Goal: Task Accomplishment & Management: Use online tool/utility

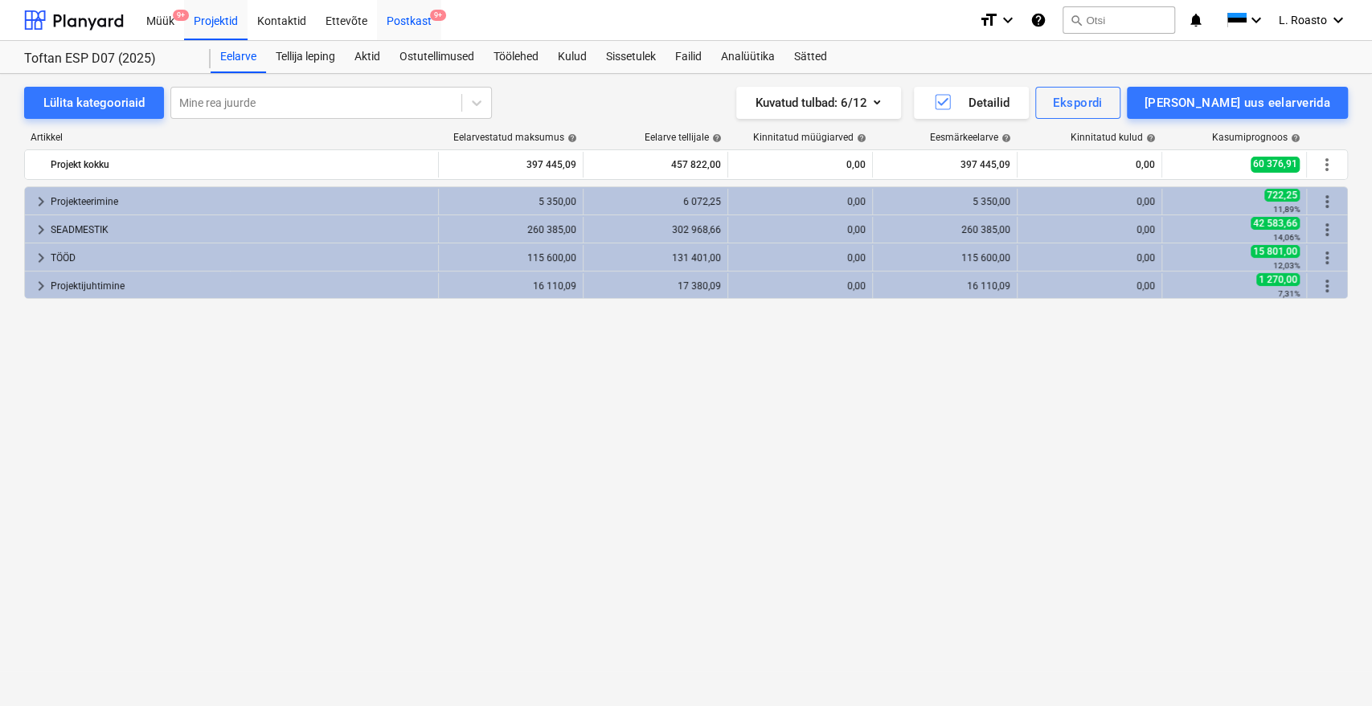
click at [424, 15] on div "Postkast 9+" at bounding box center [409, 19] width 64 height 41
click at [665, 62] on div "Sissetulek" at bounding box center [630, 57] width 69 height 32
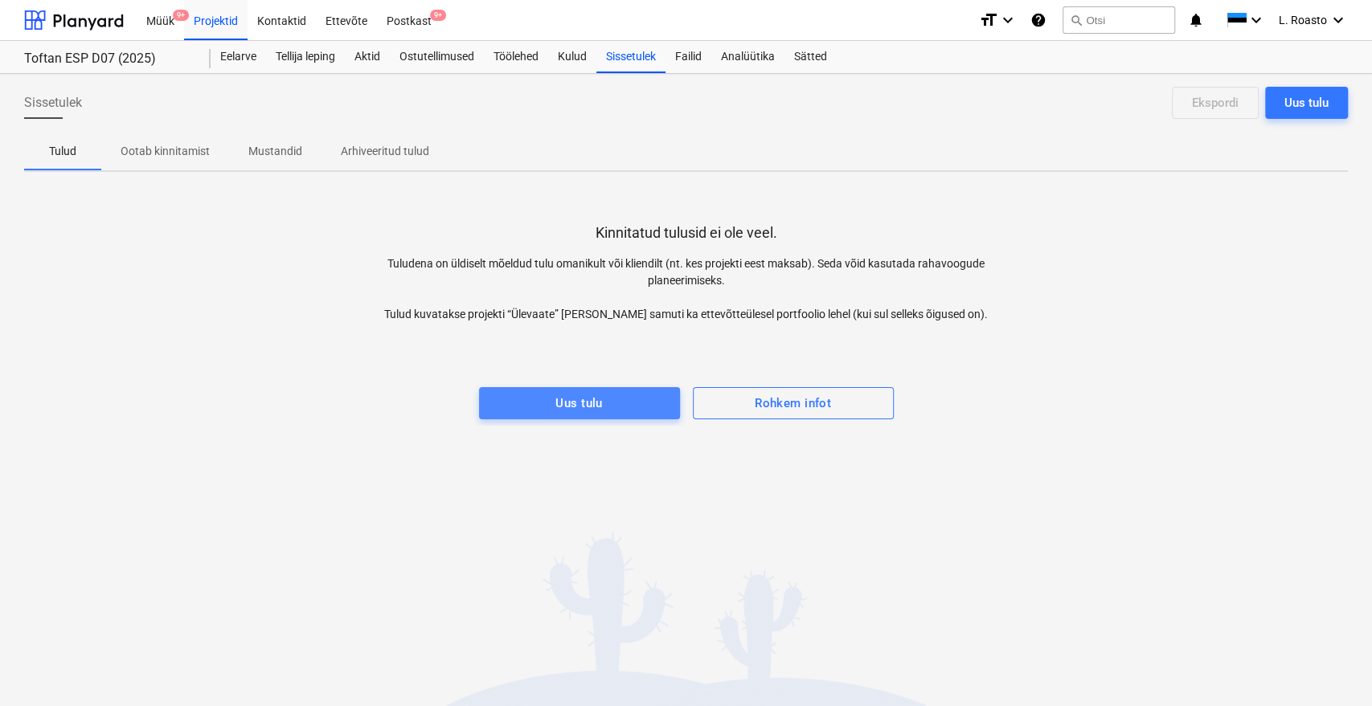
click at [649, 391] on button "Uus tulu" at bounding box center [579, 403] width 201 height 32
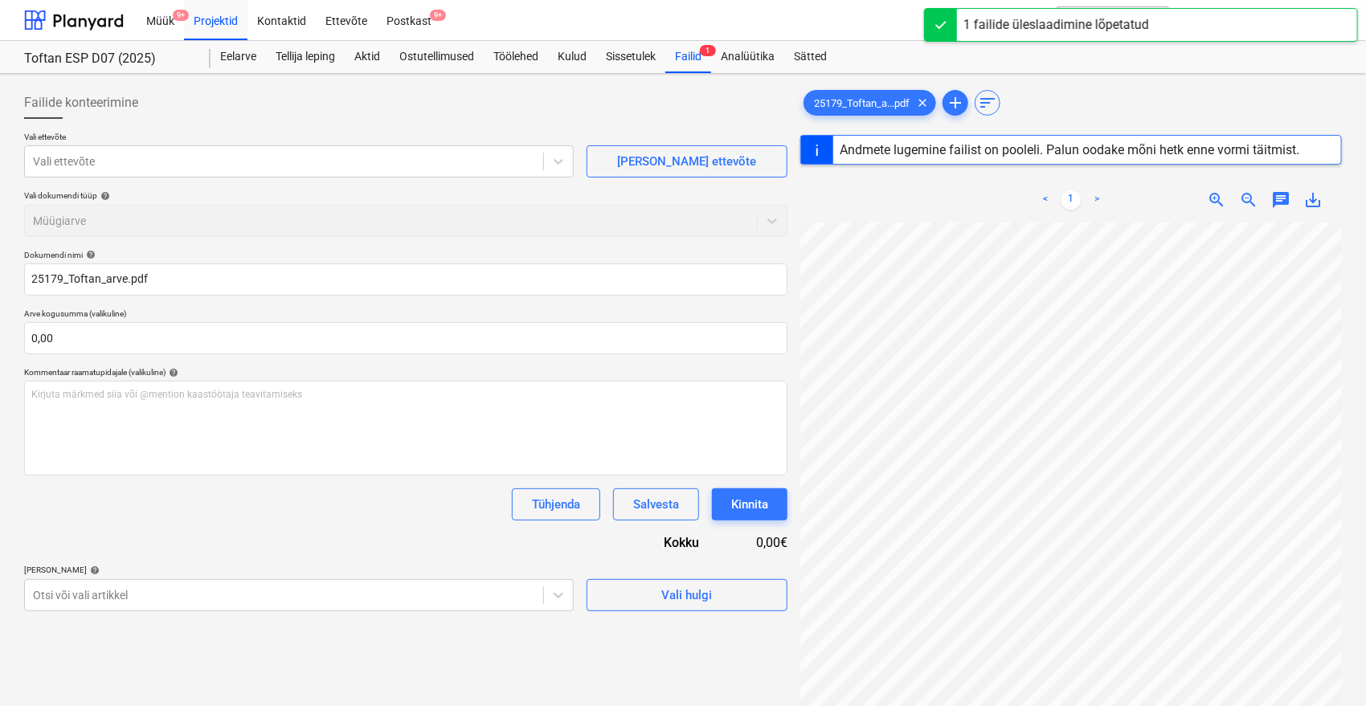
type input "25179"
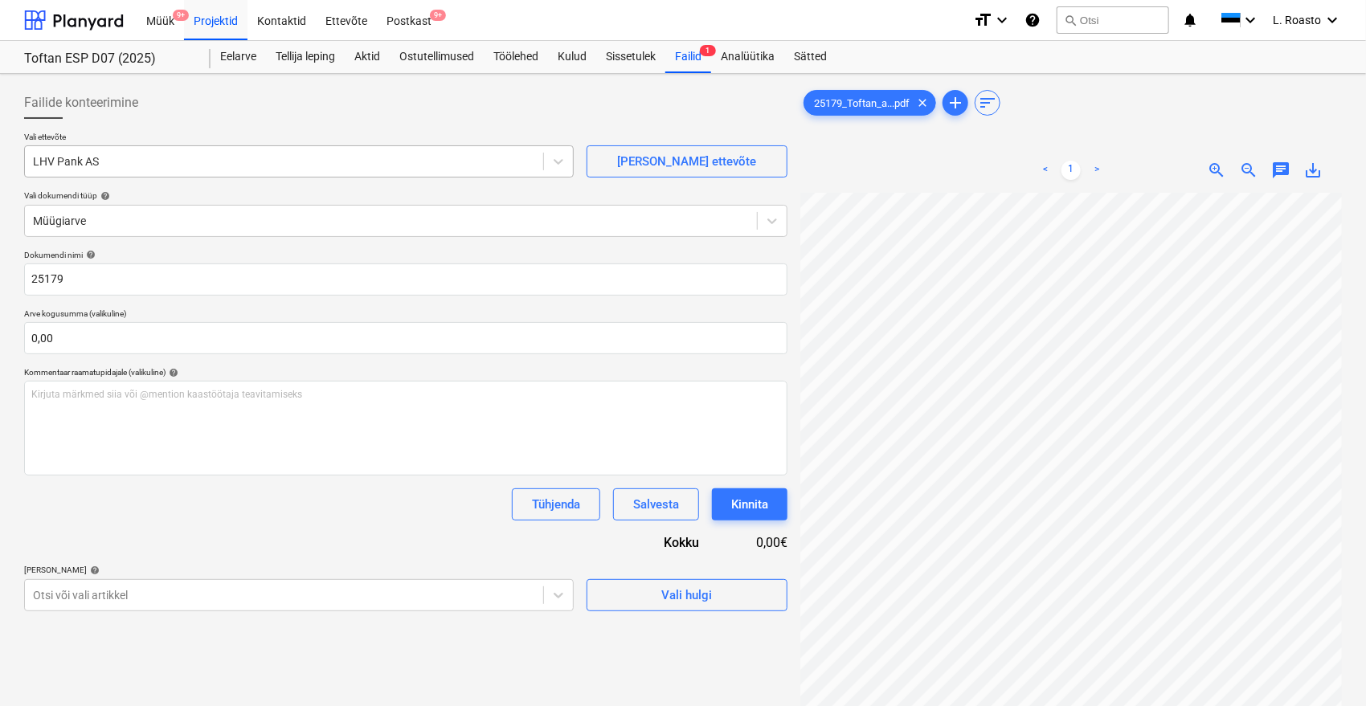
click at [135, 166] on div at bounding box center [284, 162] width 502 height 16
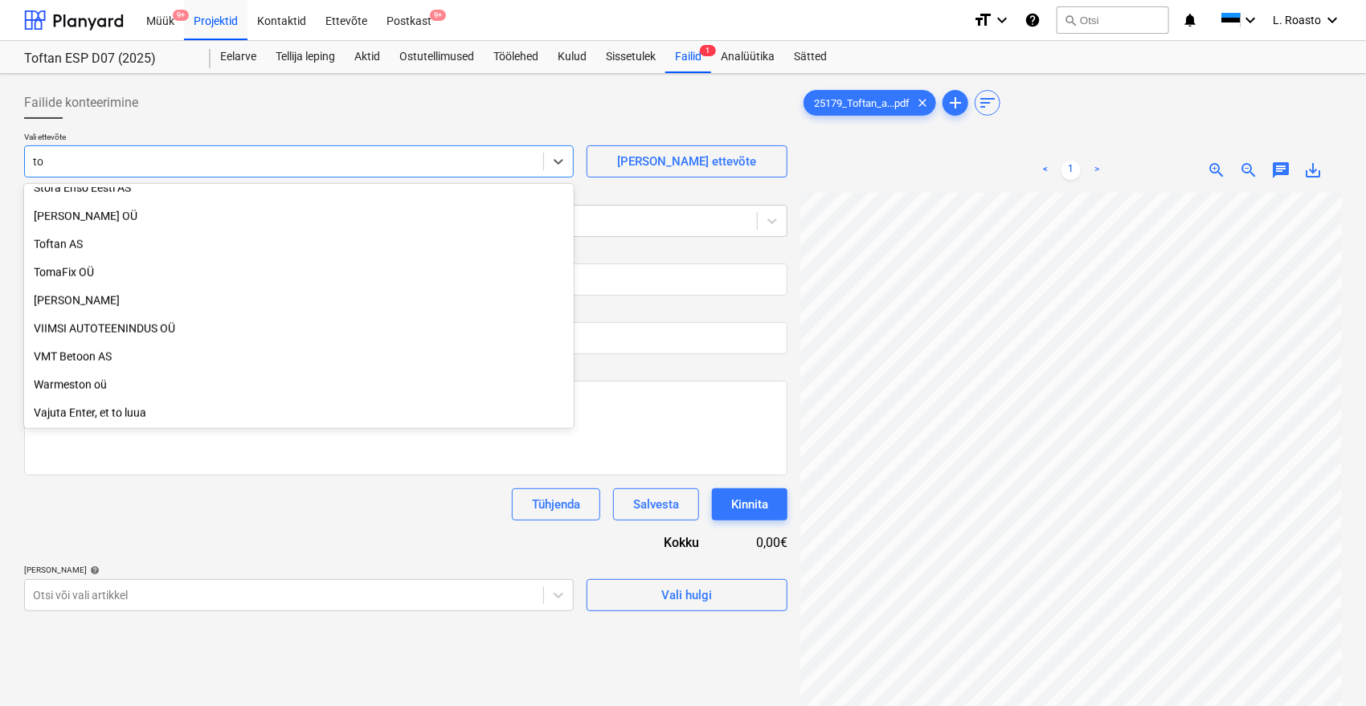
scroll to position [997, 0]
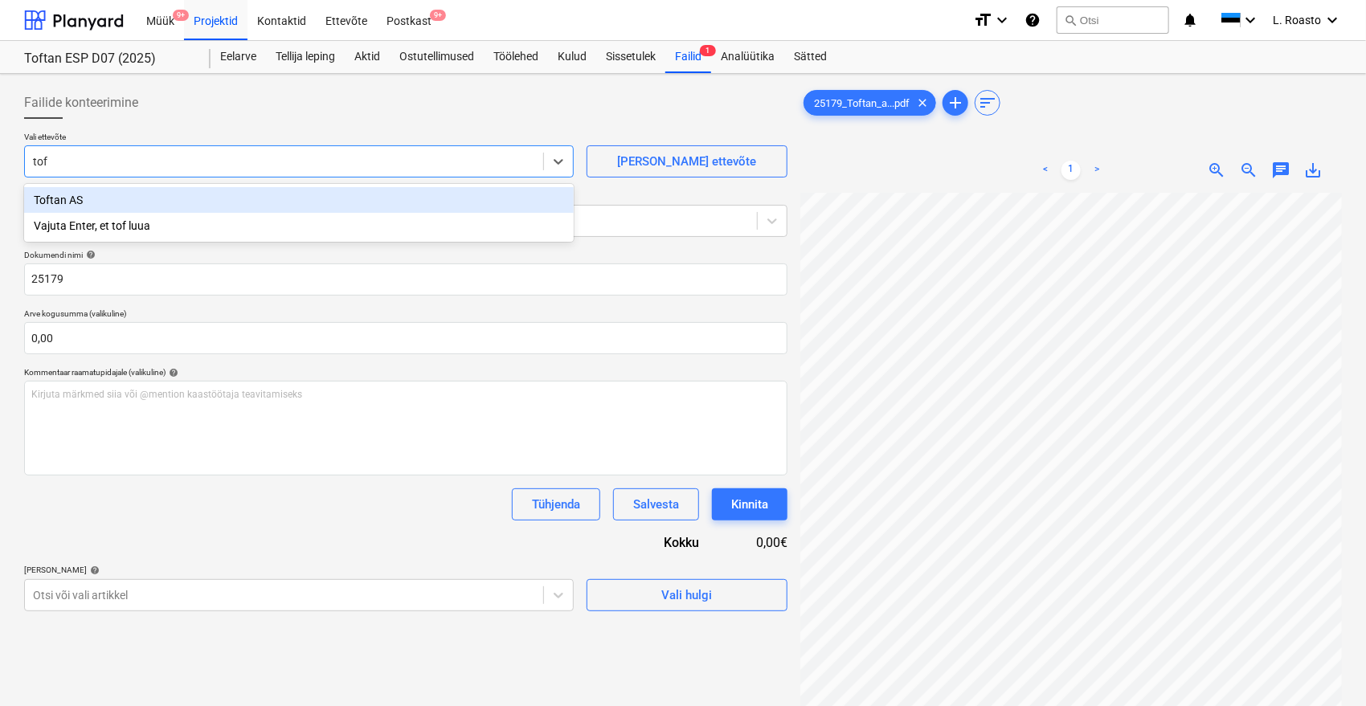
type input "toft"
click at [101, 196] on div "Toftan AS" at bounding box center [299, 200] width 550 height 26
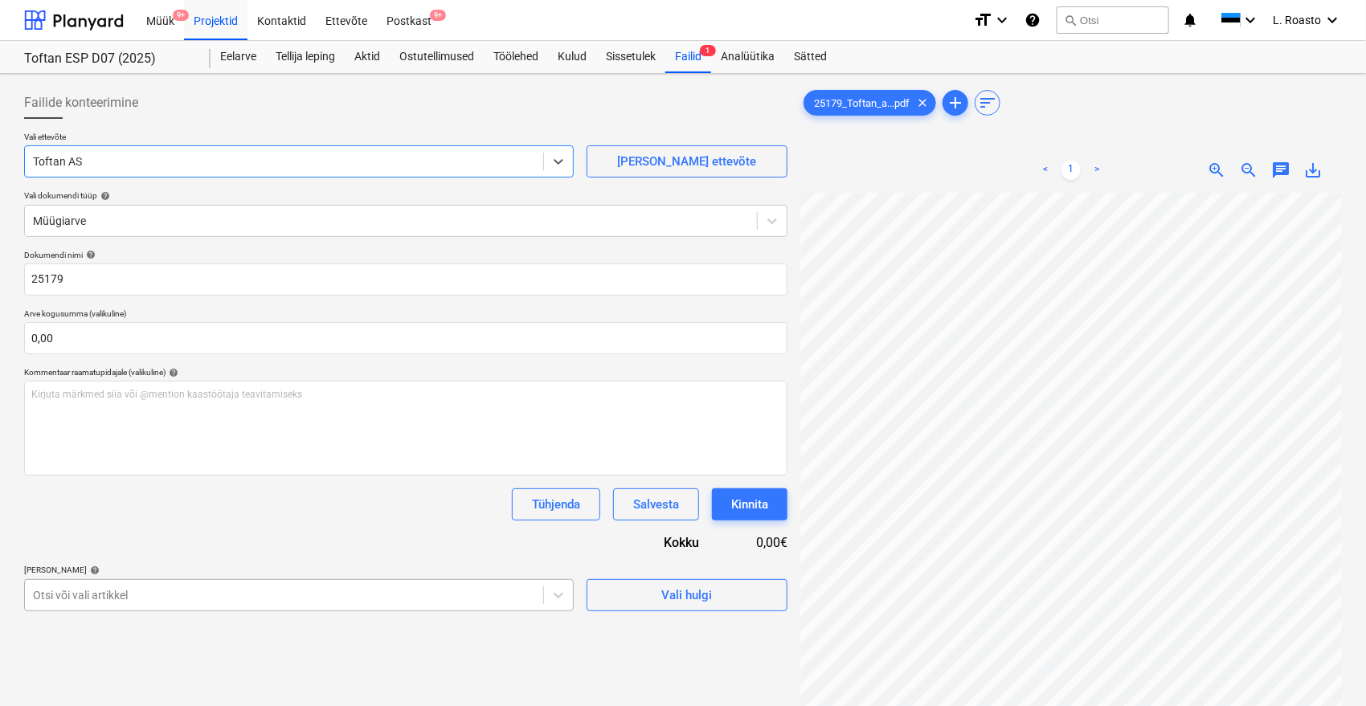
click at [151, 591] on body "Müük 9+ Projektid Kontaktid Ettevõte Postkast 9+ format_size keyboard_arrow_dow…" at bounding box center [683, 353] width 1366 height 706
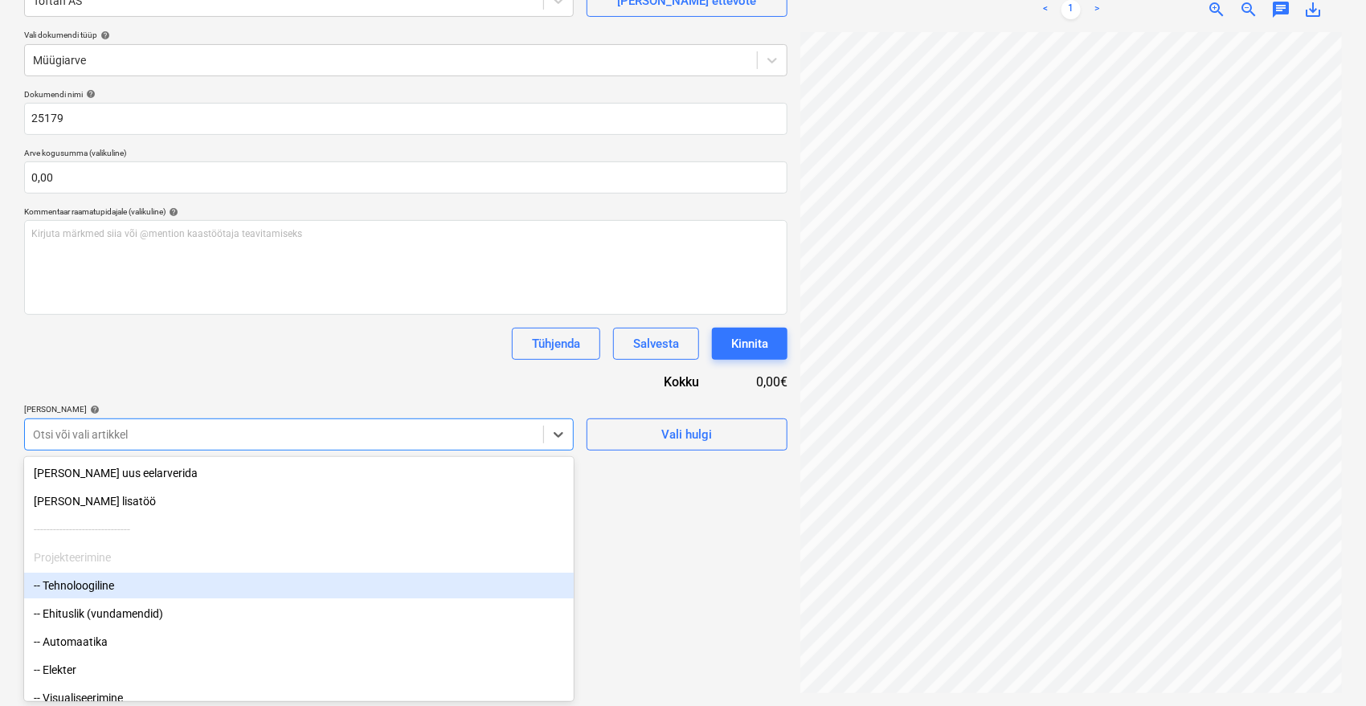
click at [104, 585] on div "-- Tehnoloogiline" at bounding box center [299, 586] width 550 height 26
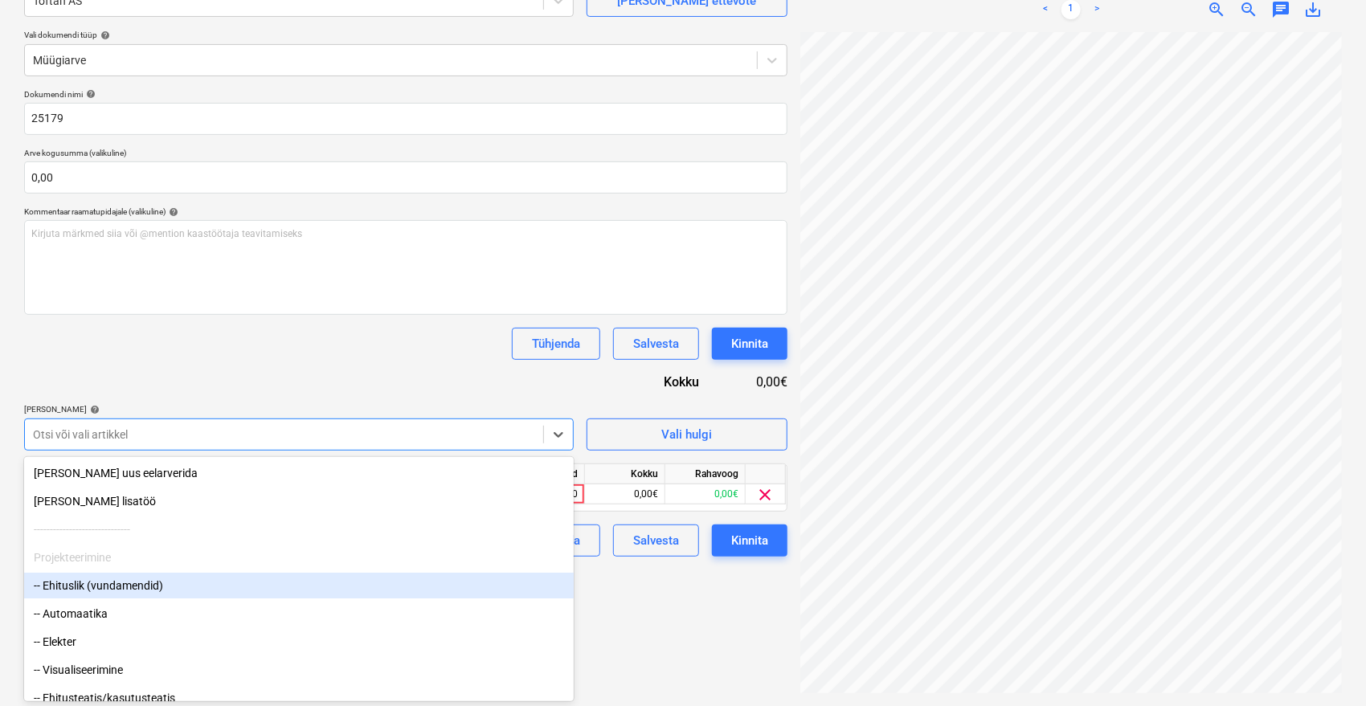
click at [100, 581] on div "-- Ehituslik (vundamendid)" at bounding box center [299, 586] width 550 height 26
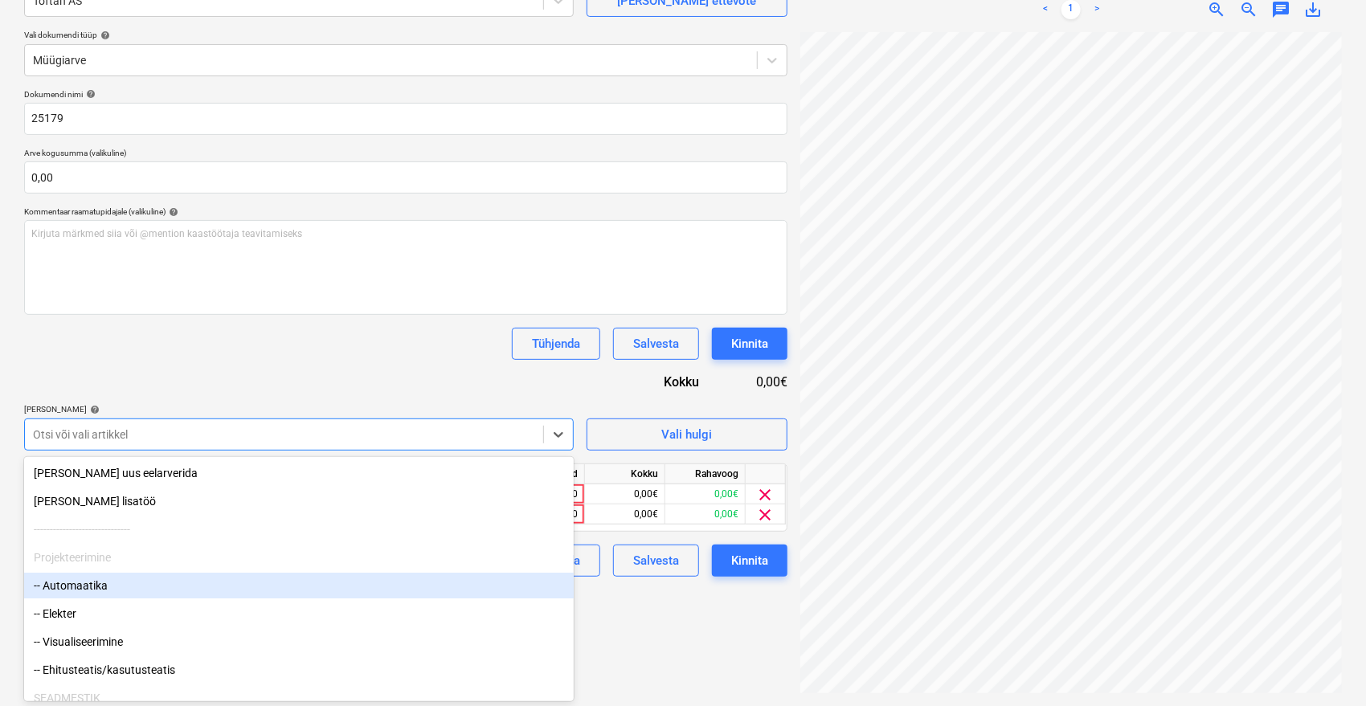
click at [100, 583] on div "-- Automaatika" at bounding box center [299, 586] width 550 height 26
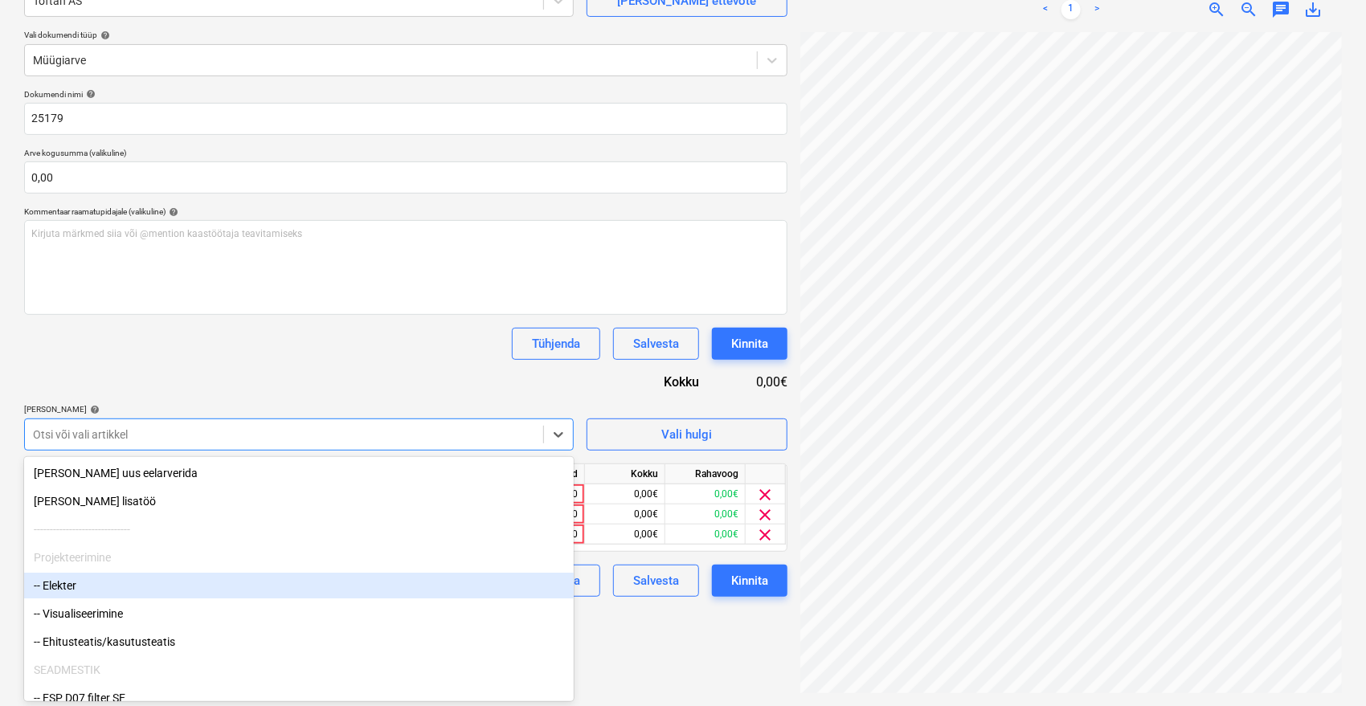
click at [100, 583] on div "-- Elekter" at bounding box center [299, 586] width 550 height 26
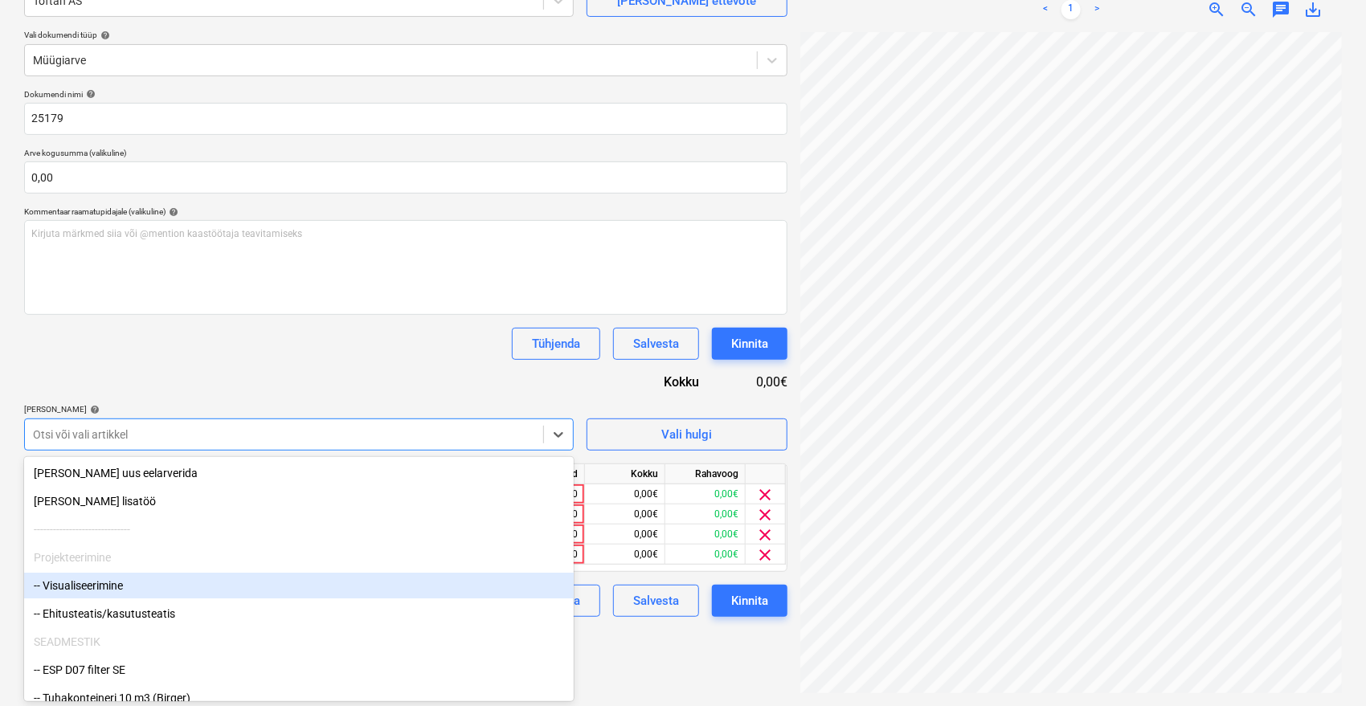
click at [100, 583] on div "-- Visualiseerimine" at bounding box center [299, 586] width 550 height 26
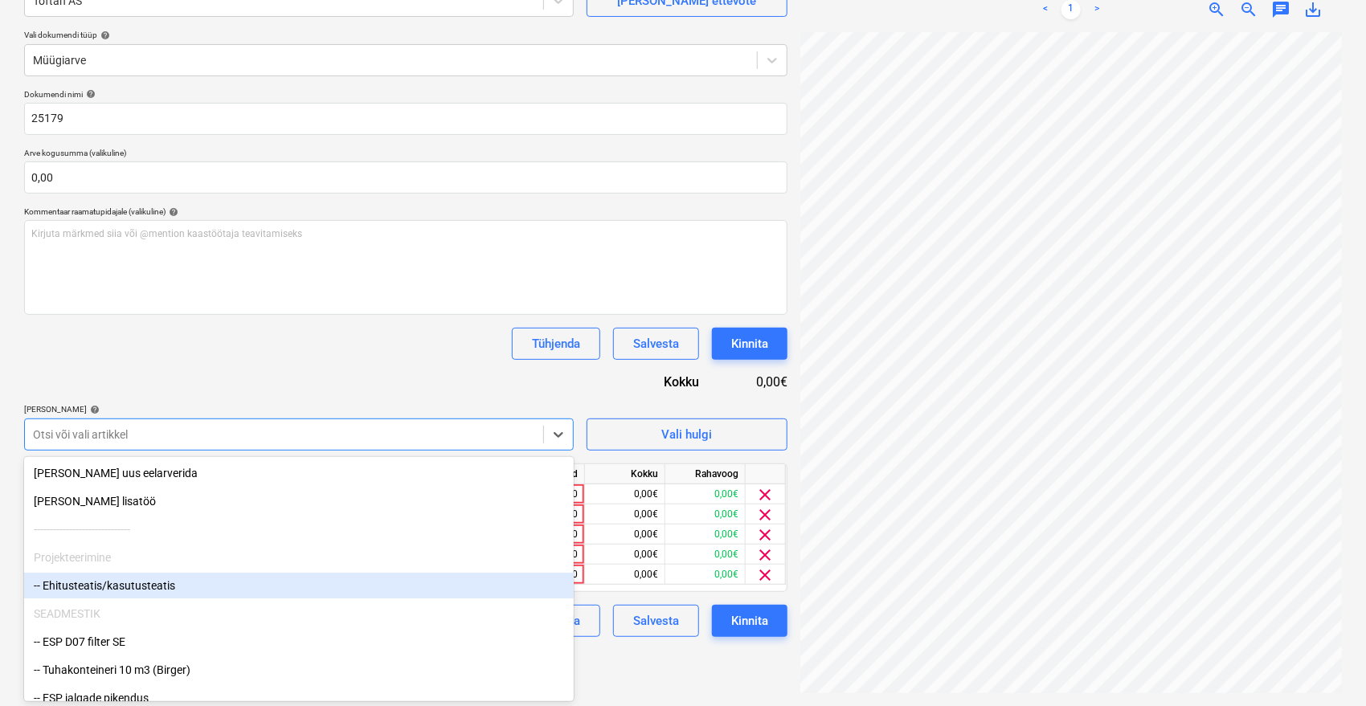
click at [100, 583] on div "-- Ehitusteatis/kasutusteatis" at bounding box center [299, 586] width 550 height 26
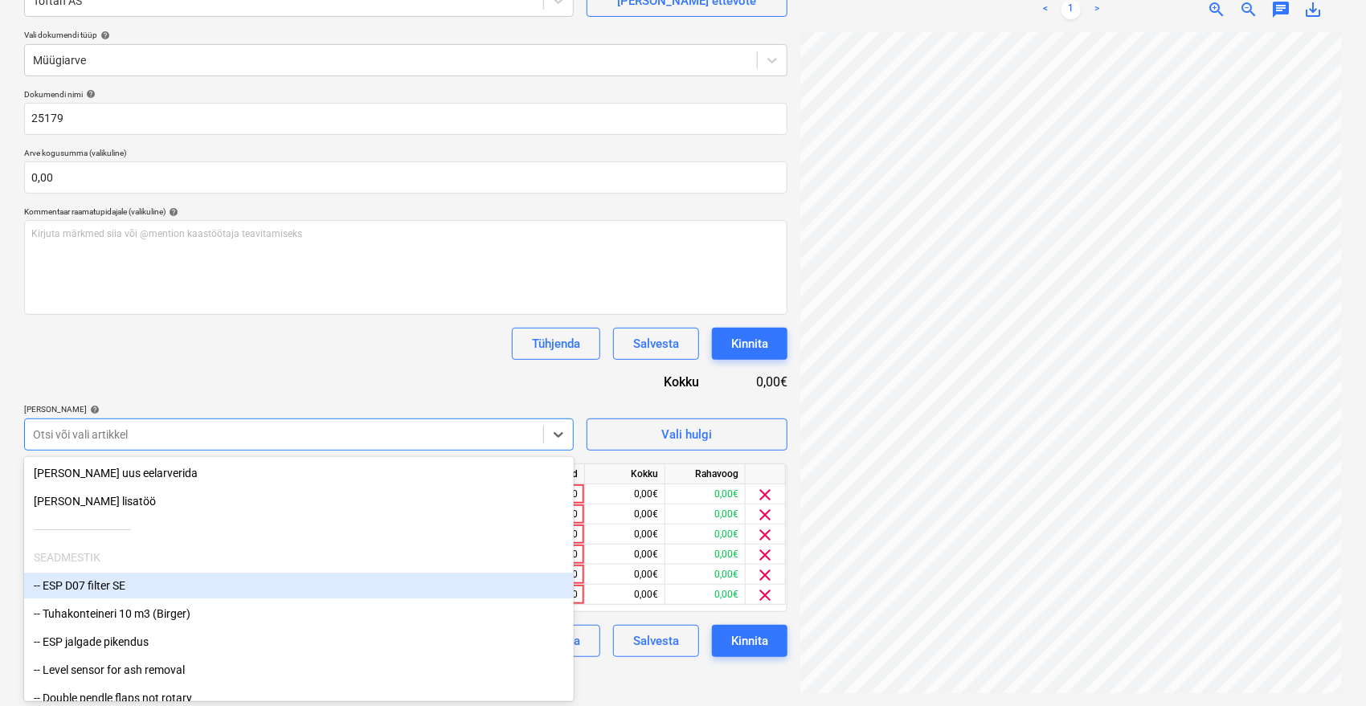
click at [100, 583] on div "-- ESP D07 filter SE" at bounding box center [299, 586] width 550 height 26
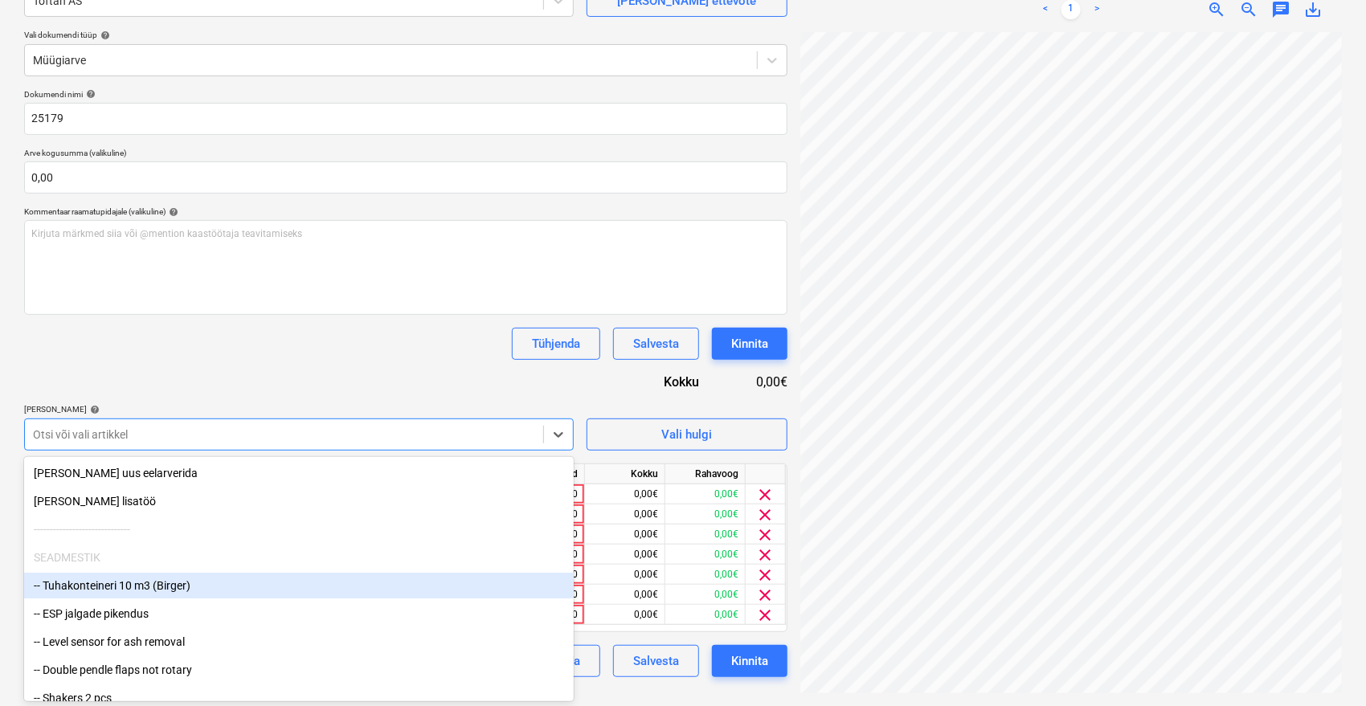
click at [100, 583] on div "-- Tuhakonteineri 10 m3 (Birger)" at bounding box center [299, 586] width 550 height 26
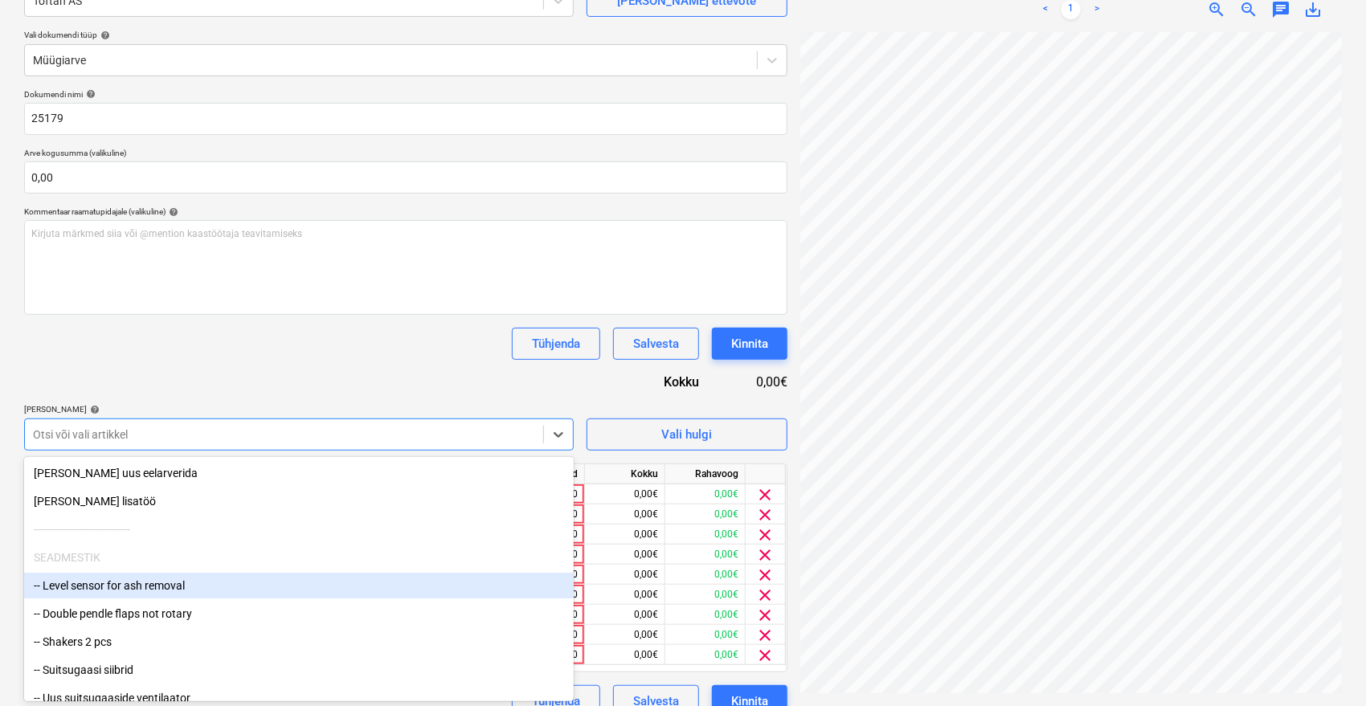
click at [100, 583] on div "-- Level sensor for ash removal" at bounding box center [299, 586] width 550 height 26
click at [100, 583] on div "-- Double pendle flaps not rotary" at bounding box center [299, 586] width 550 height 26
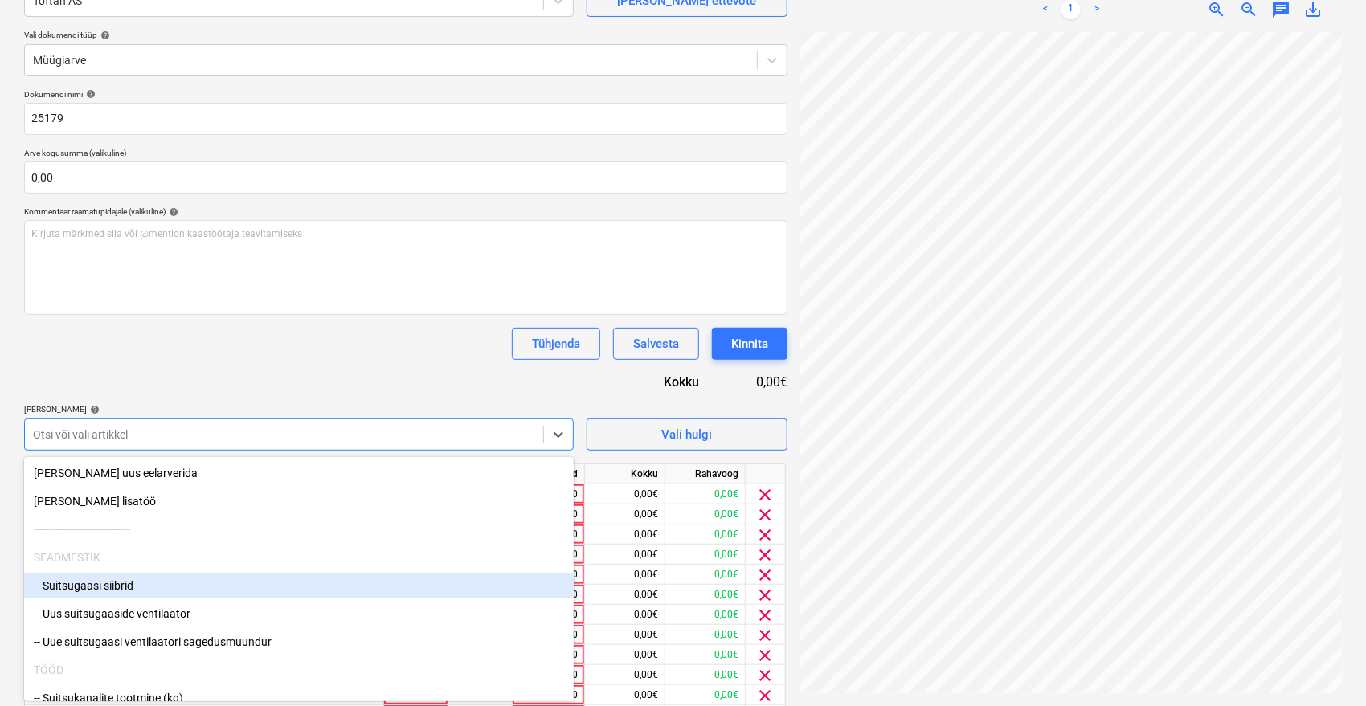
click at [100, 583] on div "-- Suitsugaasi siibrid" at bounding box center [299, 586] width 550 height 26
click at [100, 583] on div "-- Uus suitsugaaside ventilaator" at bounding box center [299, 586] width 550 height 26
click at [100, 583] on div "-- Uue suitsugaasi ventilaatori sagedusmuundur" at bounding box center [299, 586] width 550 height 26
click at [100, 583] on div "-- Suitsukanalite Paigaldamine" at bounding box center [299, 586] width 550 height 26
click at [100, 583] on div "-- Transport" at bounding box center [299, 586] width 550 height 26
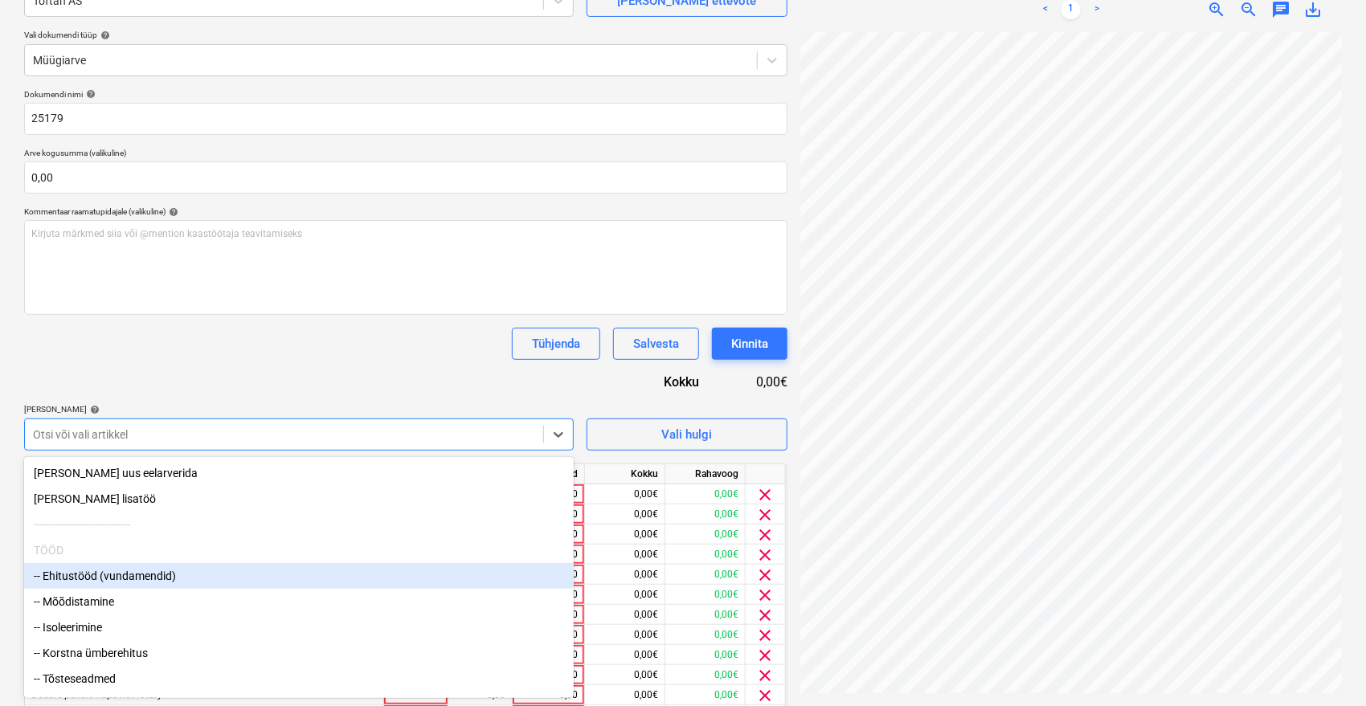
click at [100, 583] on div "-- Ehitustööd (vundamendid)" at bounding box center [299, 576] width 550 height 26
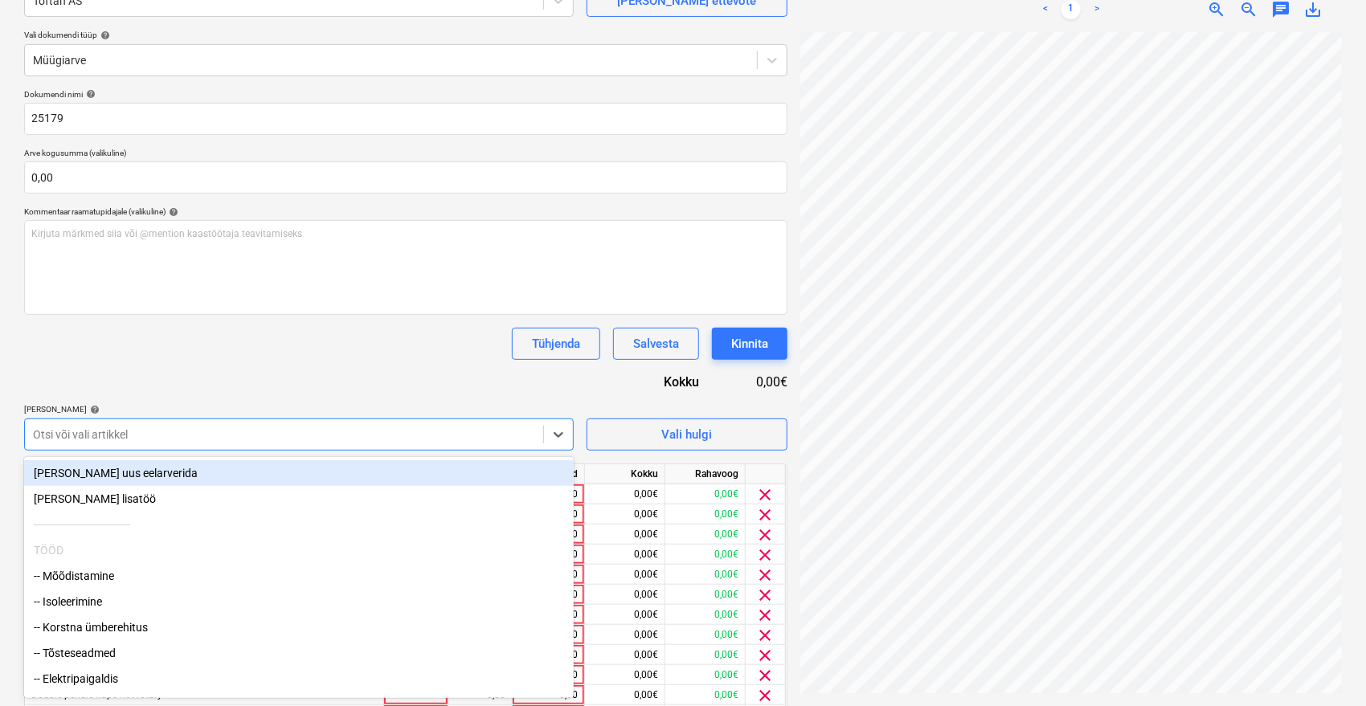
click at [100, 583] on div "-- Mõõdistamine" at bounding box center [299, 576] width 550 height 26
click at [100, 583] on div "-- Isoleerimine" at bounding box center [299, 576] width 550 height 26
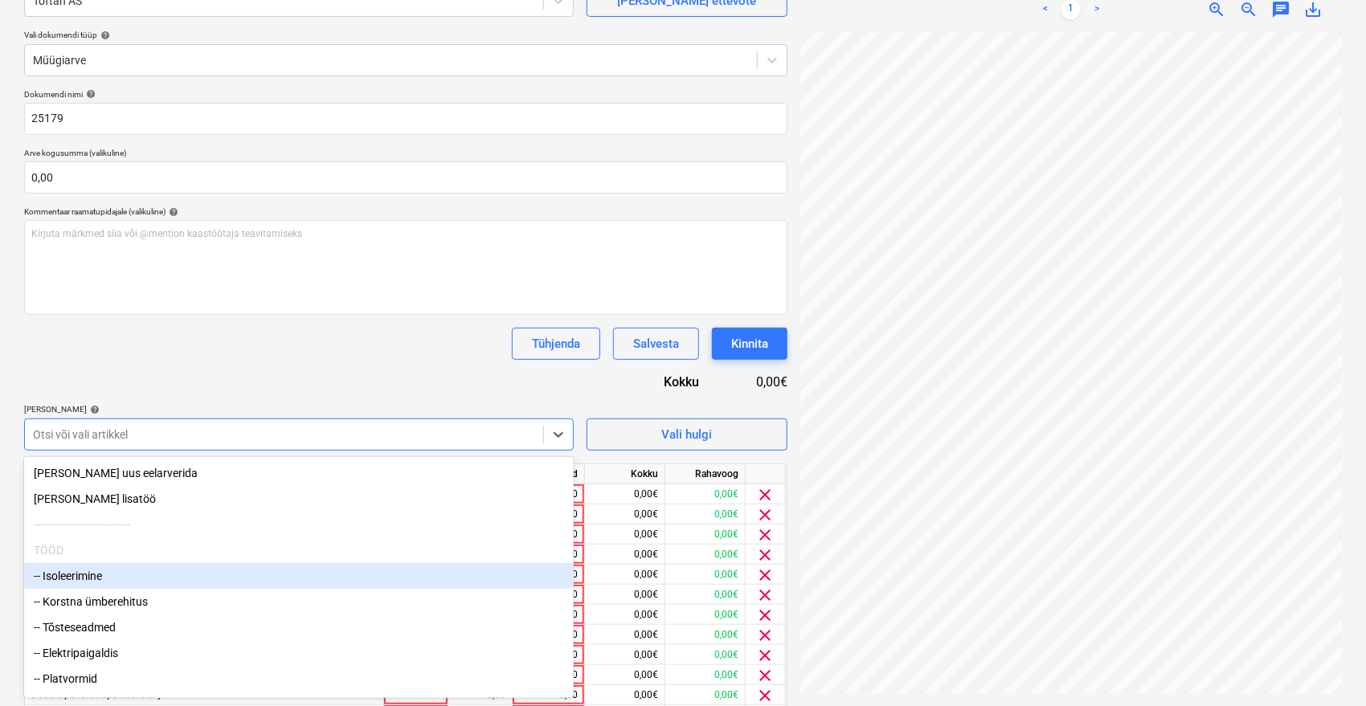
click at [100, 583] on div "-- Isoleerimine" at bounding box center [299, 576] width 550 height 26
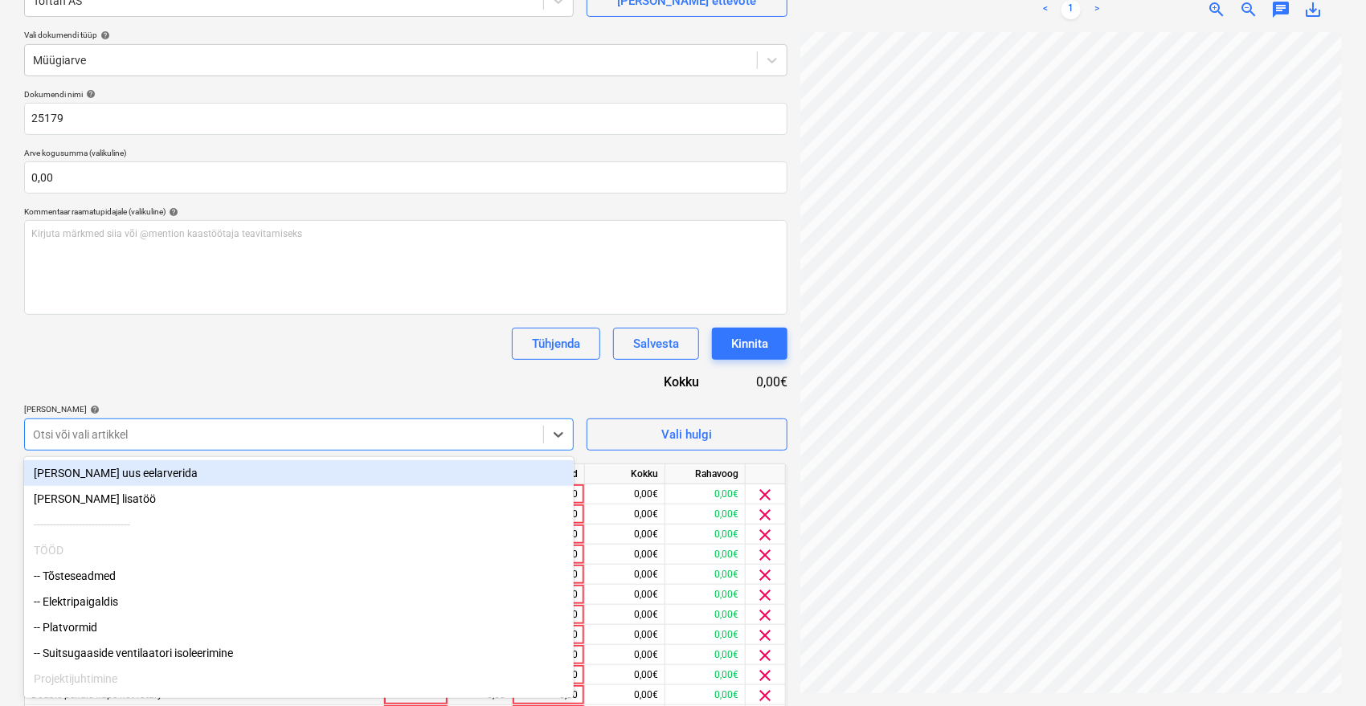
click at [100, 583] on div "-- Tõsteseadmed" at bounding box center [299, 576] width 550 height 26
click at [100, 583] on div "-- Elektripaigaldis" at bounding box center [299, 576] width 550 height 26
click at [100, 583] on div "-- Suitsugaaside ventilaatori isoleerimine" at bounding box center [299, 576] width 550 height 26
click at [100, 583] on div "-- Projektijuhtimine" at bounding box center [299, 576] width 550 height 26
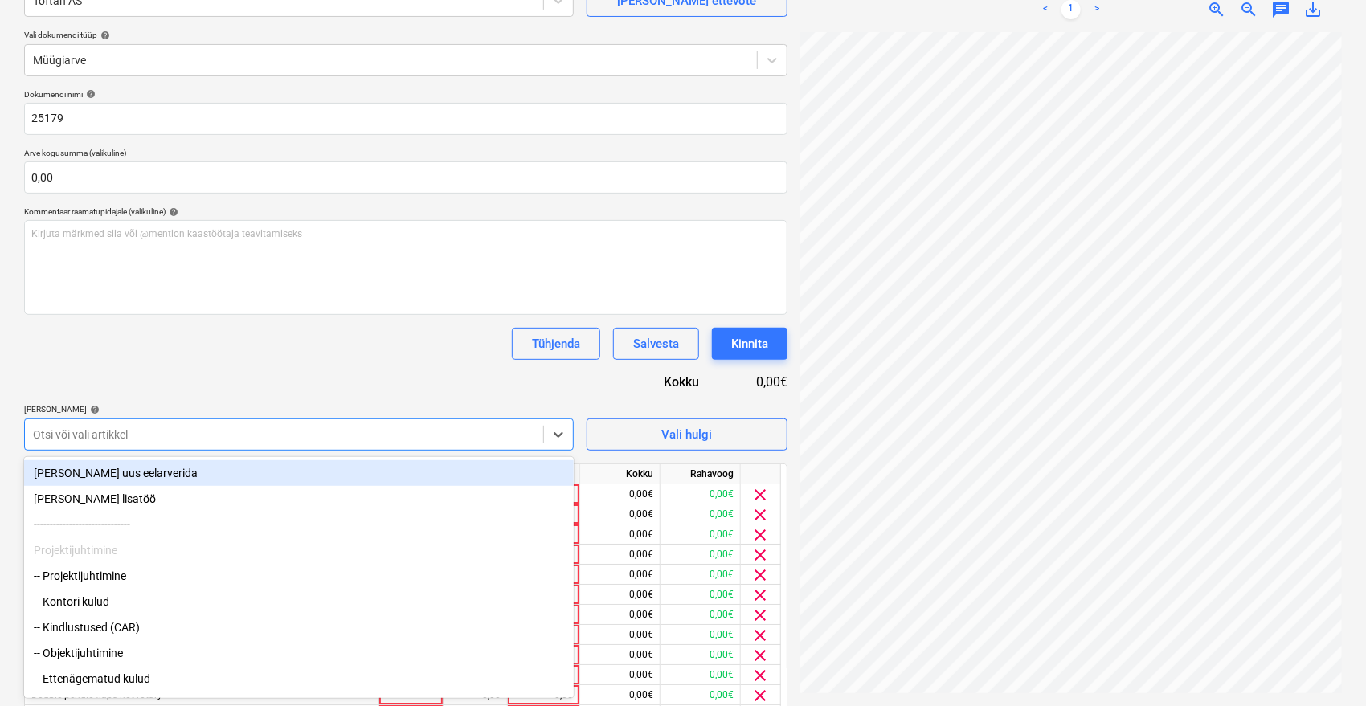
click at [100, 583] on div "-- Projektijuhtimine" at bounding box center [299, 576] width 550 height 26
click at [100, 583] on div "-- Kindlustused (CAR)" at bounding box center [299, 576] width 550 height 26
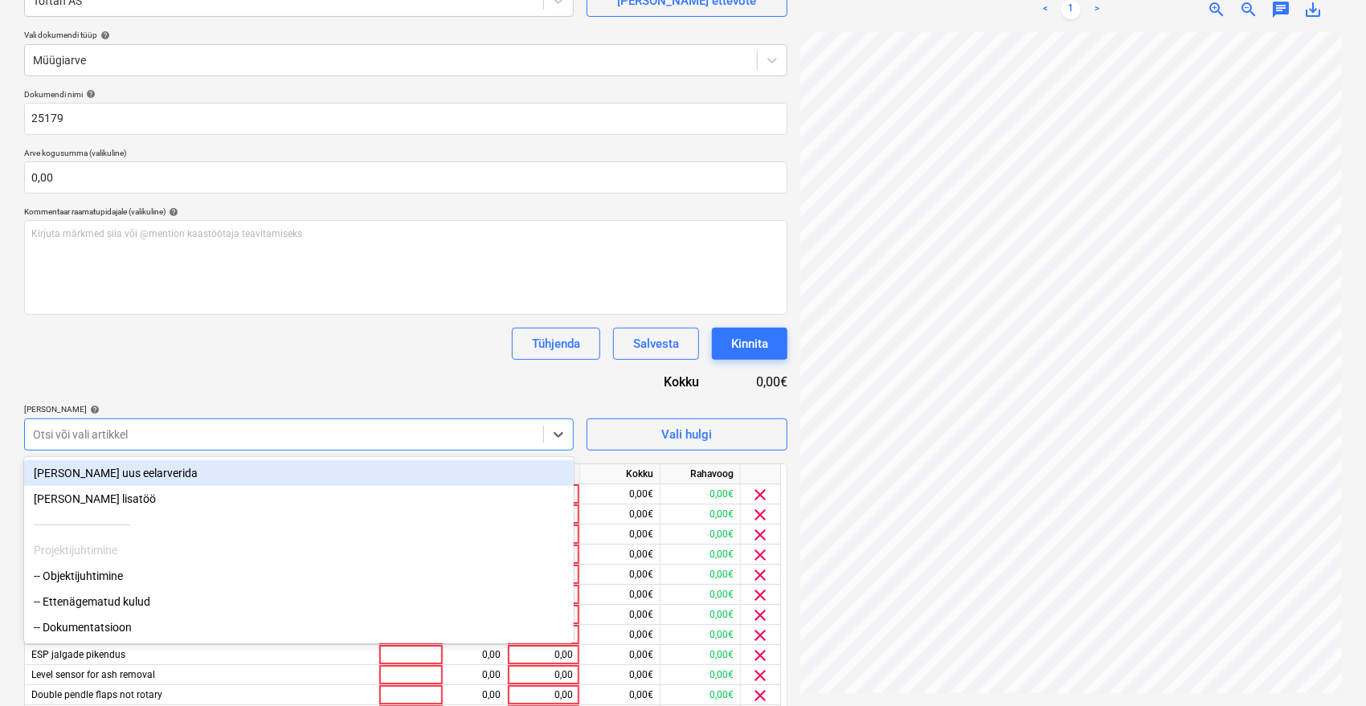
click at [100, 583] on div "-- Objektijuhtimine" at bounding box center [299, 576] width 550 height 26
click at [100, 583] on div "-- Ettenägematud kulud" at bounding box center [299, 576] width 550 height 26
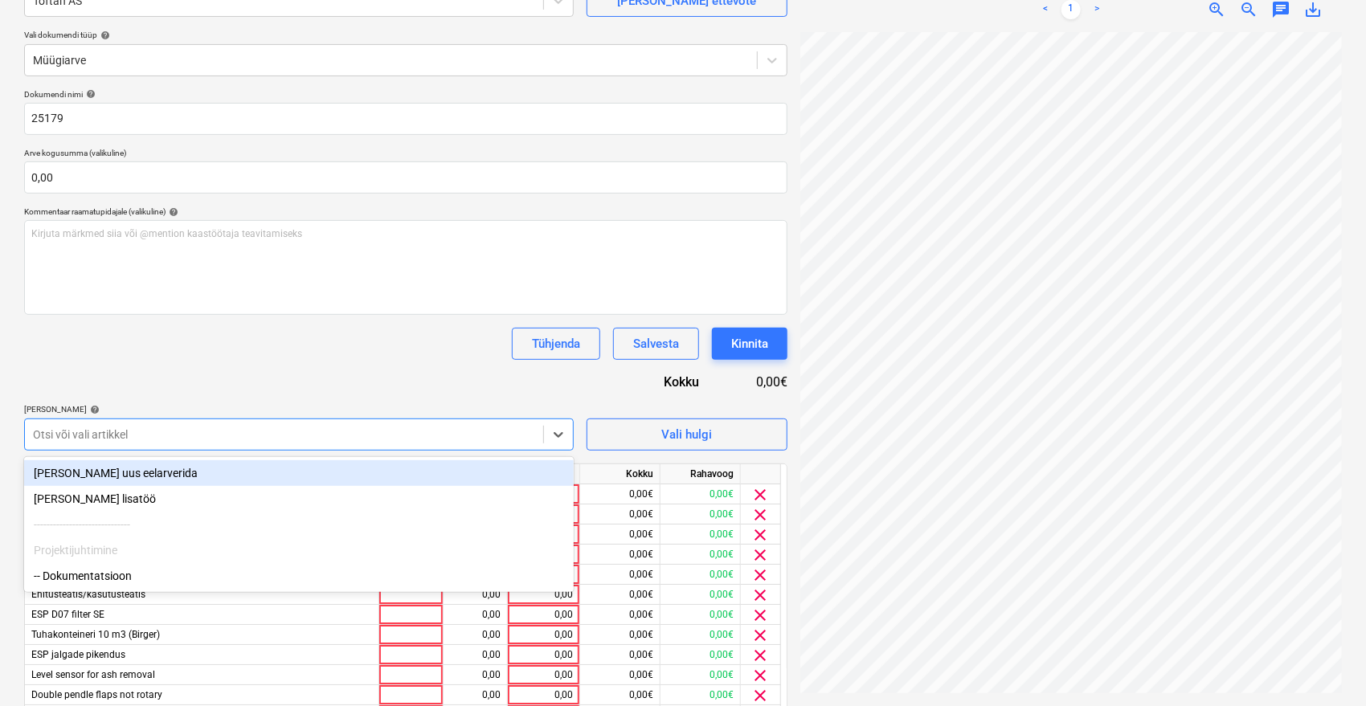
click at [100, 583] on div "-- Dokumentatsioon" at bounding box center [299, 576] width 550 height 26
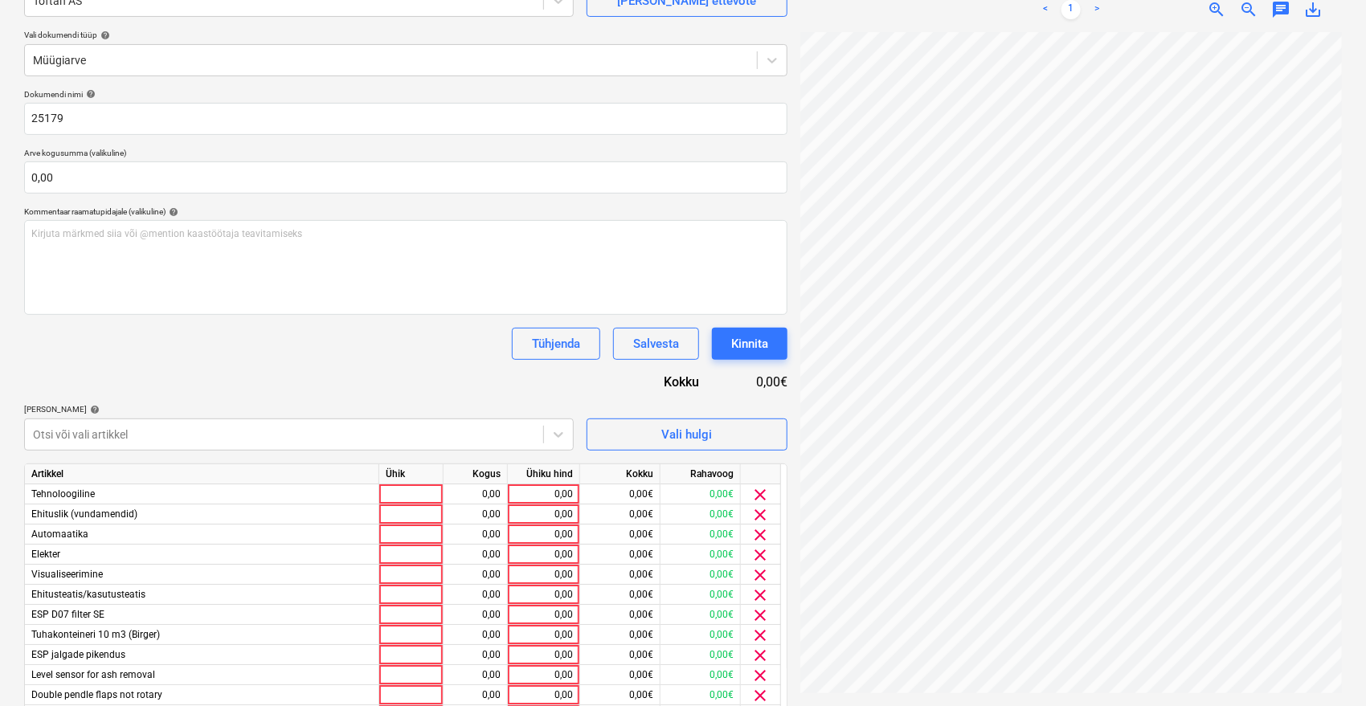
click at [196, 352] on div "Tühjenda Salvesta Kinnita" at bounding box center [405, 344] width 763 height 32
click at [307, 341] on div "Tühjenda Salvesta Kinnita" at bounding box center [405, 344] width 763 height 32
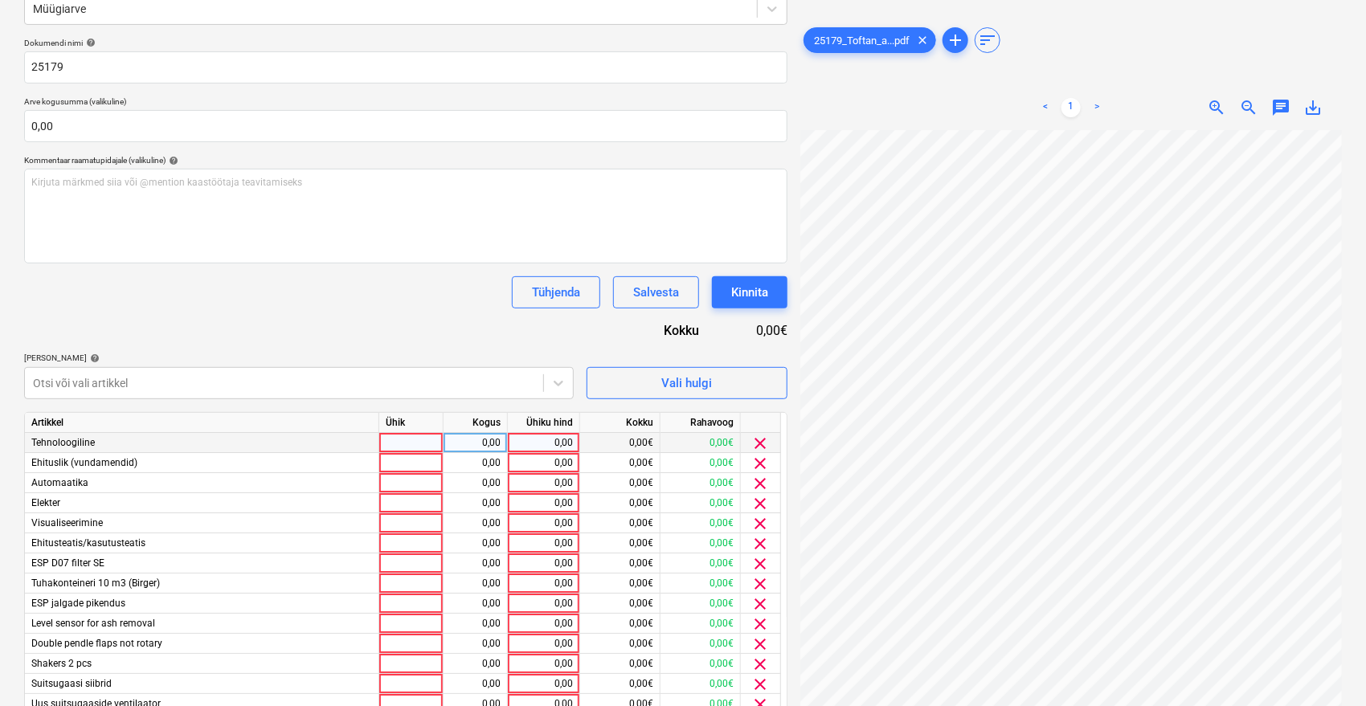
scroll to position [94, 0]
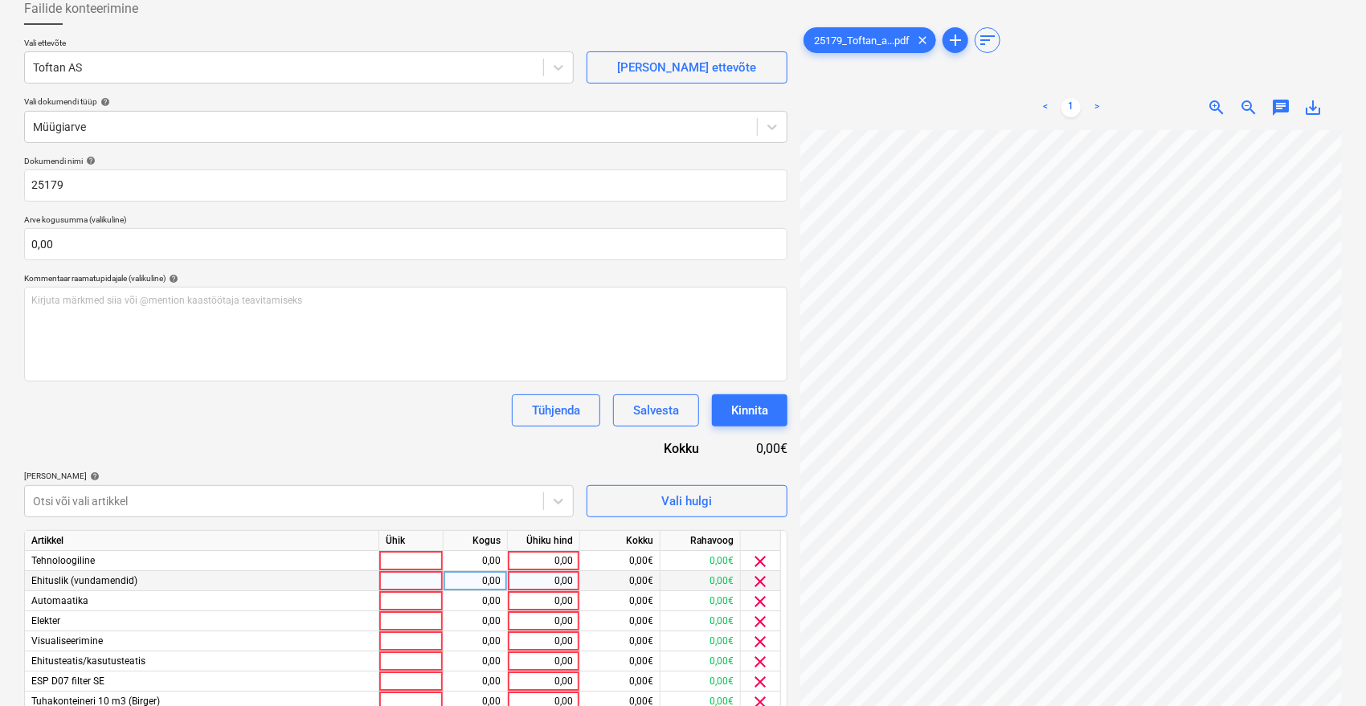
click at [540, 585] on div "0,00" at bounding box center [543, 581] width 59 height 20
type input "1"
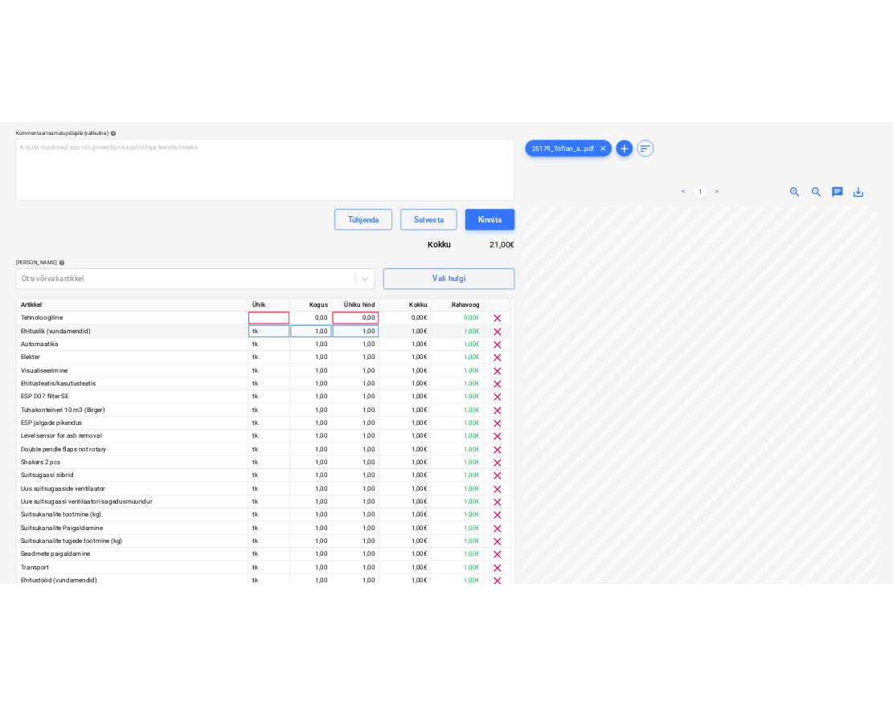
scroll to position [194, 0]
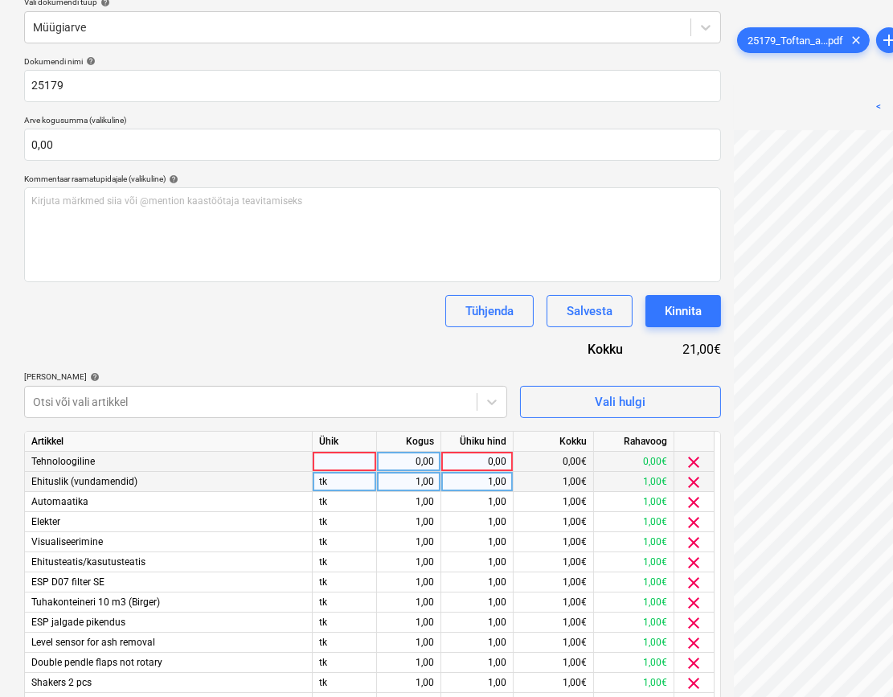
click at [465, 456] on div "0,00" at bounding box center [477, 462] width 59 height 20
type input "3121,25"
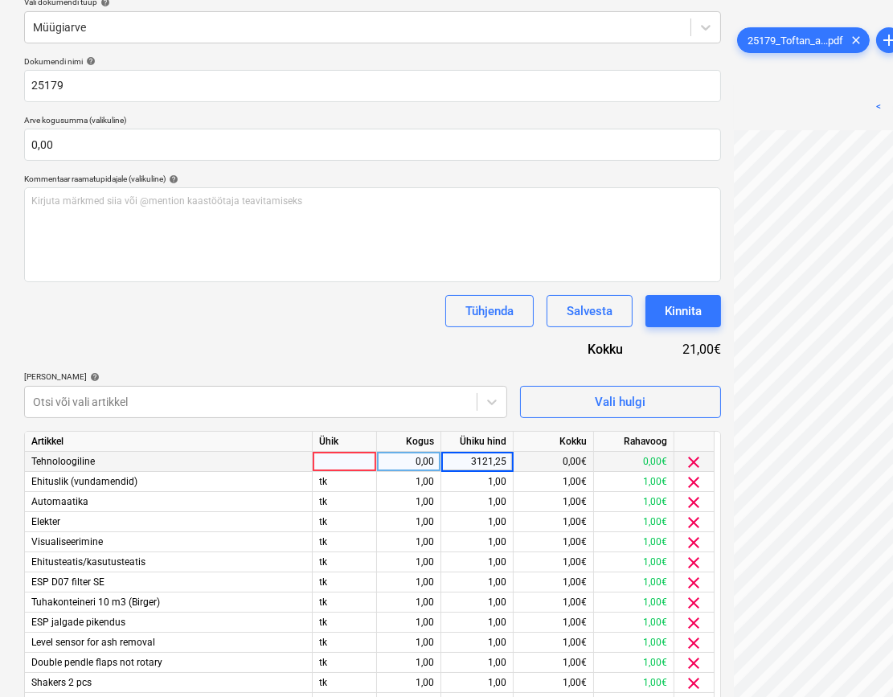
click at [407, 472] on div "1,00" at bounding box center [408, 482] width 51 height 20
click at [409, 460] on div "1,00" at bounding box center [408, 462] width 51 height 20
type input "0,3"
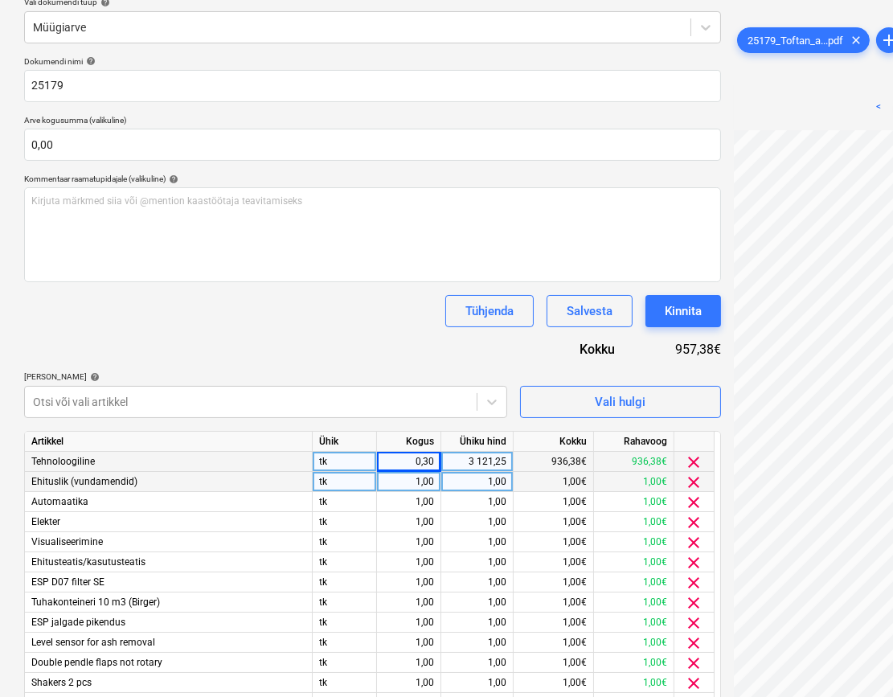
click at [486, 485] on div "1,00" at bounding box center [477, 482] width 59 height 20
click at [410, 478] on div "1,00" at bounding box center [408, 482] width 51 height 20
click at [410, 478] on input "00" at bounding box center [408, 481] width 63 height 19
type input "0,30"
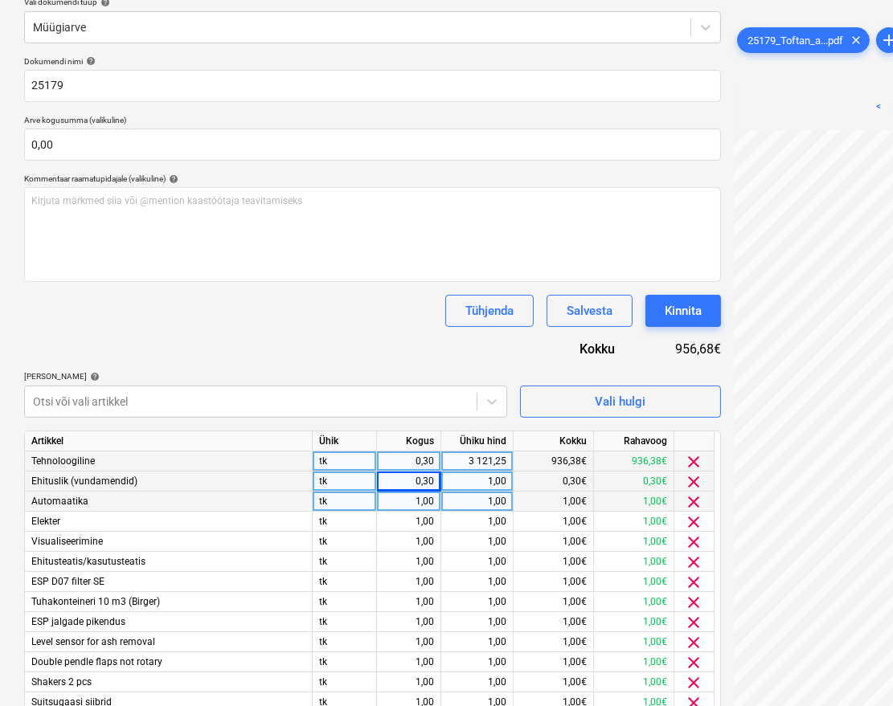
click at [395, 506] on div "1,00" at bounding box center [408, 502] width 51 height 20
type input "0,3"
click at [400, 501] on input "0,3" at bounding box center [408, 501] width 63 height 19
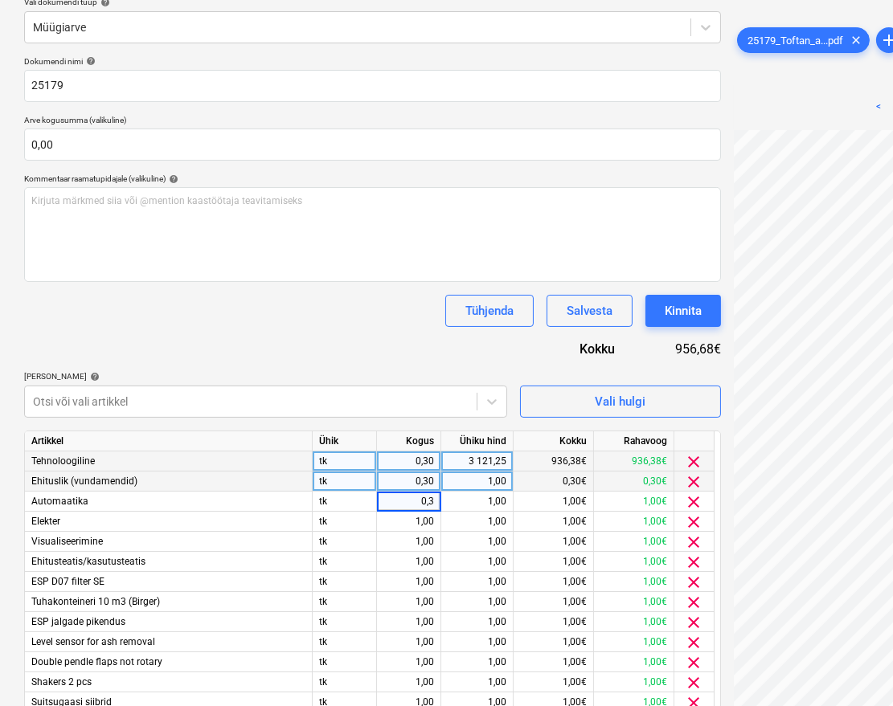
drag, startPoint x: 400, startPoint y: 500, endPoint x: 448, endPoint y: 487, distance: 49.9
click at [448, 487] on div "Artikkel Ühik Kogus Ühiku hind Kokku Rahavoog Tehnoloogiline tk 0,30 3 121,25 9…" at bounding box center [372, 713] width 697 height 565
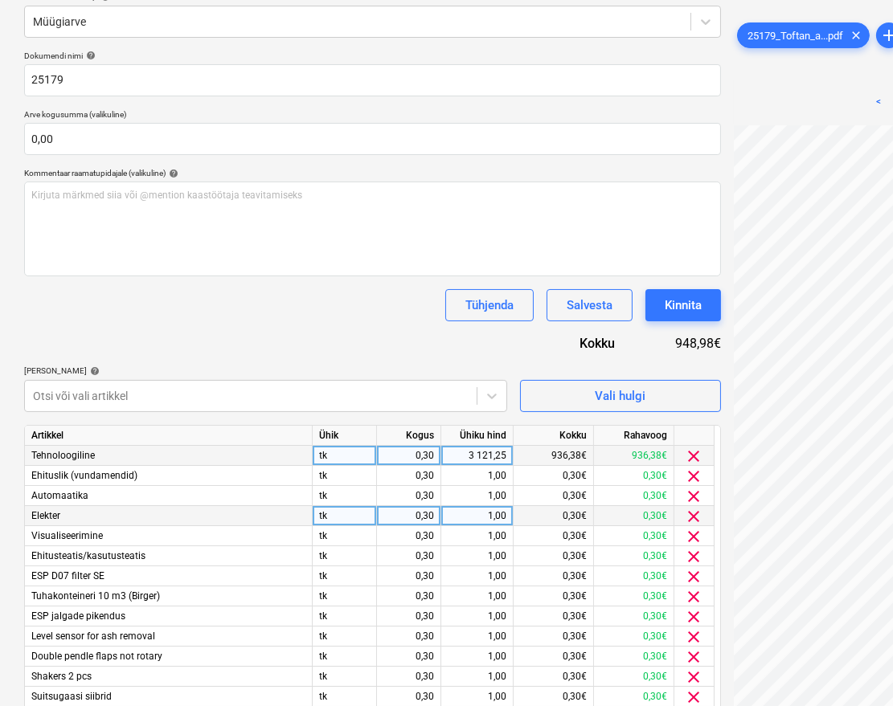
scroll to position [540, 0]
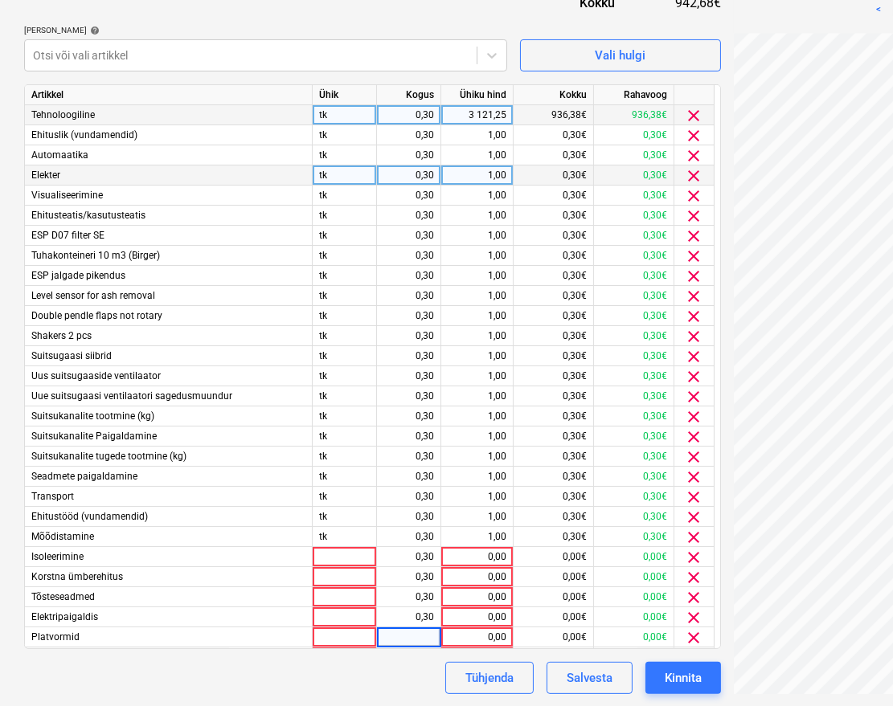
type input "0,3"
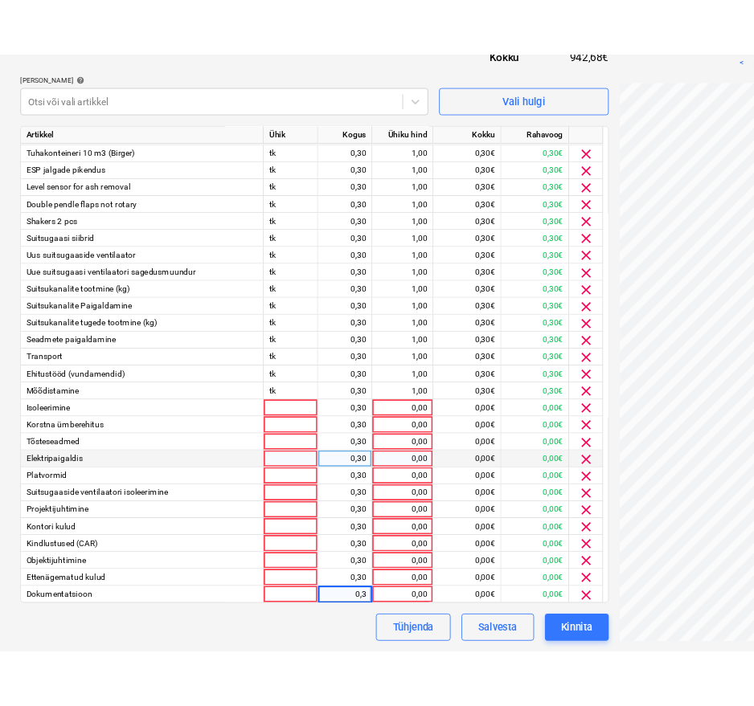
scroll to position [0, 0]
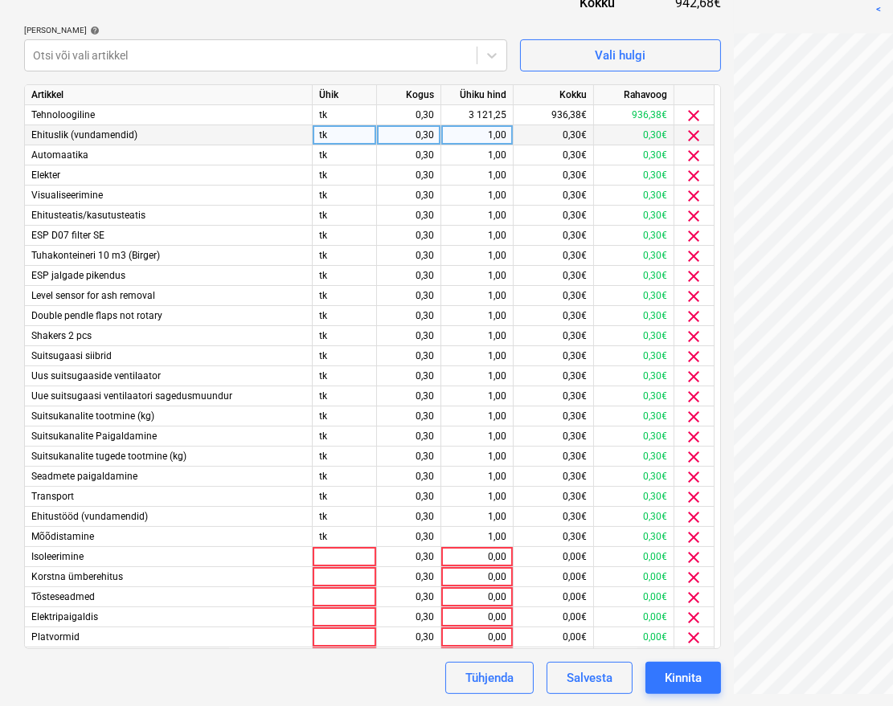
click at [485, 137] on div "1,00" at bounding box center [477, 135] width 59 height 20
type input "1702,50"
click at [487, 143] on div "1 702,50" at bounding box center [477, 135] width 59 height 20
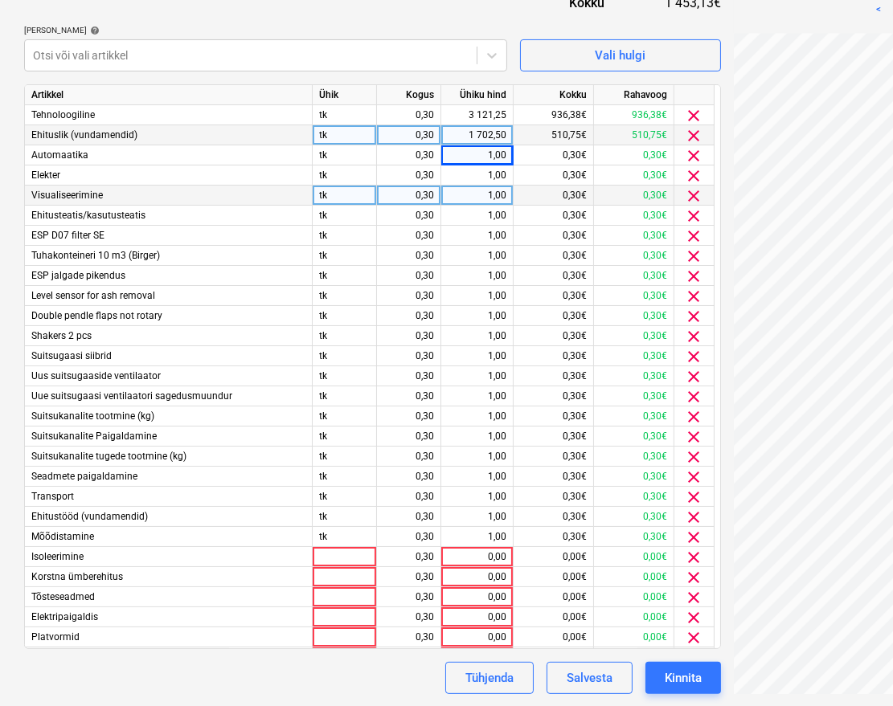
click at [685, 199] on span "clear" at bounding box center [694, 195] width 19 height 19
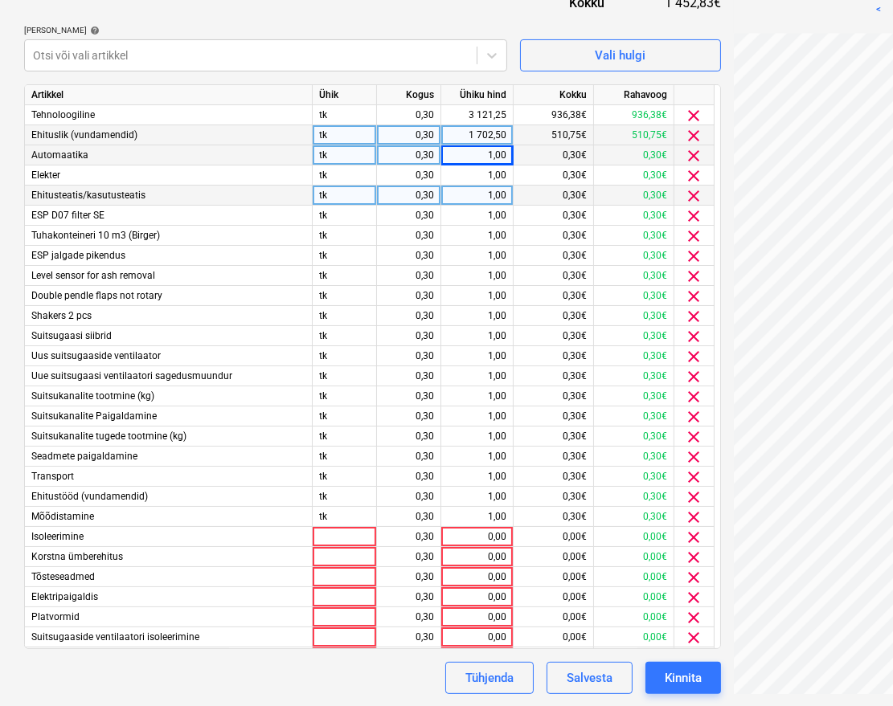
click at [468, 159] on div "1,00" at bounding box center [477, 155] width 59 height 20
click at [688, 154] on span "clear" at bounding box center [694, 155] width 19 height 19
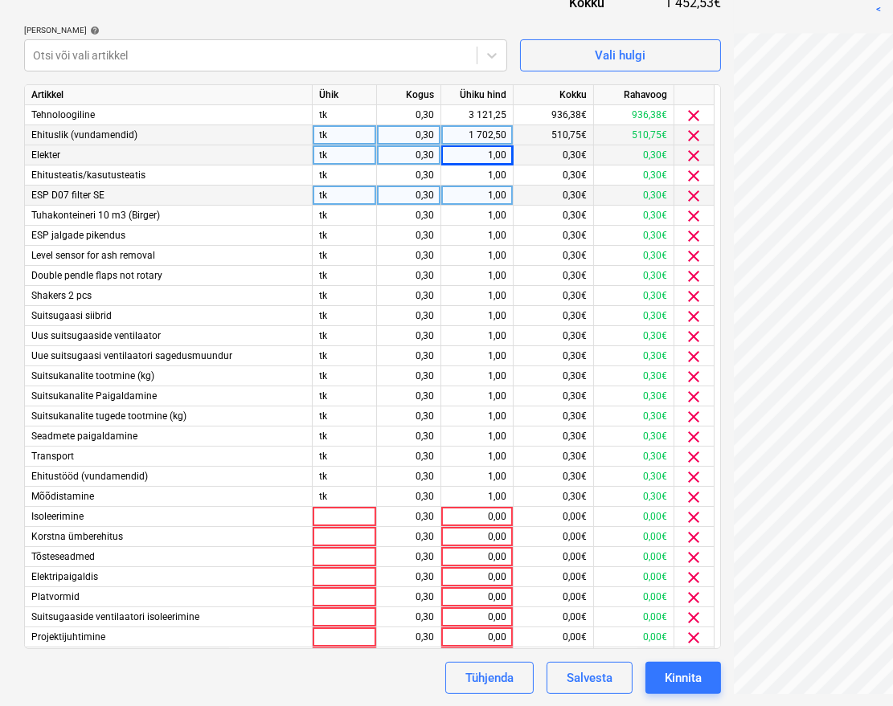
click at [493, 158] on div "1,00" at bounding box center [477, 155] width 59 height 20
type input "567,50"
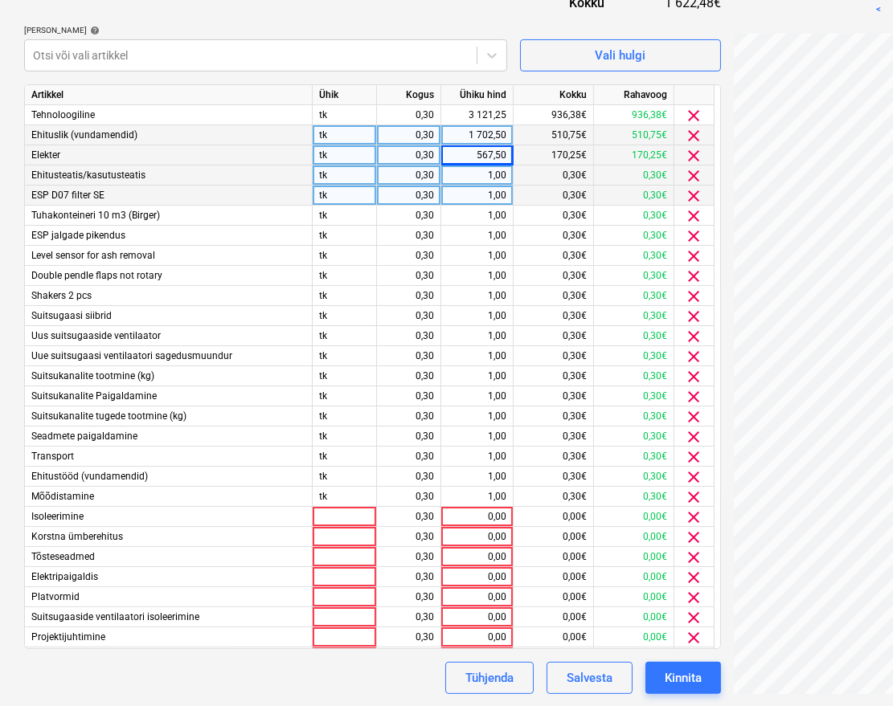
click at [450, 168] on div "1,00" at bounding box center [477, 176] width 59 height 20
type input "681"
click at [493, 194] on div "1,00" at bounding box center [477, 196] width 59 height 20
type input "246130,56"
type input "3405"
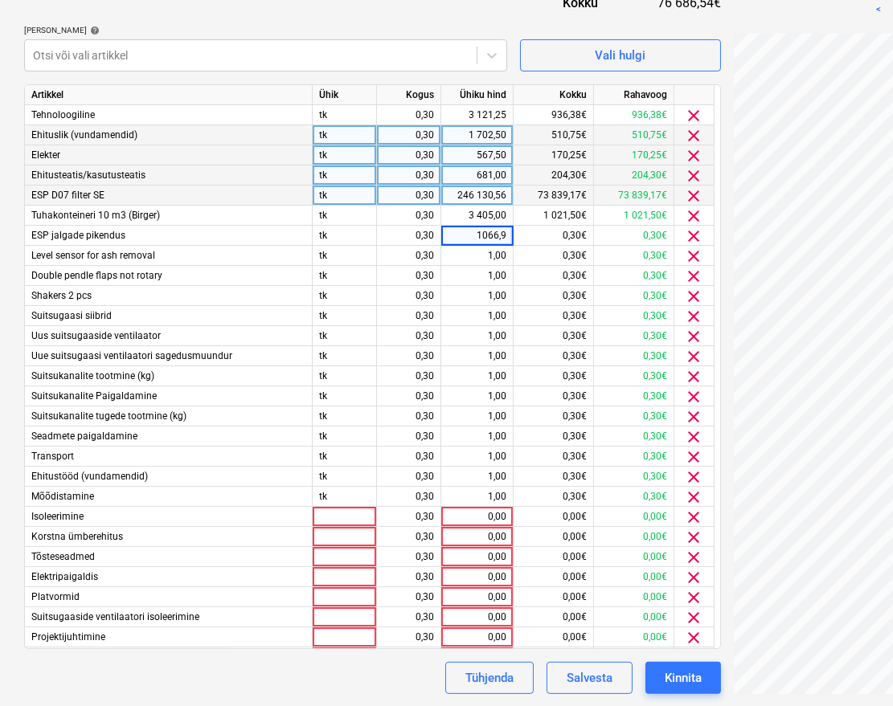
type input "1066,90"
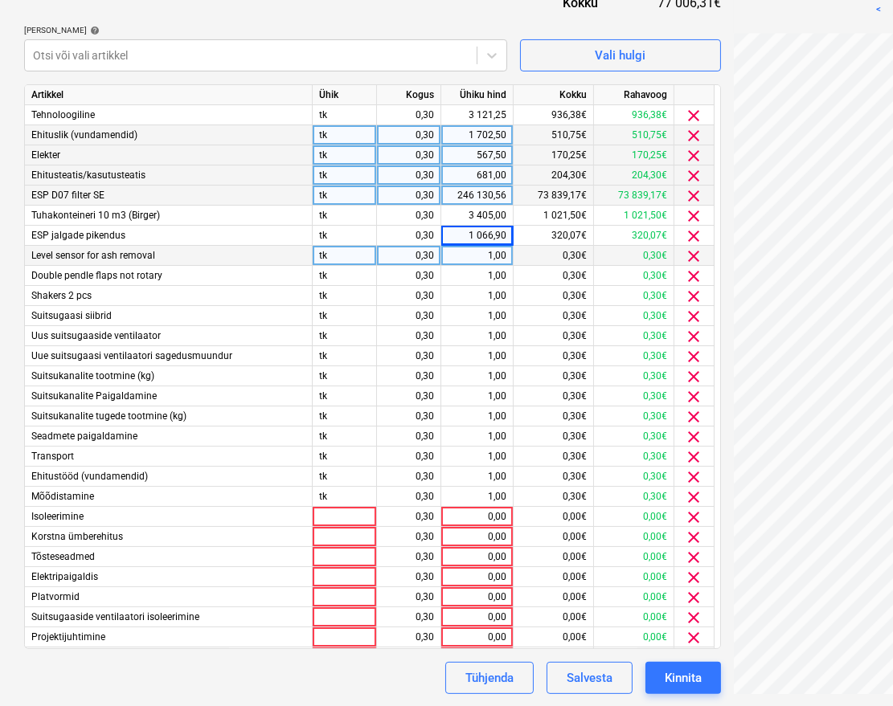
click at [690, 253] on span "clear" at bounding box center [694, 256] width 19 height 19
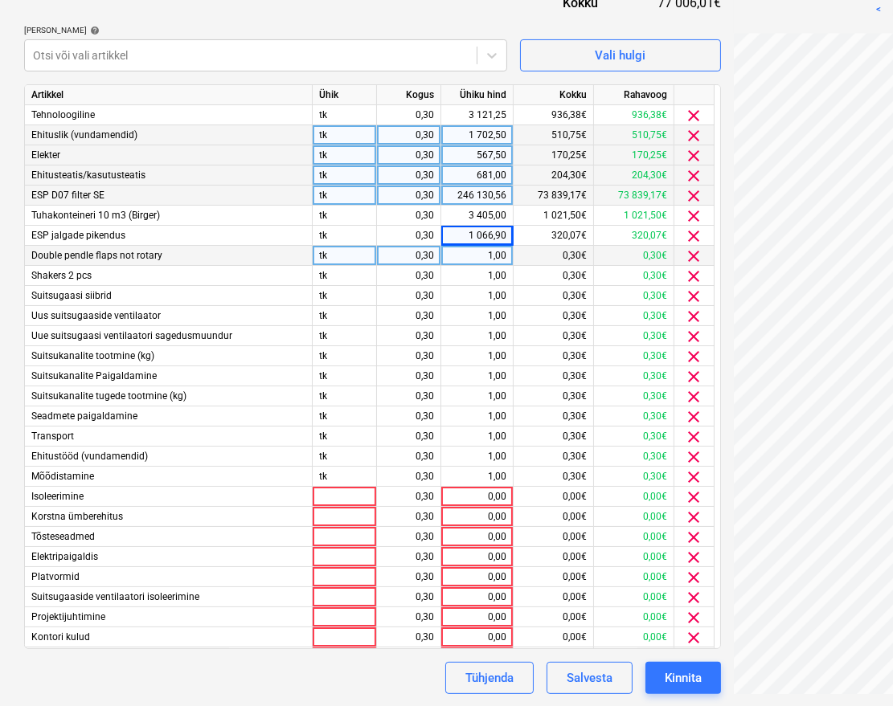
click at [469, 249] on div "1,00" at bounding box center [477, 256] width 59 height 20
type input "4316,60"
type input "6124,60"
type input "8325"
type input "33600"
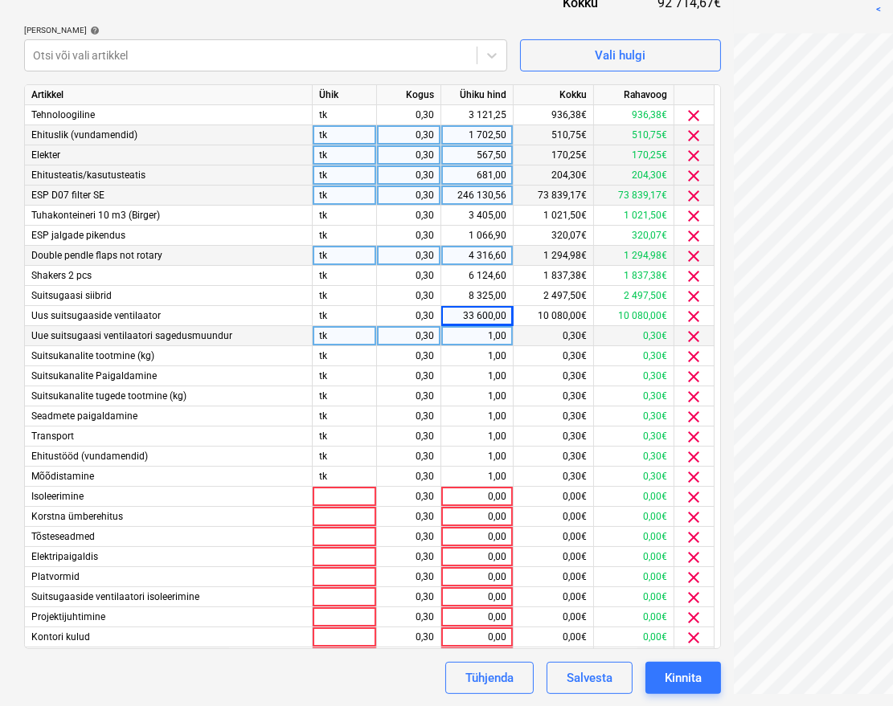
click at [487, 328] on div "1,00" at bounding box center [477, 336] width 59 height 20
click at [694, 338] on span "clear" at bounding box center [694, 336] width 19 height 19
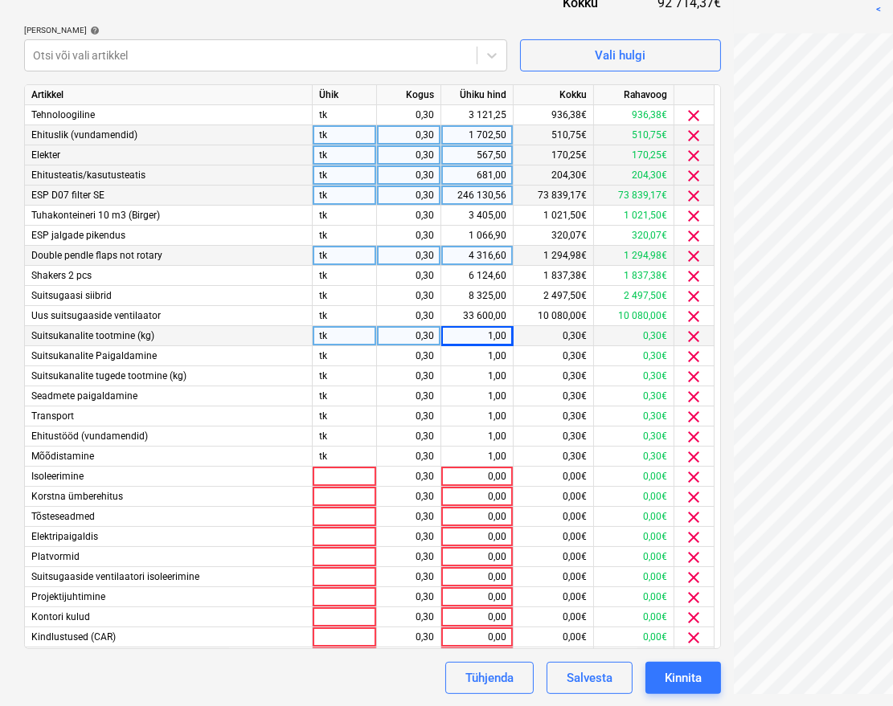
click at [479, 328] on div "1,00" at bounding box center [477, 336] width 59 height 20
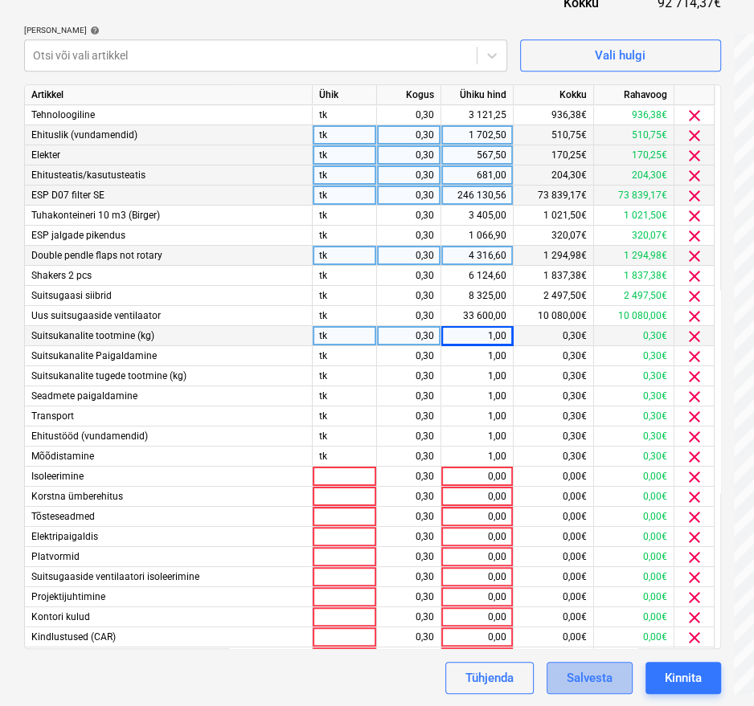
click at [592, 684] on div "Salvesta" at bounding box center [590, 678] width 46 height 21
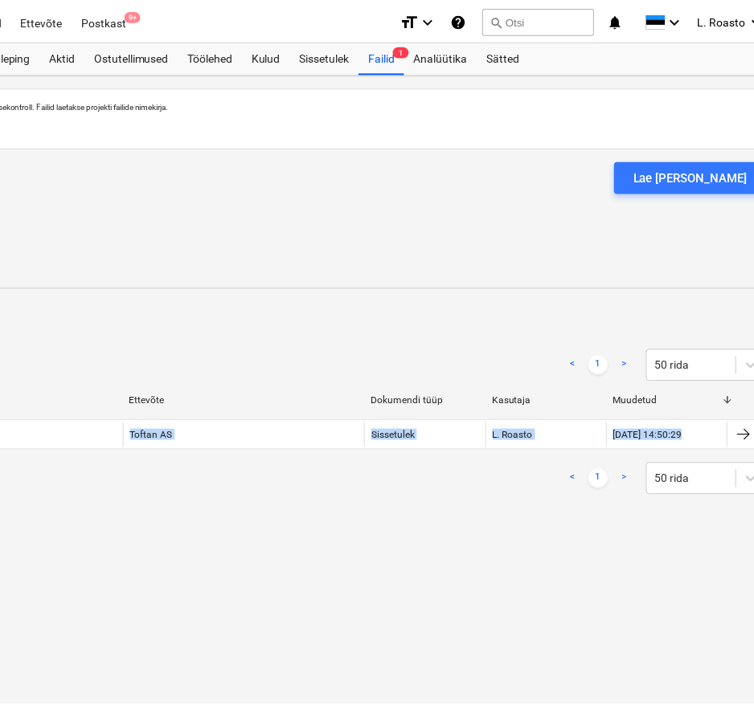
scroll to position [0, 341]
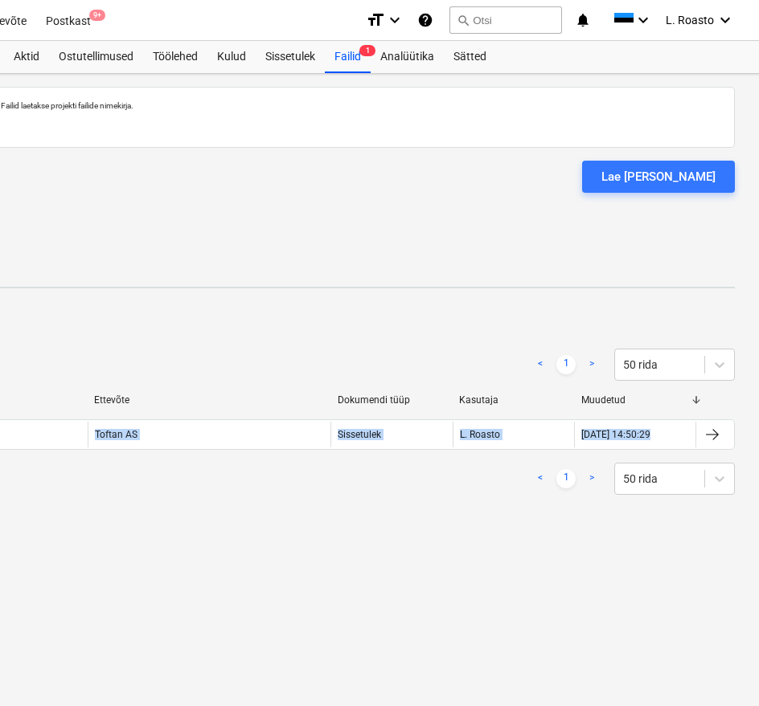
drag, startPoint x: 473, startPoint y: 428, endPoint x: 751, endPoint y: 422, distance: 278.1
click at [418, 429] on html "Müük 9+ Projektid Kontaktid Ettevõte Postkast 9+ format_size keyboard_arrow_dow…" at bounding box center [38, 353] width 759 height 706
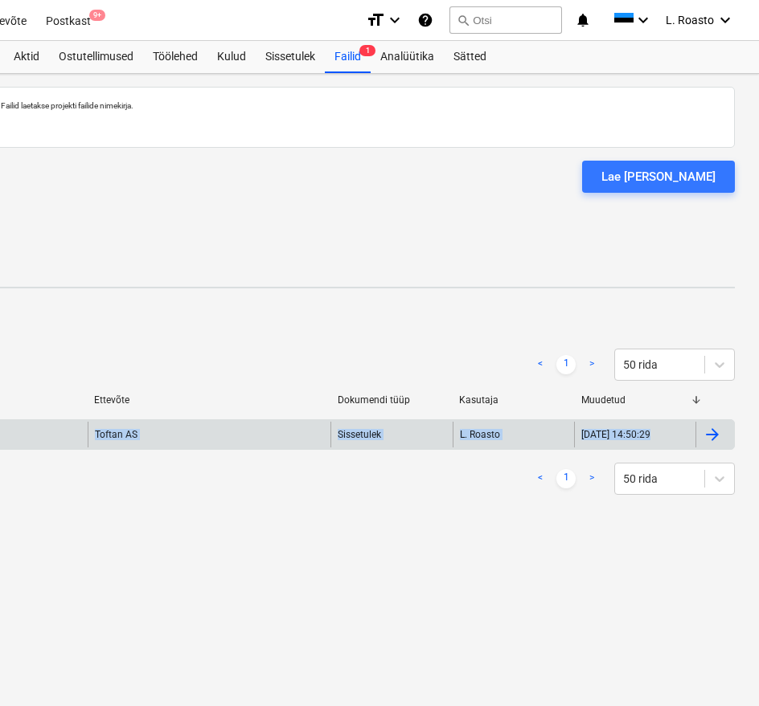
click at [710, 436] on div at bounding box center [711, 434] width 19 height 19
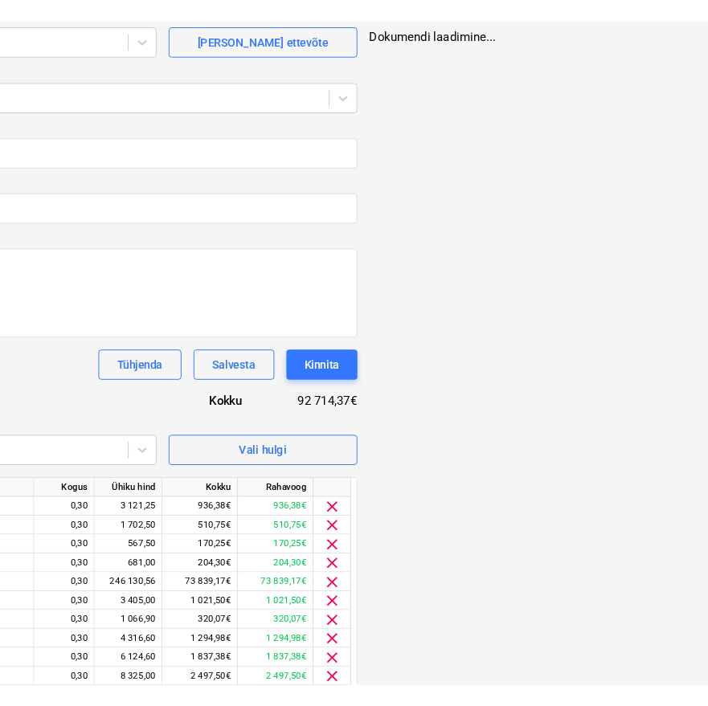
scroll to position [268, 341]
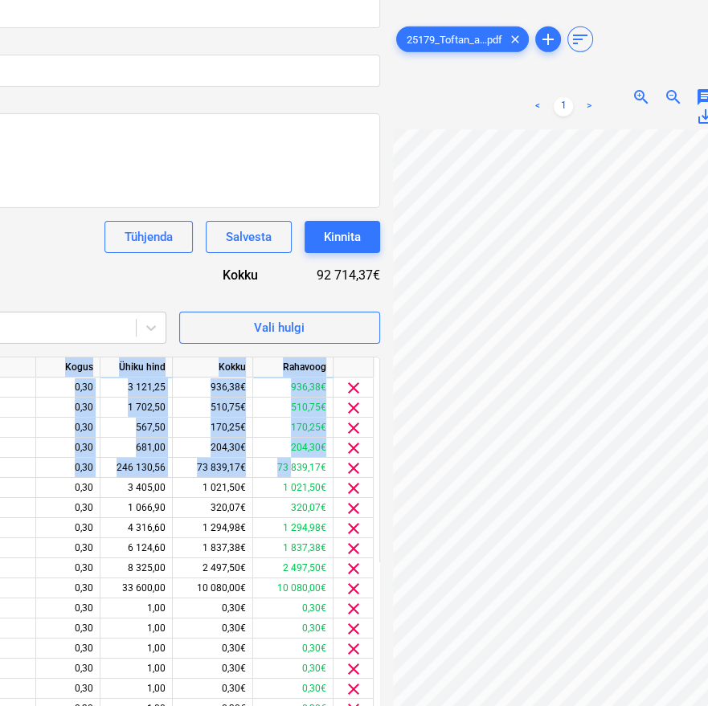
drag, startPoint x: 294, startPoint y: 465, endPoint x: 113, endPoint y: 276, distance: 260.9
click at [28, 333] on div "Dokumendi nimi help 25179 Arve kogusumma (valikuline) 0,00 Kommentaar raamatupi…" at bounding box center [31, 474] width 697 height 984
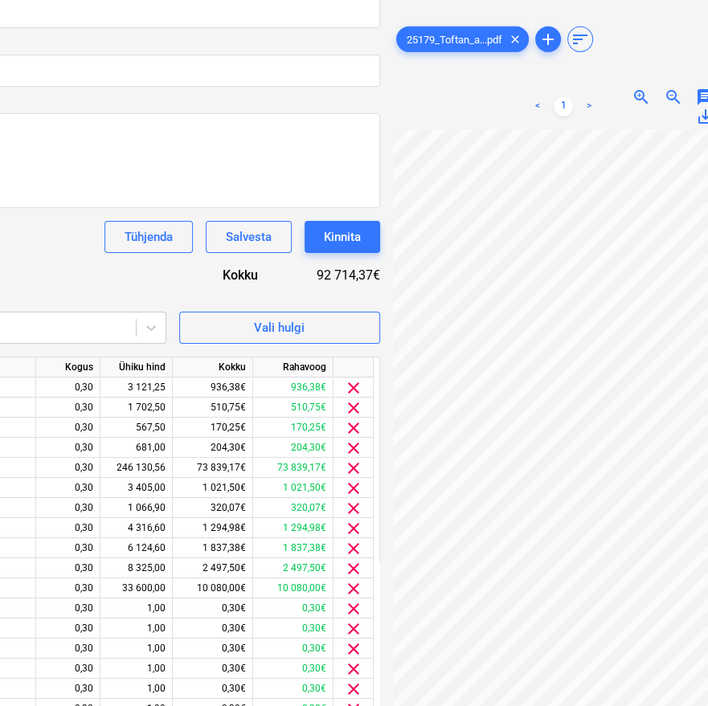
click at [58, 256] on div "Dokumendi nimi help 25179 Arve kogusumma (valikuline) 0,00 Kommentaar raamatupi…" at bounding box center [31, 474] width 697 height 984
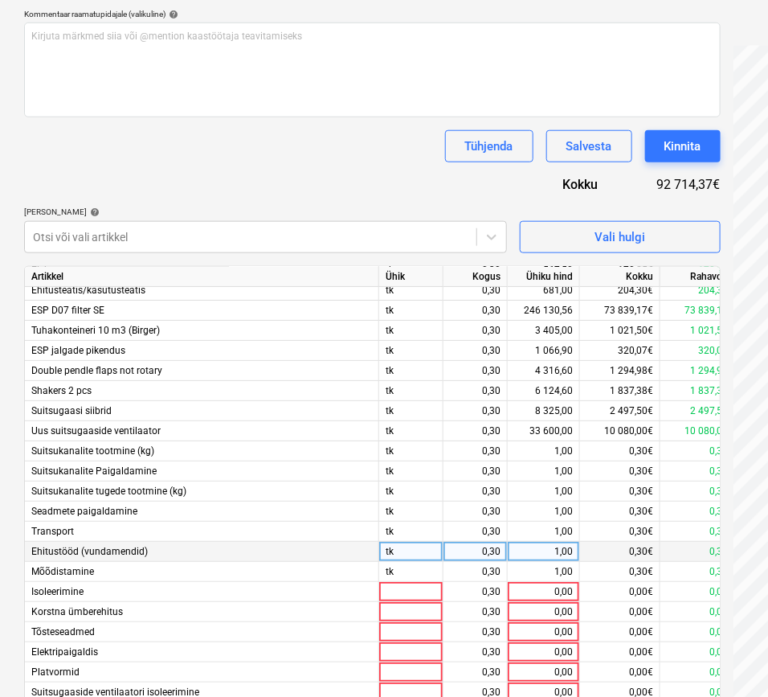
scroll to position [446, 0]
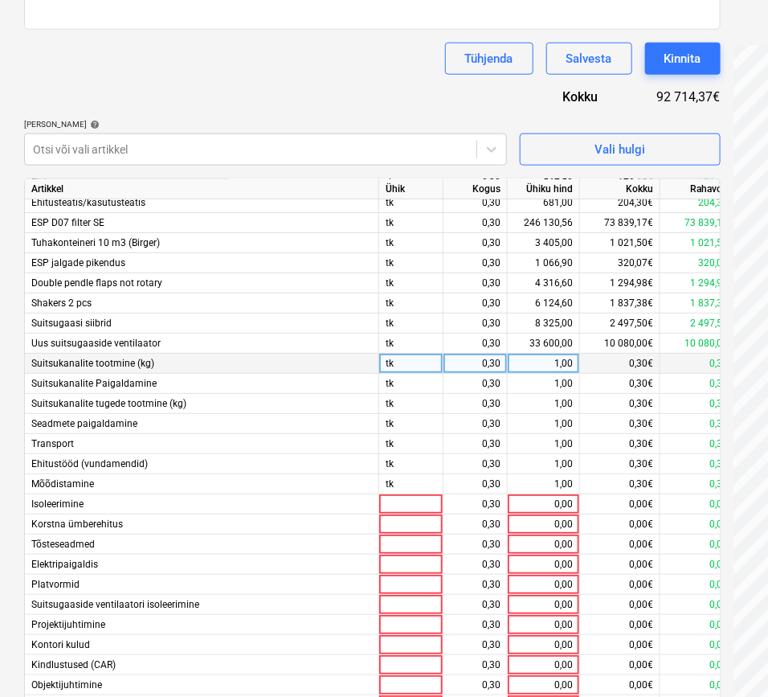
click at [563, 358] on div "1,00" at bounding box center [543, 364] width 59 height 20
type input "16684,50"
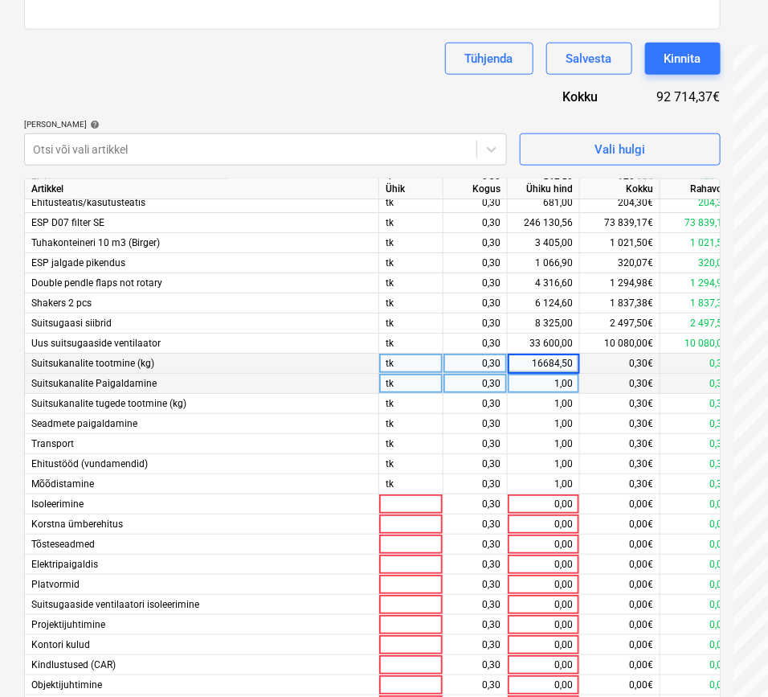
click at [564, 383] on div "1,00" at bounding box center [543, 384] width 59 height 20
type input "7945"
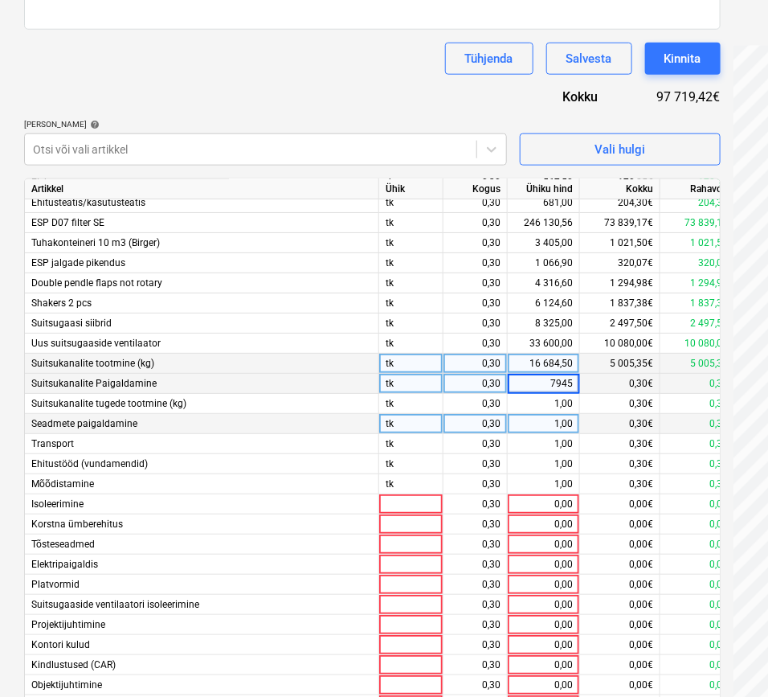
click at [562, 414] on div "1,00" at bounding box center [543, 424] width 59 height 20
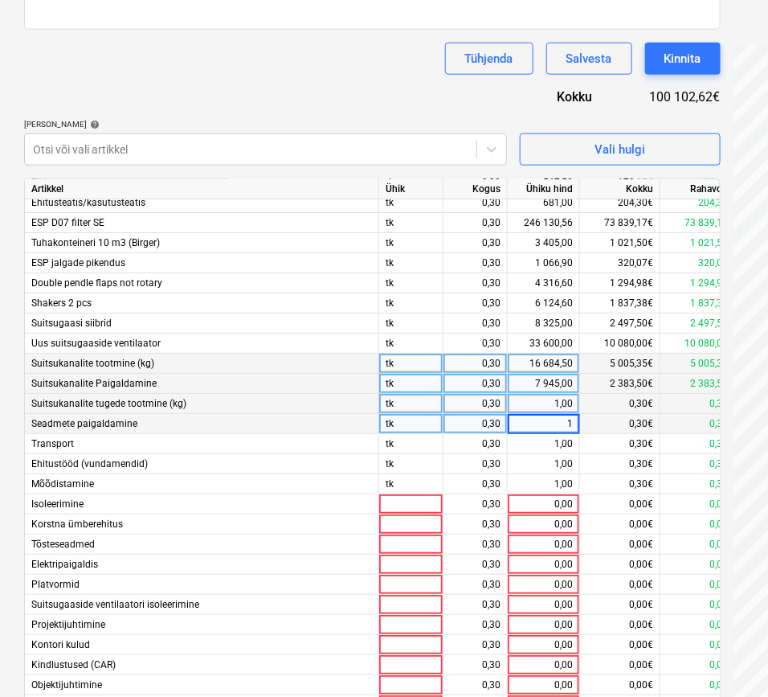
click at [559, 399] on div "1,00" at bounding box center [543, 404] width 59 height 20
type input "5561,50"
type input "7945"
type input "2270"
type input "17025"
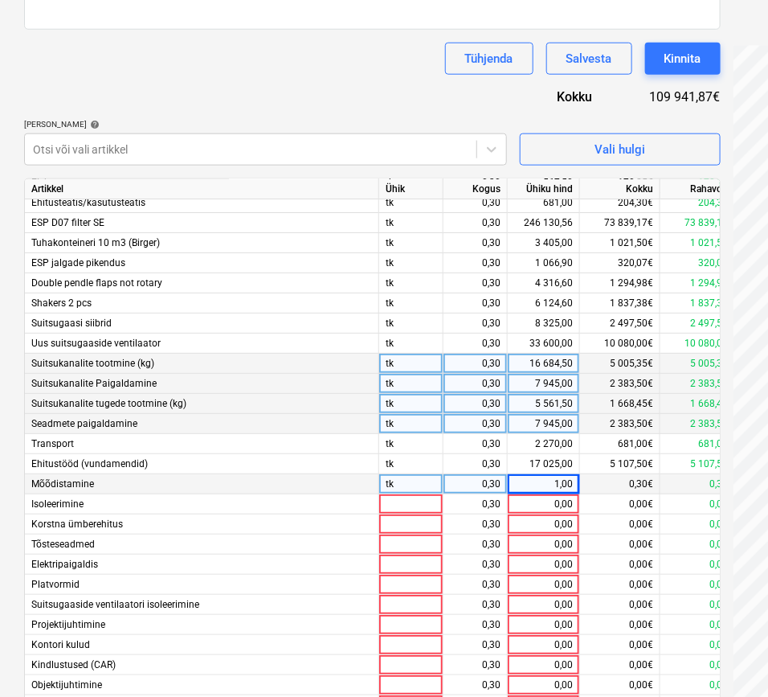
click at [553, 474] on div "1,00" at bounding box center [543, 484] width 59 height 20
type input "3972,50"
type input "27807,50"
type input "3405"
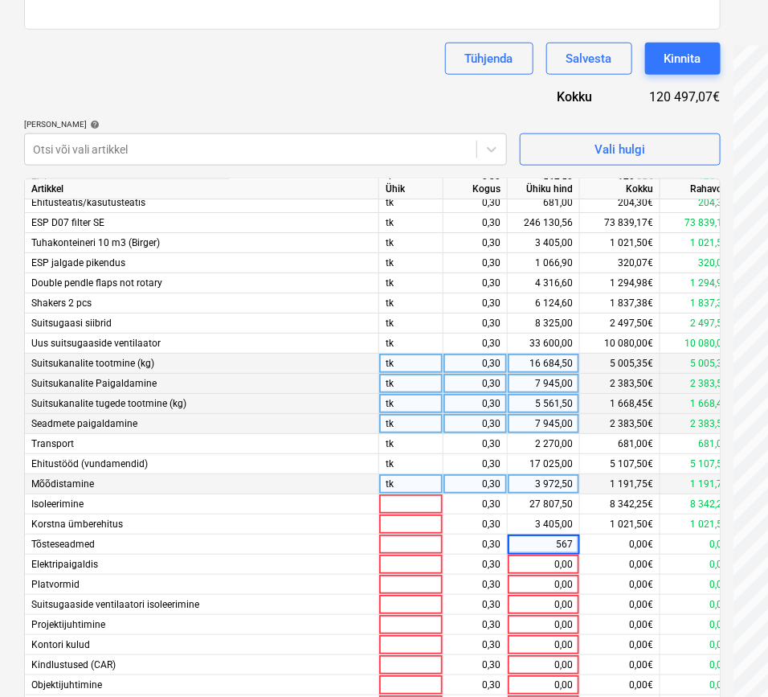
type input "5675"
type input "22700"
type input "6810"
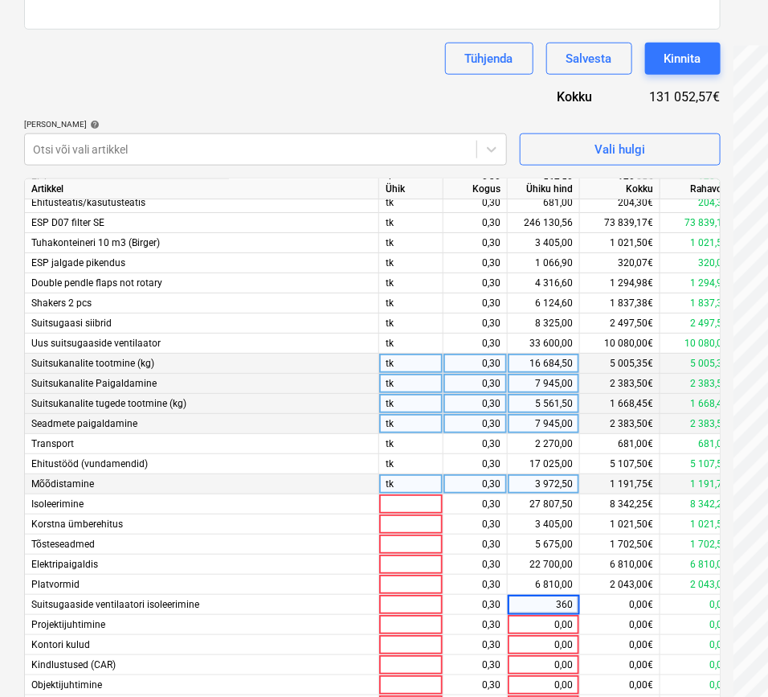
type input "3600"
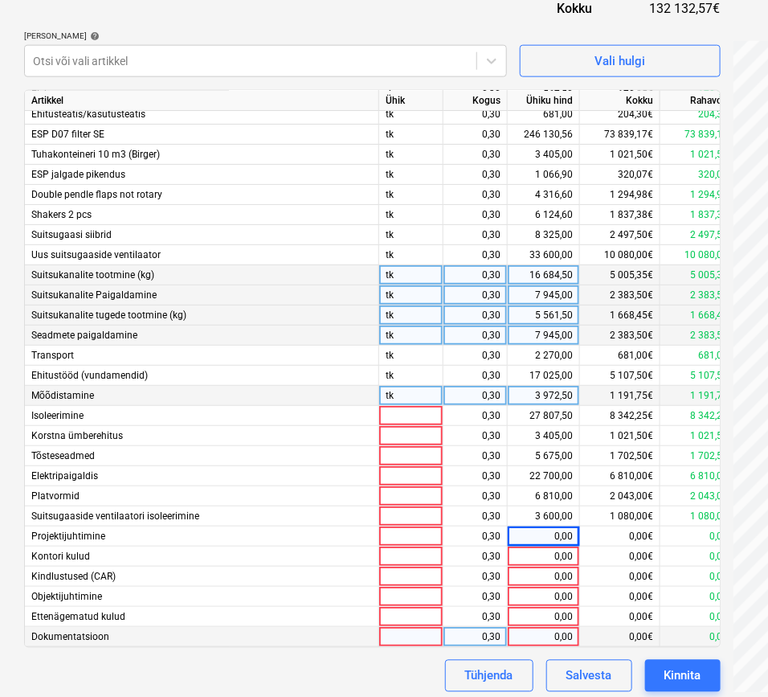
scroll to position [542, 0]
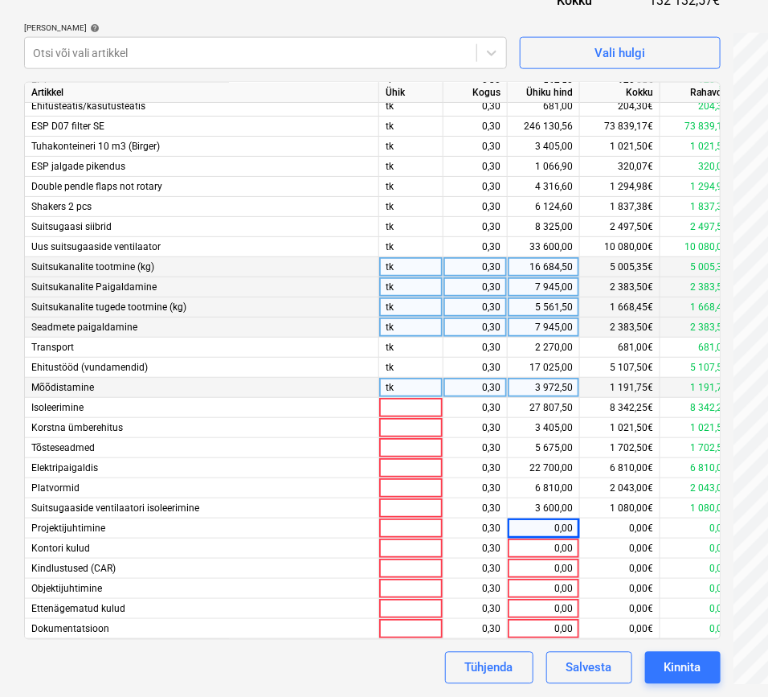
drag, startPoint x: 510, startPoint y: 23, endPoint x: 514, endPoint y: 90, distance: 67.6
click at [510, 23] on div "[PERSON_NAME] artiklid help [PERSON_NAME] või vali artikkel Vali hulgi" at bounding box center [372, 46] width 697 height 46
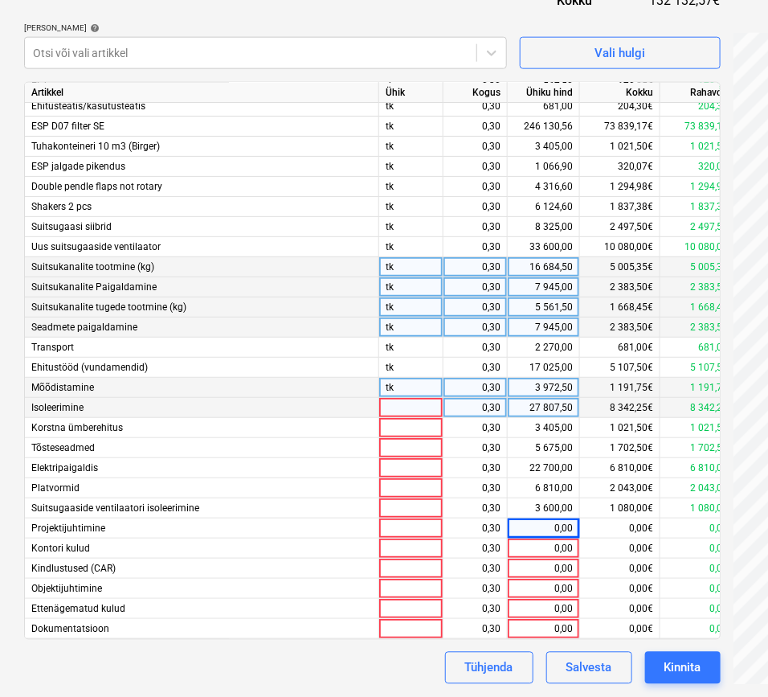
click at [405, 398] on div at bounding box center [411, 408] width 64 height 20
type input "tk"
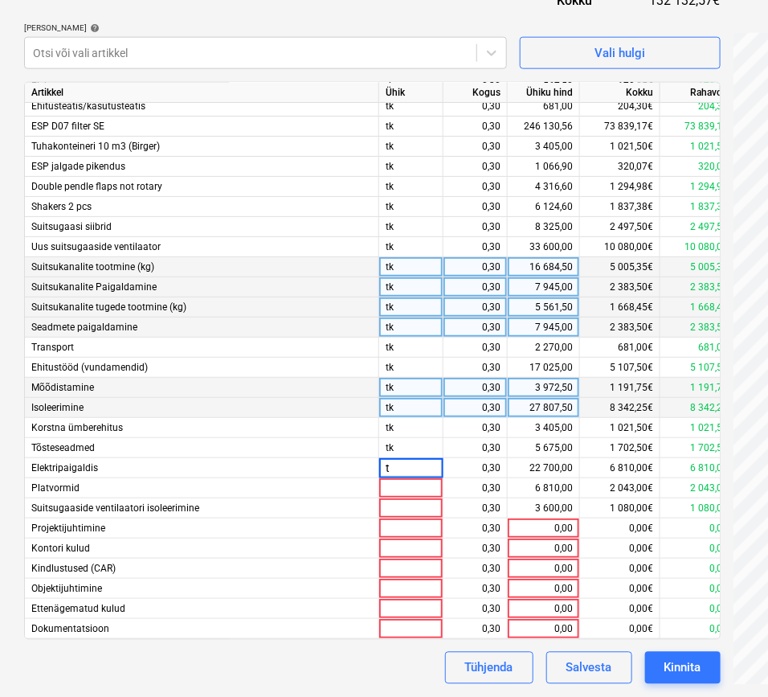
type input "tk"
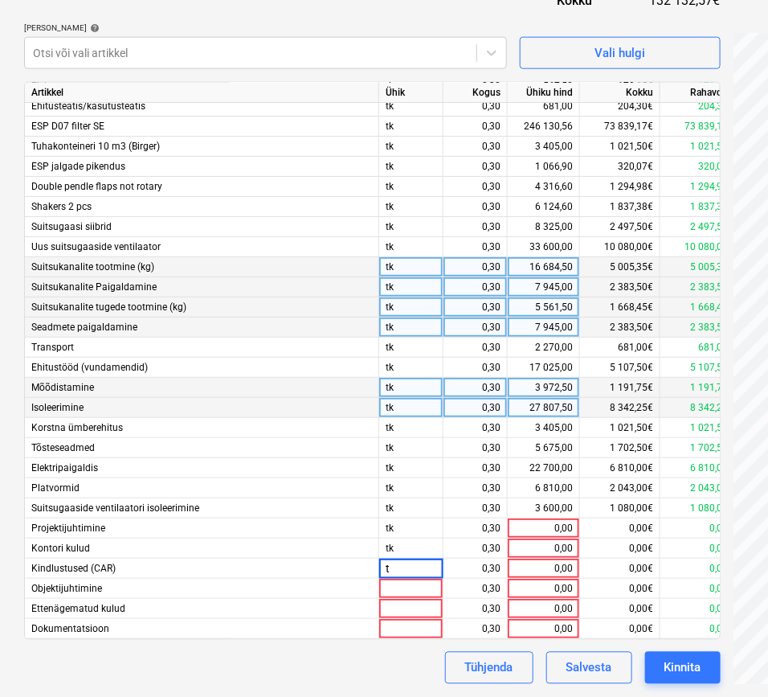
type input "tk"
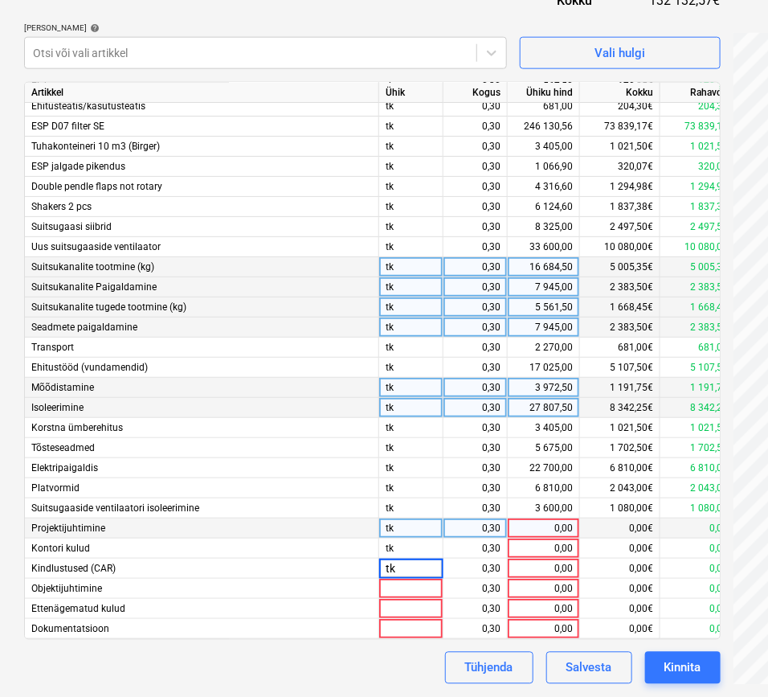
click at [557, 526] on div "0,00" at bounding box center [543, 528] width 59 height 20
type input "3825"
type input "454"
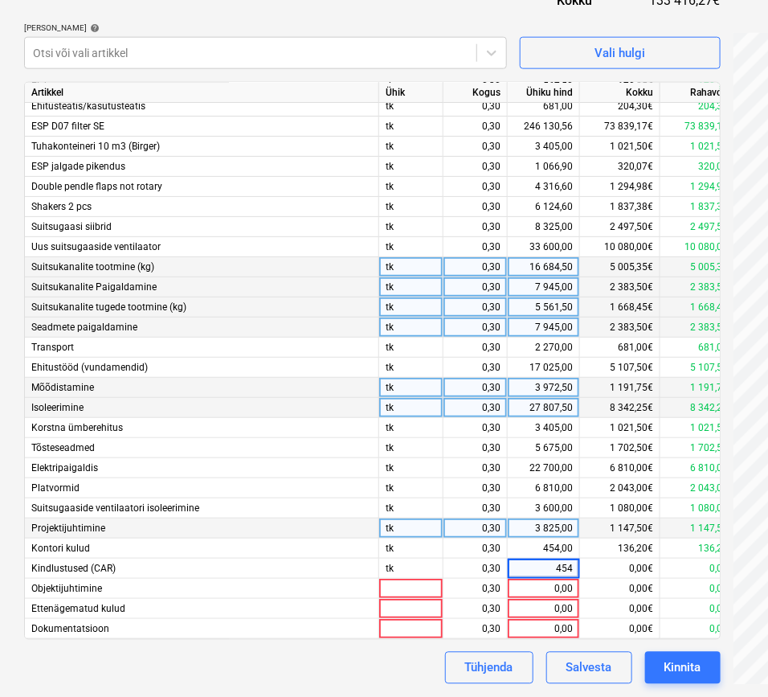
type input "4540"
type input "2270"
type input "2610,09"
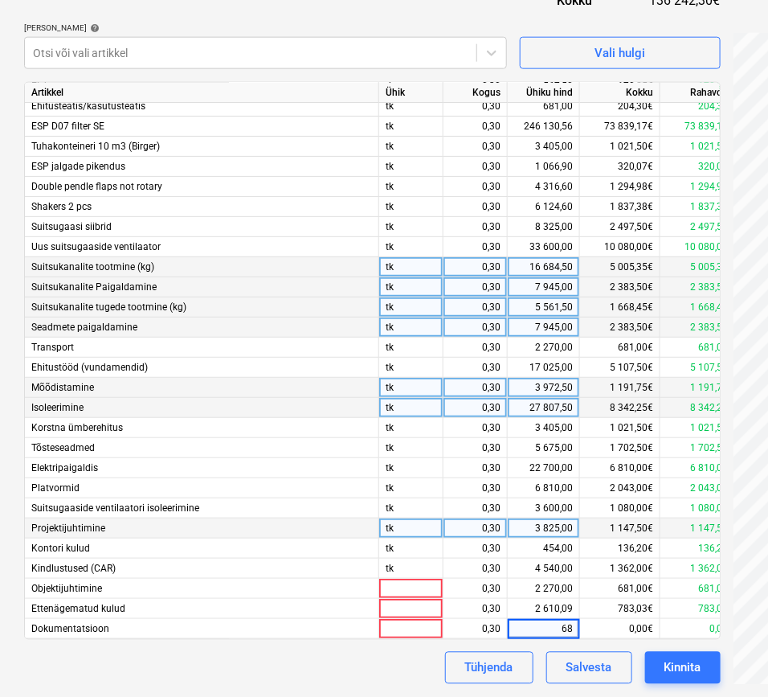
type input "681"
click at [366, 673] on div "Tühjenda Salvesta Kinnita" at bounding box center [372, 668] width 697 height 32
click at [408, 579] on div at bounding box center [411, 589] width 64 height 20
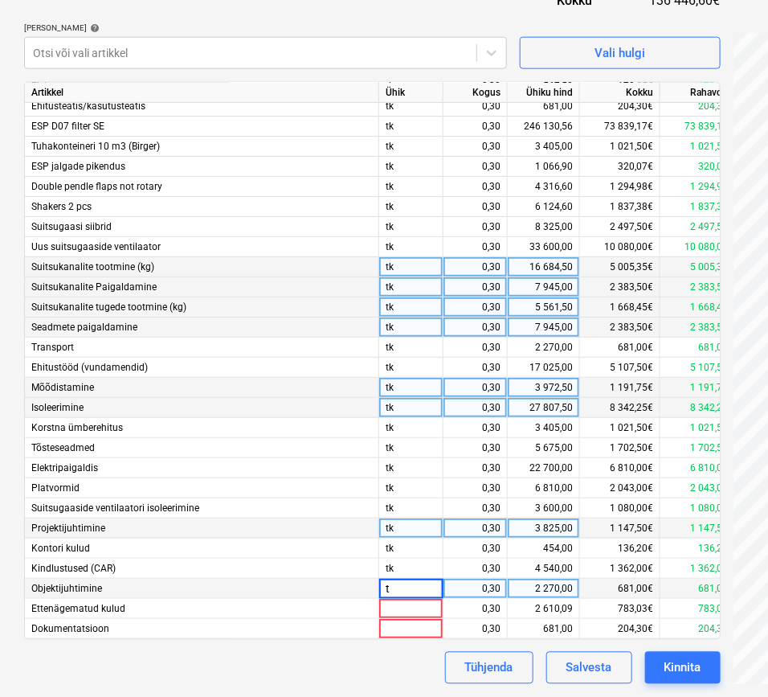
type input "tk"
click at [399, 671] on div "Tühjenda Salvesta Kinnita" at bounding box center [372, 668] width 697 height 32
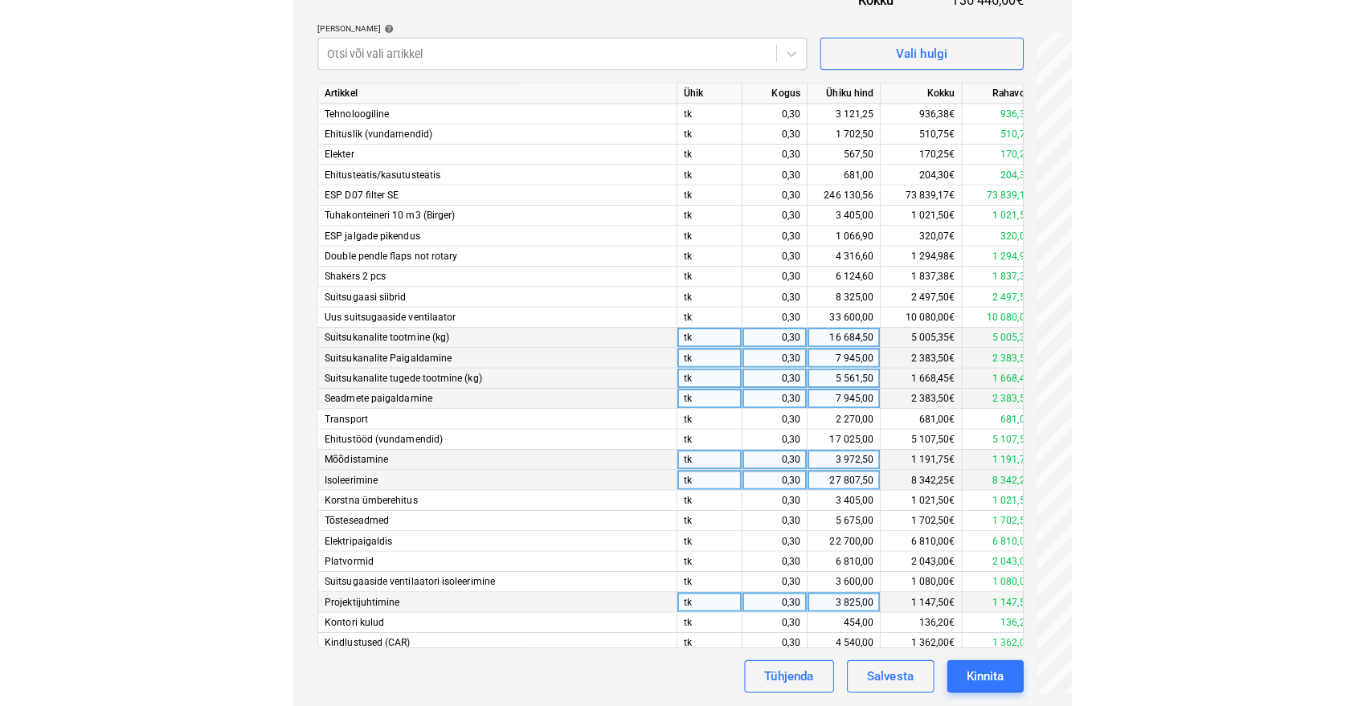
scroll to position [453, 0]
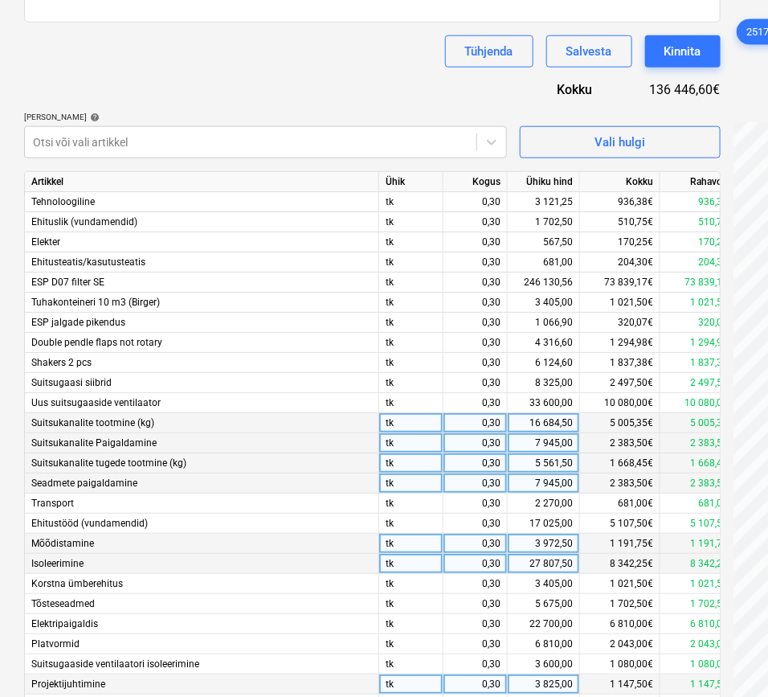
click at [415, 88] on div "Dokumendi nimi help 25179 Arve kogusumma (valikuline) 0,00 Kommentaar raamatupi…" at bounding box center [372, 285] width 697 height 977
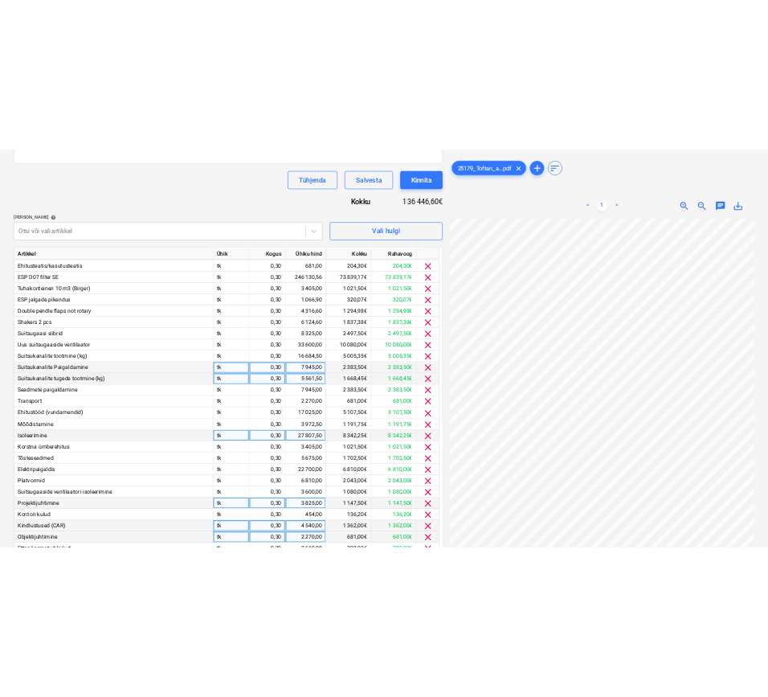
scroll to position [540, 0]
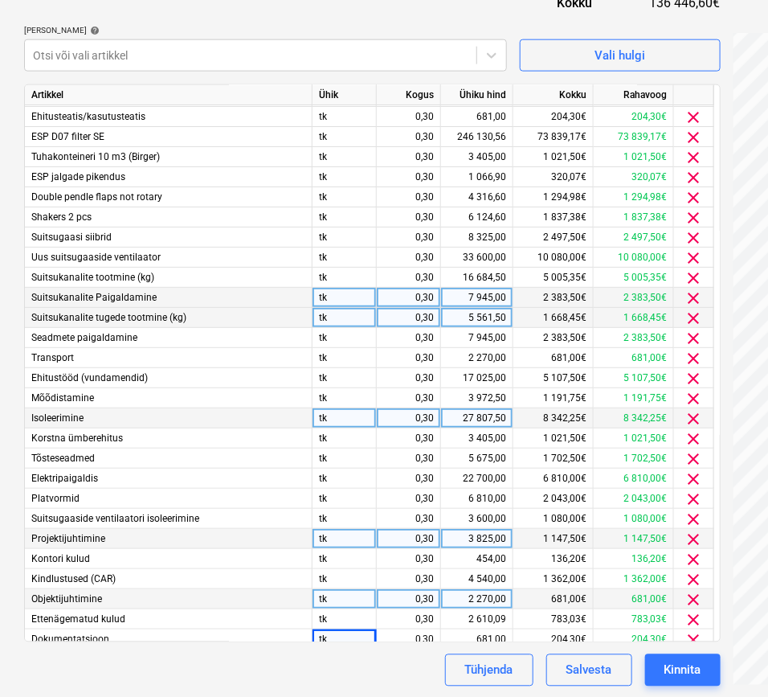
click at [430, 30] on div "[PERSON_NAME] artiklid help" at bounding box center [265, 30] width 483 height 10
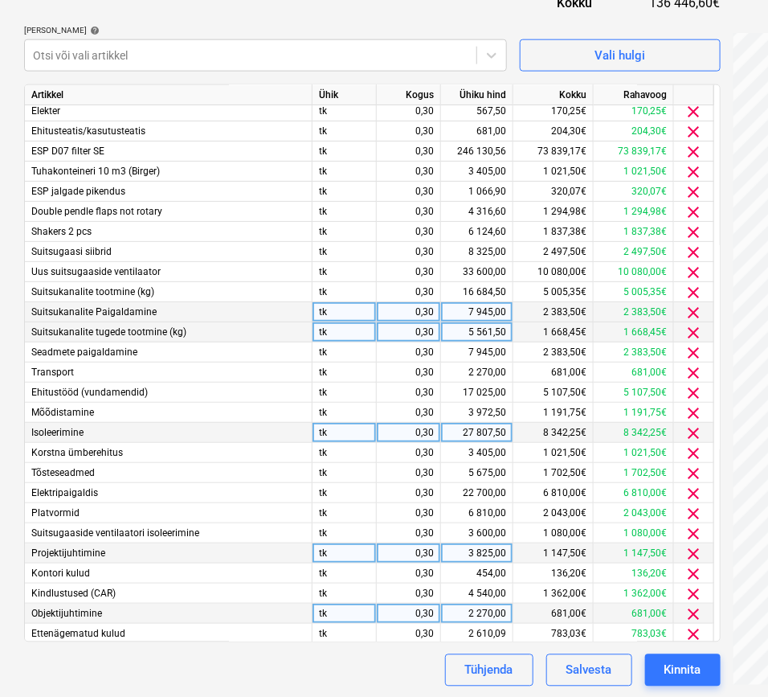
scroll to position [67, 0]
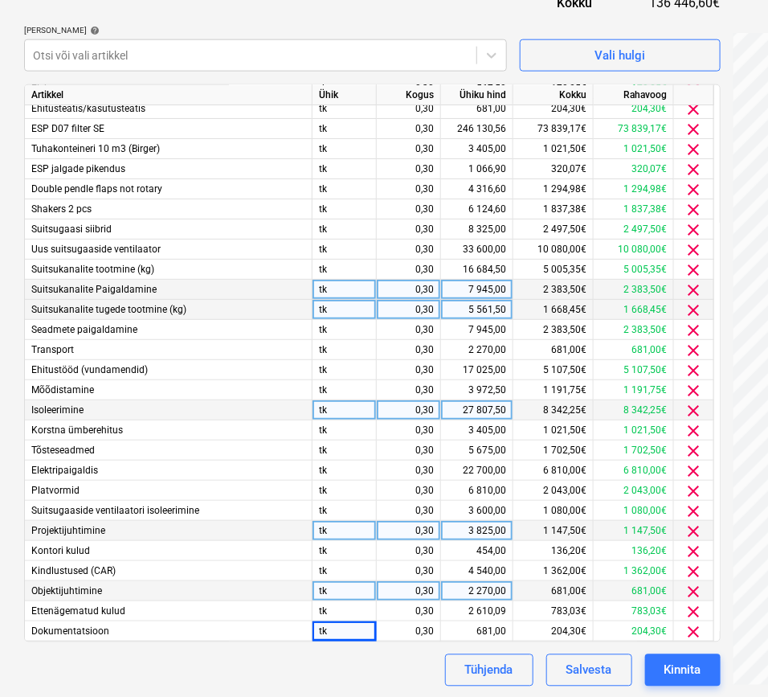
click at [482, 528] on div "3 825,00" at bounding box center [477, 531] width 59 height 20
click at [489, 526] on input "3825" at bounding box center [477, 530] width 72 height 19
type input "6825"
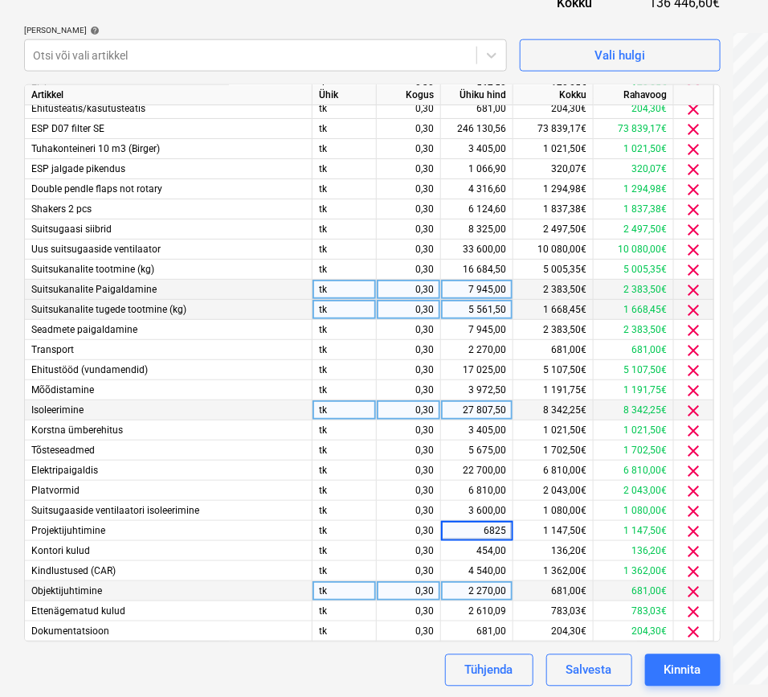
click at [374, 677] on div "Tühjenda Salvesta Kinnita" at bounding box center [372, 670] width 697 height 32
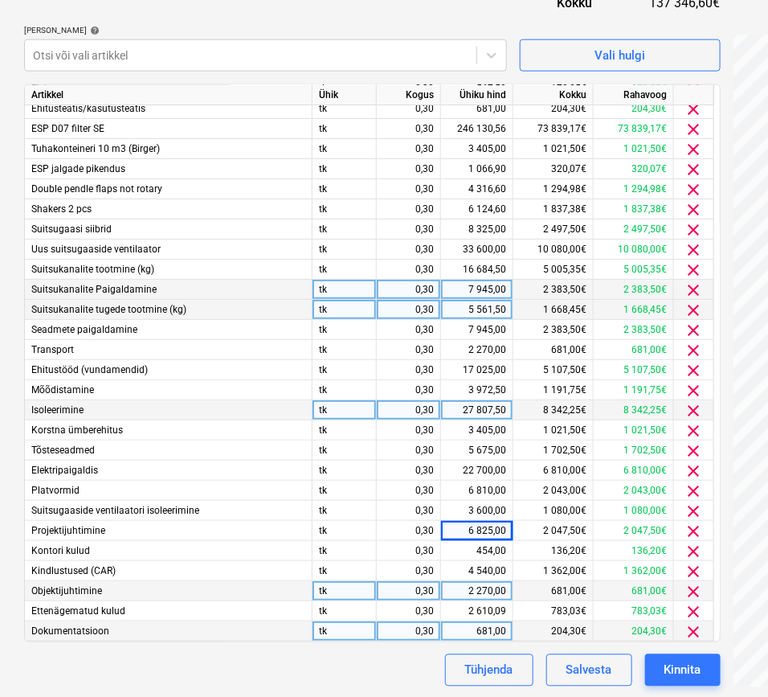
scroll to position [542, 0]
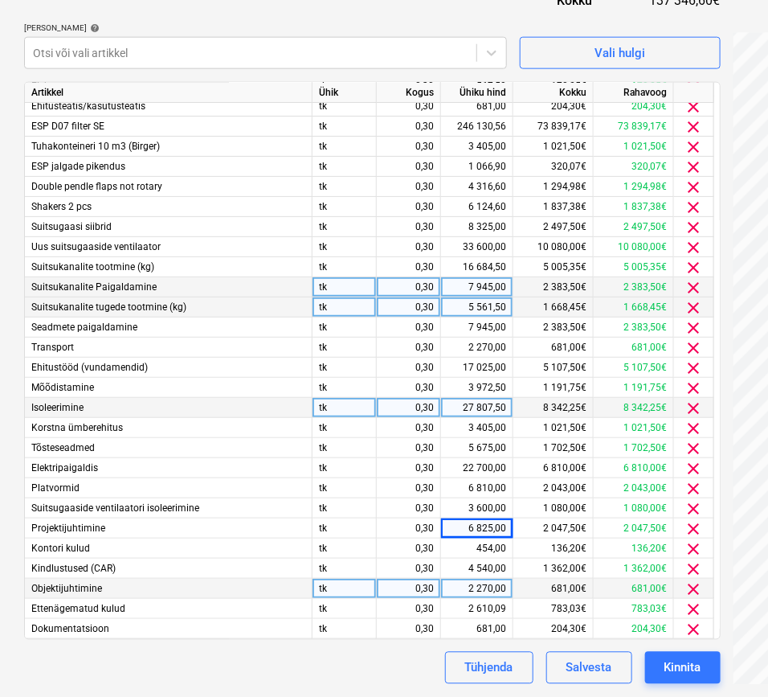
click at [576, 18] on div "Dokumendi nimi help 25179 Arve kogusumma (valikuline) 0,00 Kommentaar raamatupi…" at bounding box center [372, 195] width 697 height 977
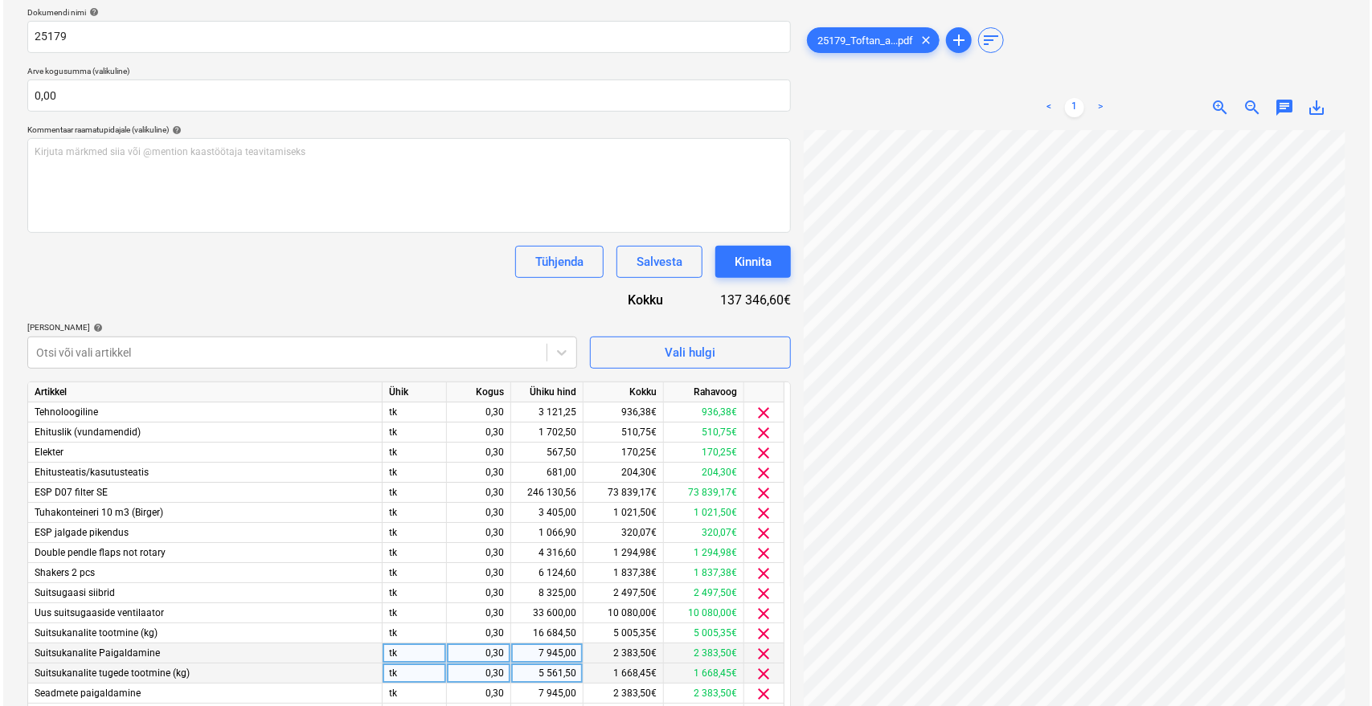
scroll to position [0, 0]
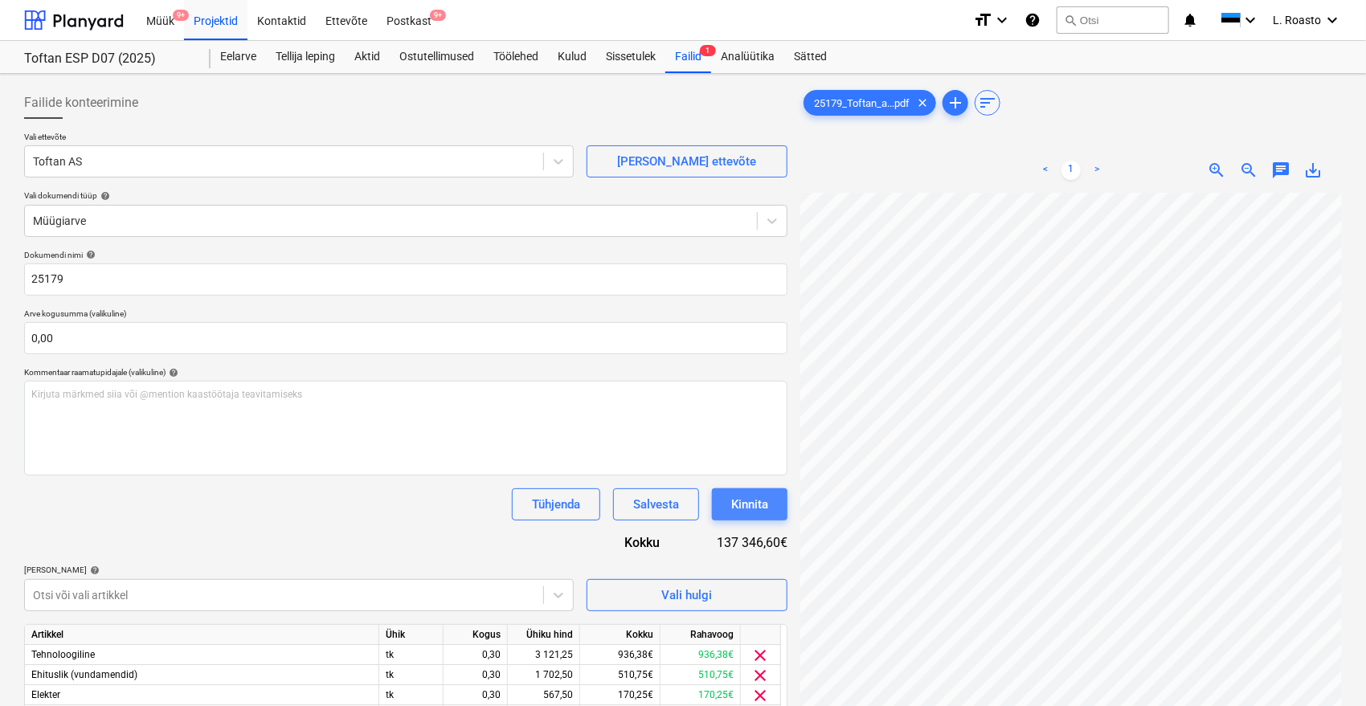
click at [767, 497] on div "Kinnita" at bounding box center [749, 504] width 37 height 21
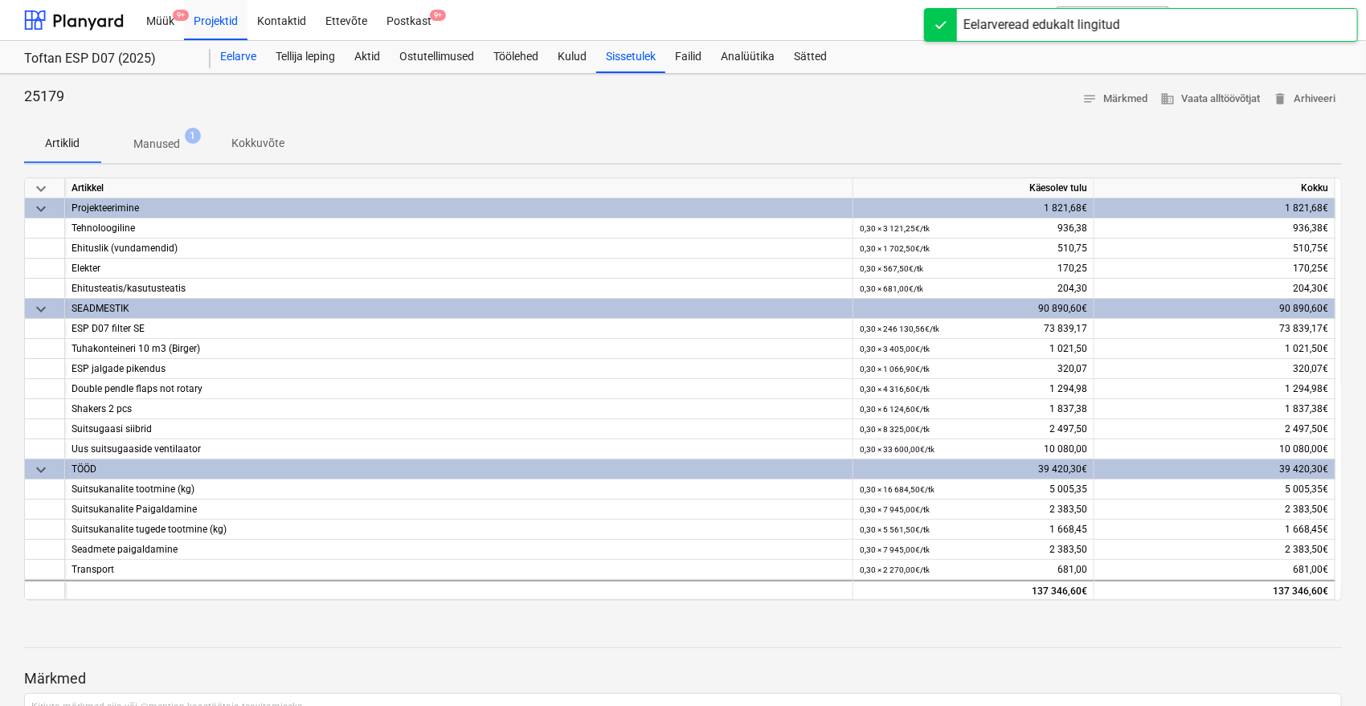
click at [243, 50] on div "Eelarve" at bounding box center [238, 57] width 55 height 32
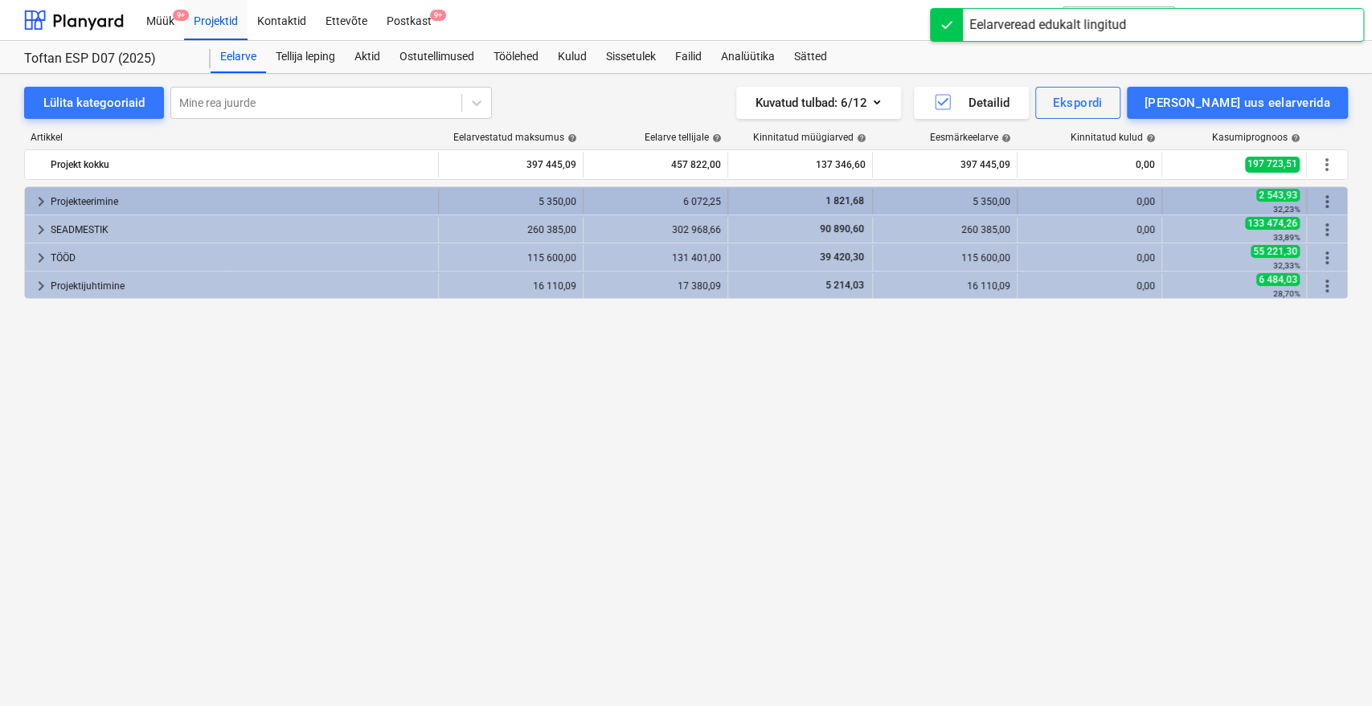
click at [669, 203] on div "6 072,25" at bounding box center [655, 201] width 131 height 11
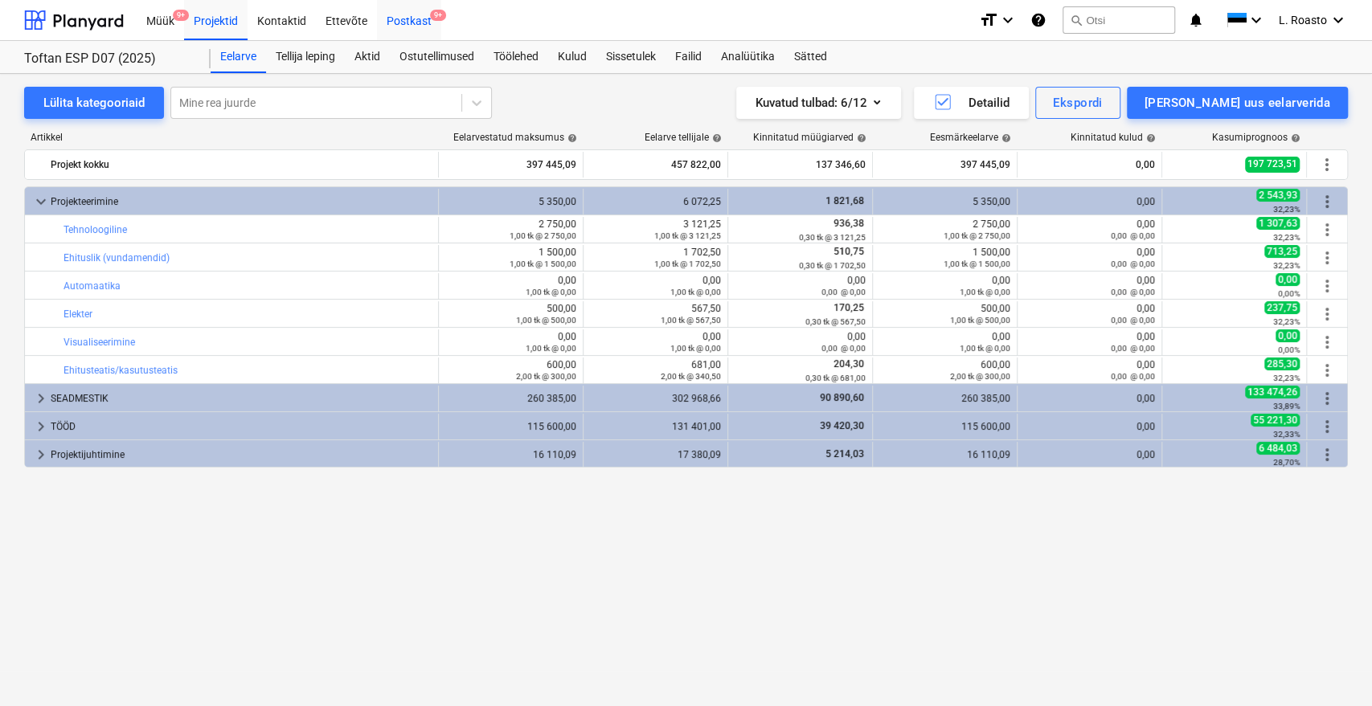
click at [399, 18] on div "Postkast 9+" at bounding box center [409, 19] width 64 height 41
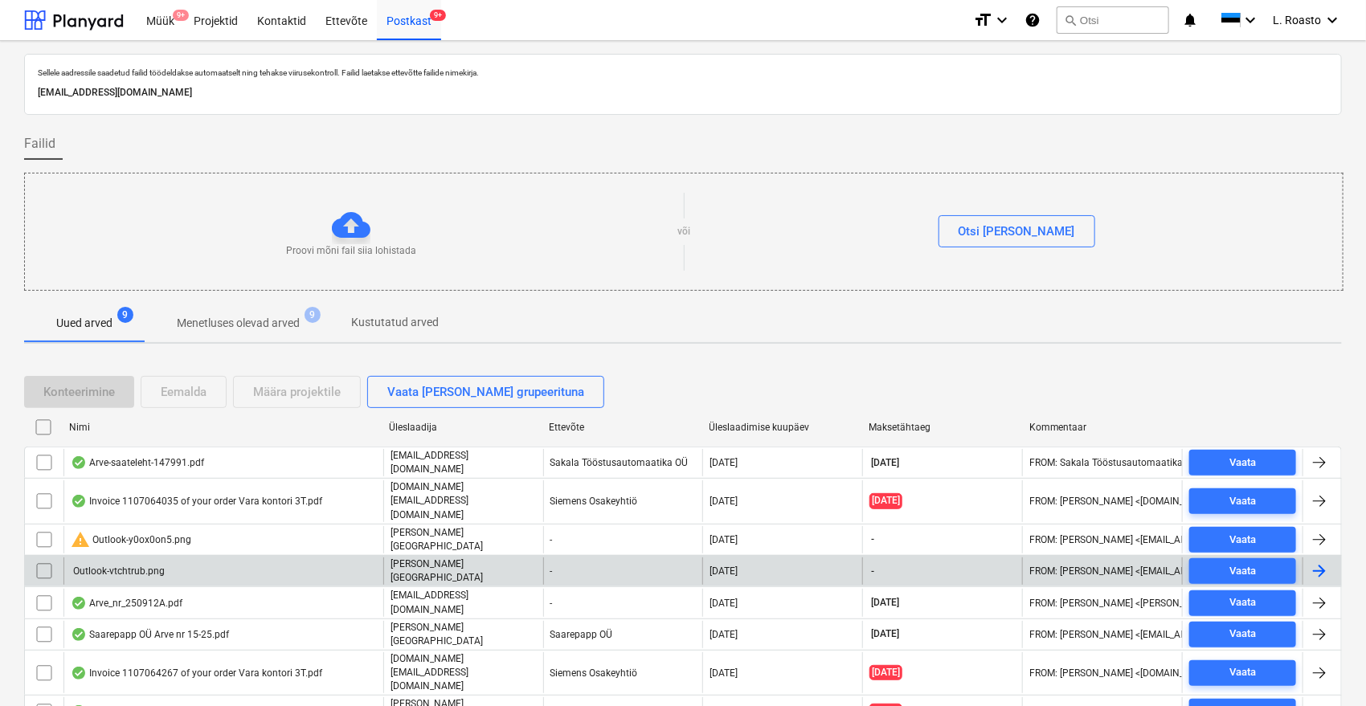
click at [42, 559] on input "checkbox" at bounding box center [44, 572] width 26 height 26
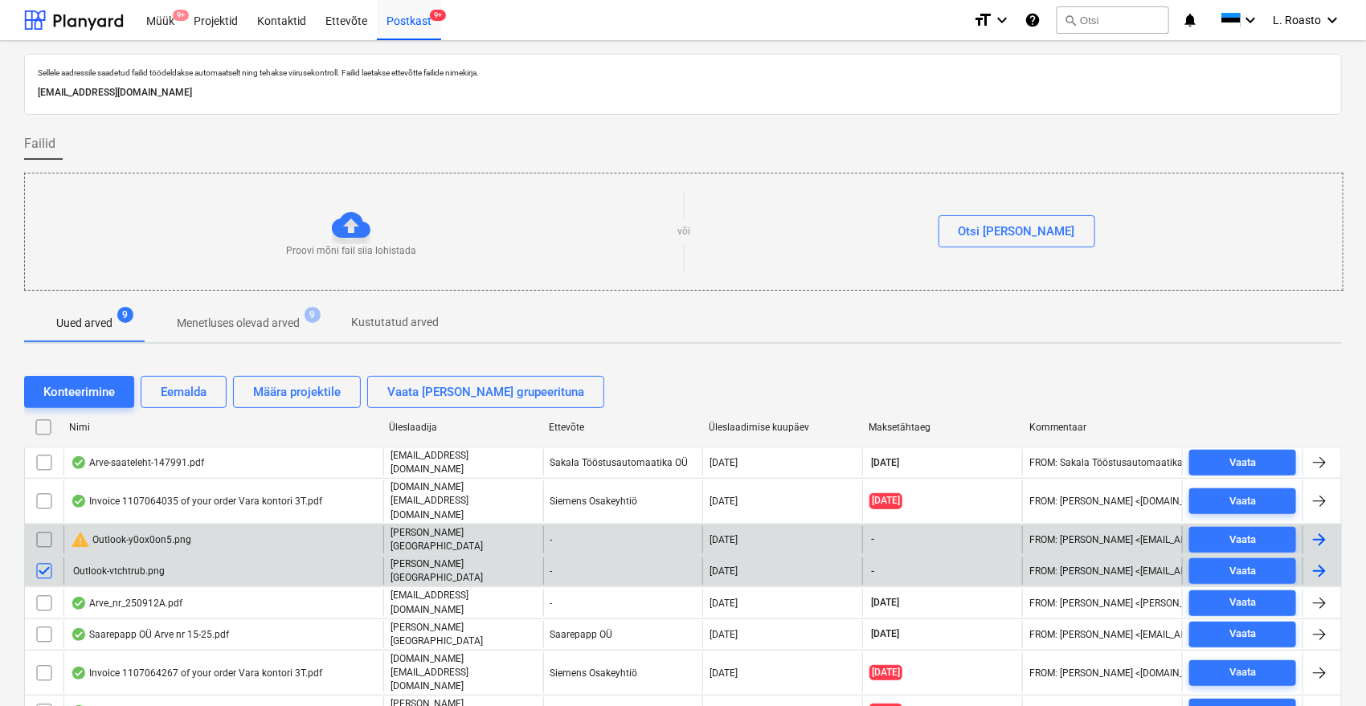
click at [45, 527] on input "checkbox" at bounding box center [44, 540] width 26 height 26
click at [209, 394] on button "Eemalda" at bounding box center [184, 392] width 86 height 32
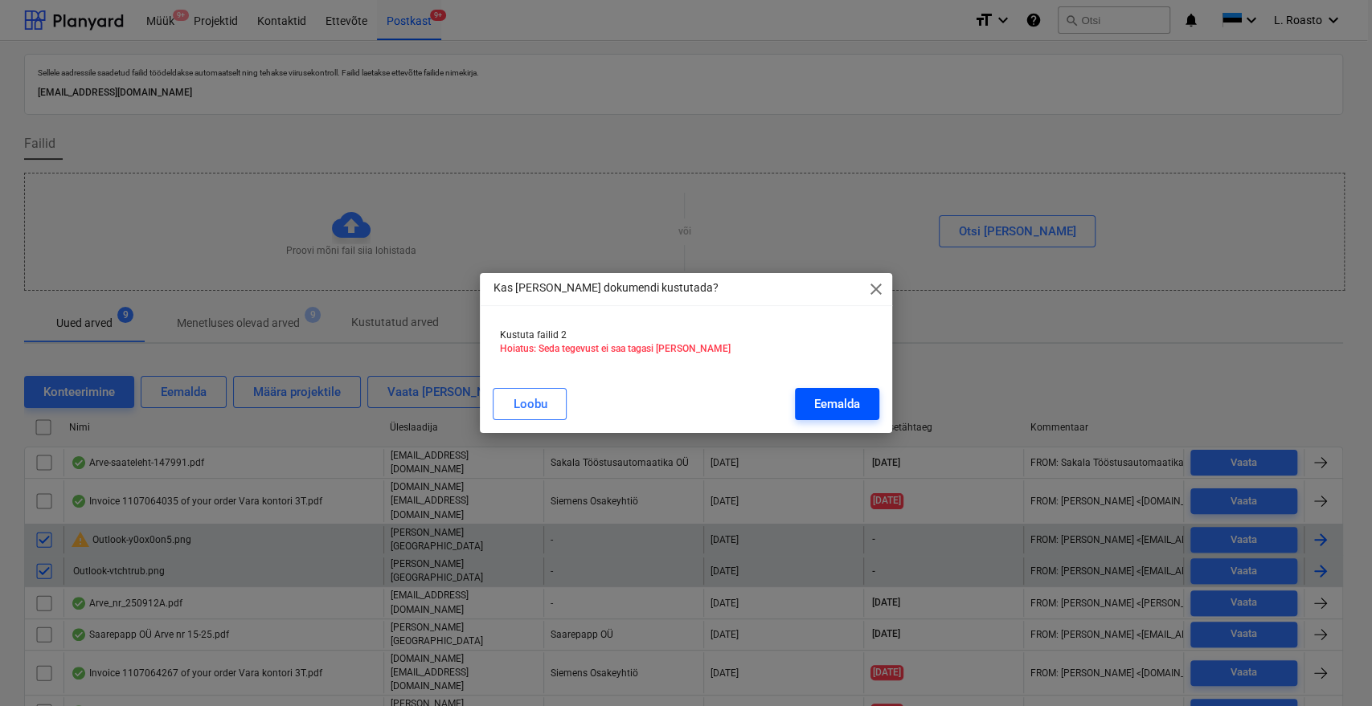
click at [848, 412] on div "Eemalda" at bounding box center [837, 404] width 46 height 21
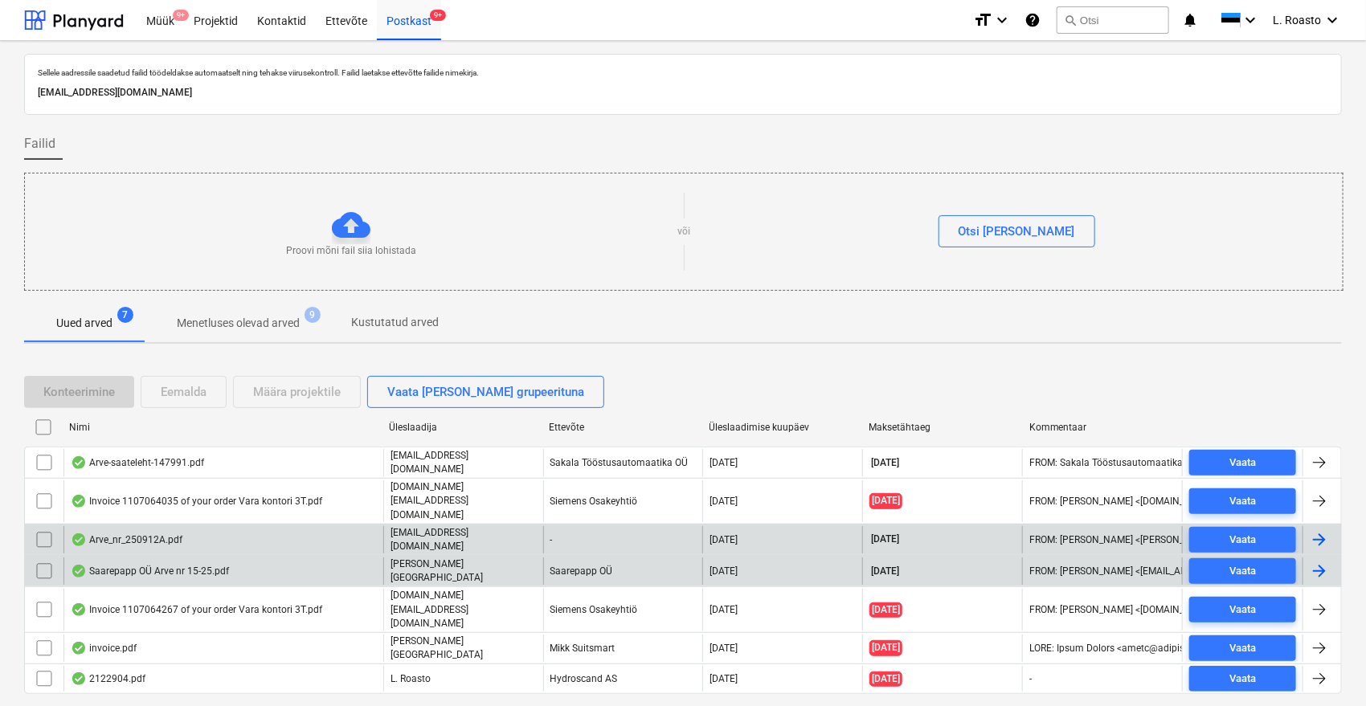
click at [235, 558] on div "Saarepapp OÜ Arve nr 15-25.pdf" at bounding box center [223, 571] width 320 height 27
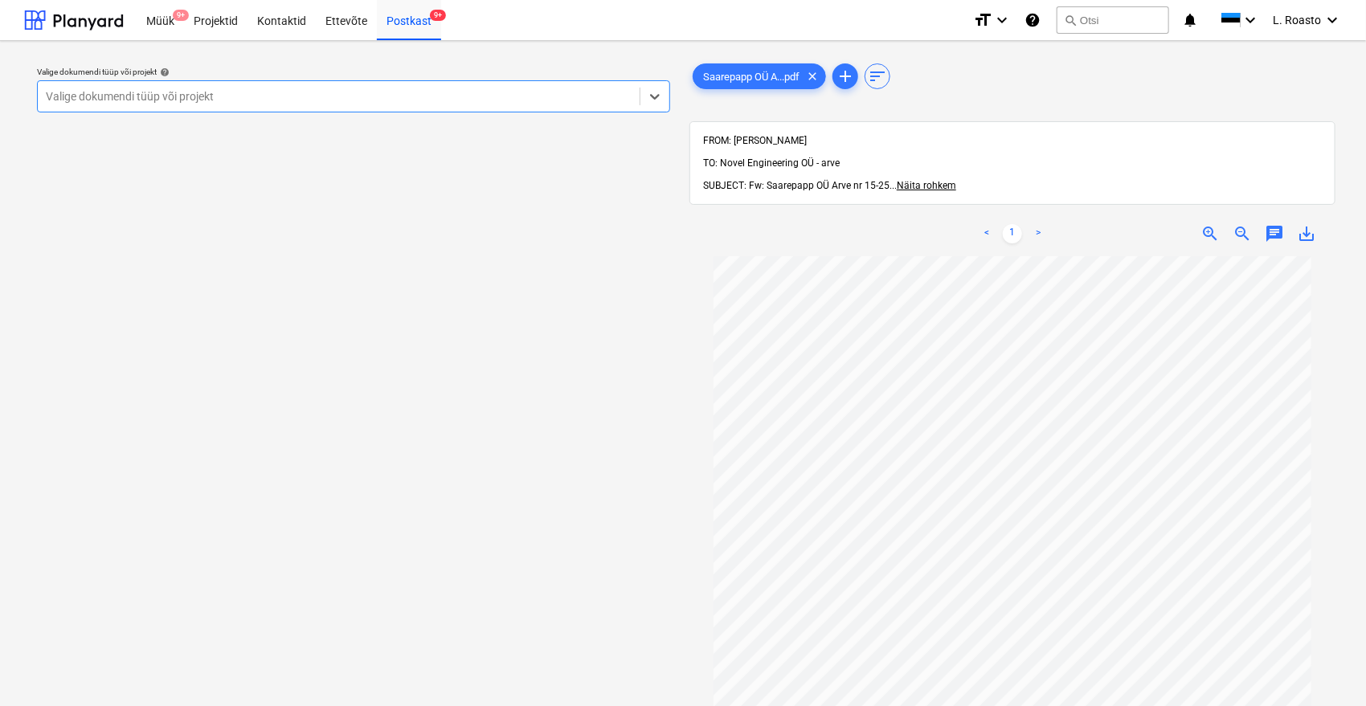
click at [232, 102] on div at bounding box center [339, 96] width 586 height 16
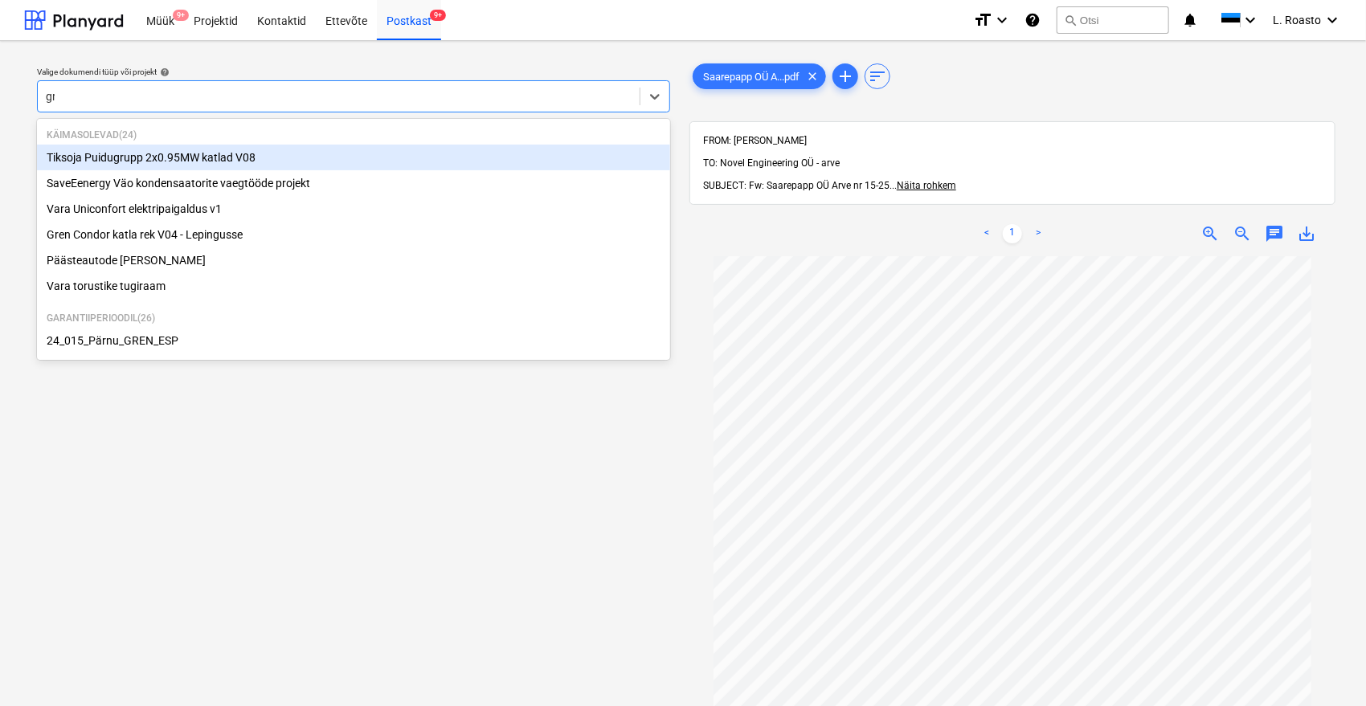
type input "gre"
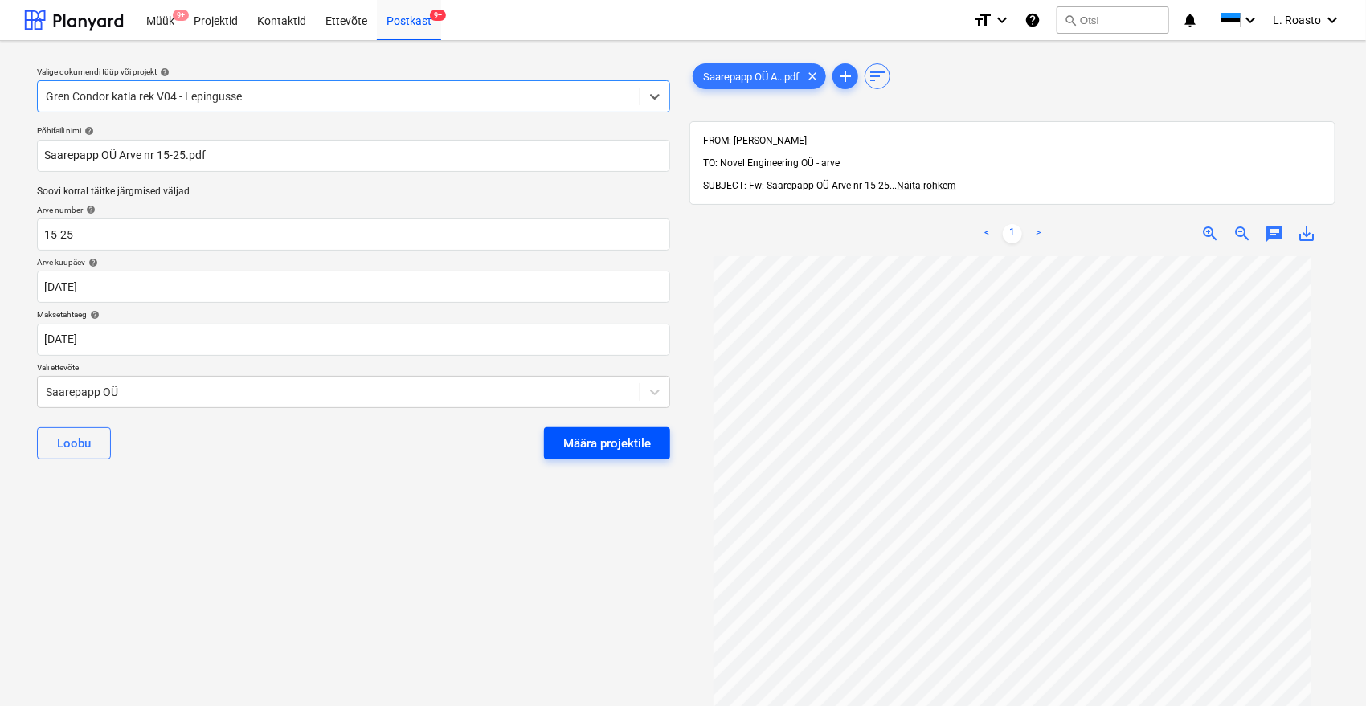
click at [603, 450] on div "Määra projektile" at bounding box center [607, 443] width 88 height 21
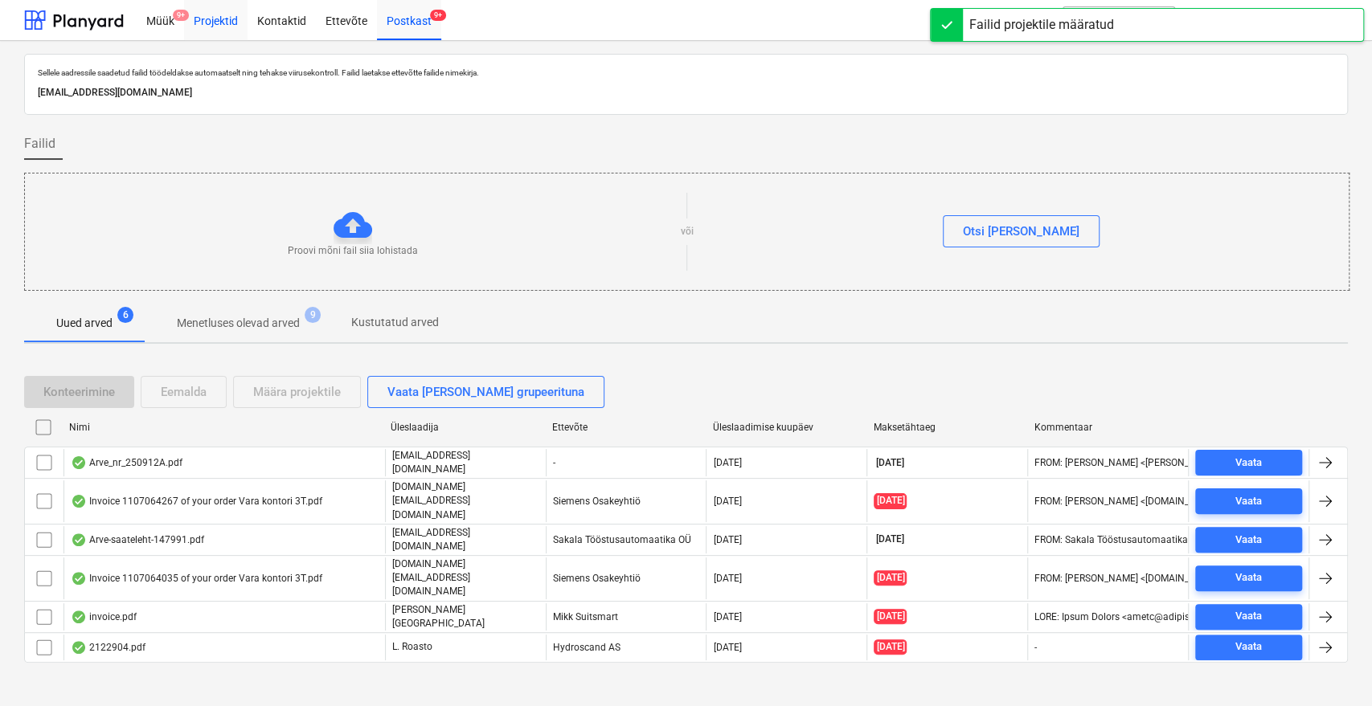
drag, startPoint x: 218, startPoint y: 35, endPoint x: 215, endPoint y: 0, distance: 35.4
click at [218, 35] on div "Projektid" at bounding box center [215, 19] width 63 height 41
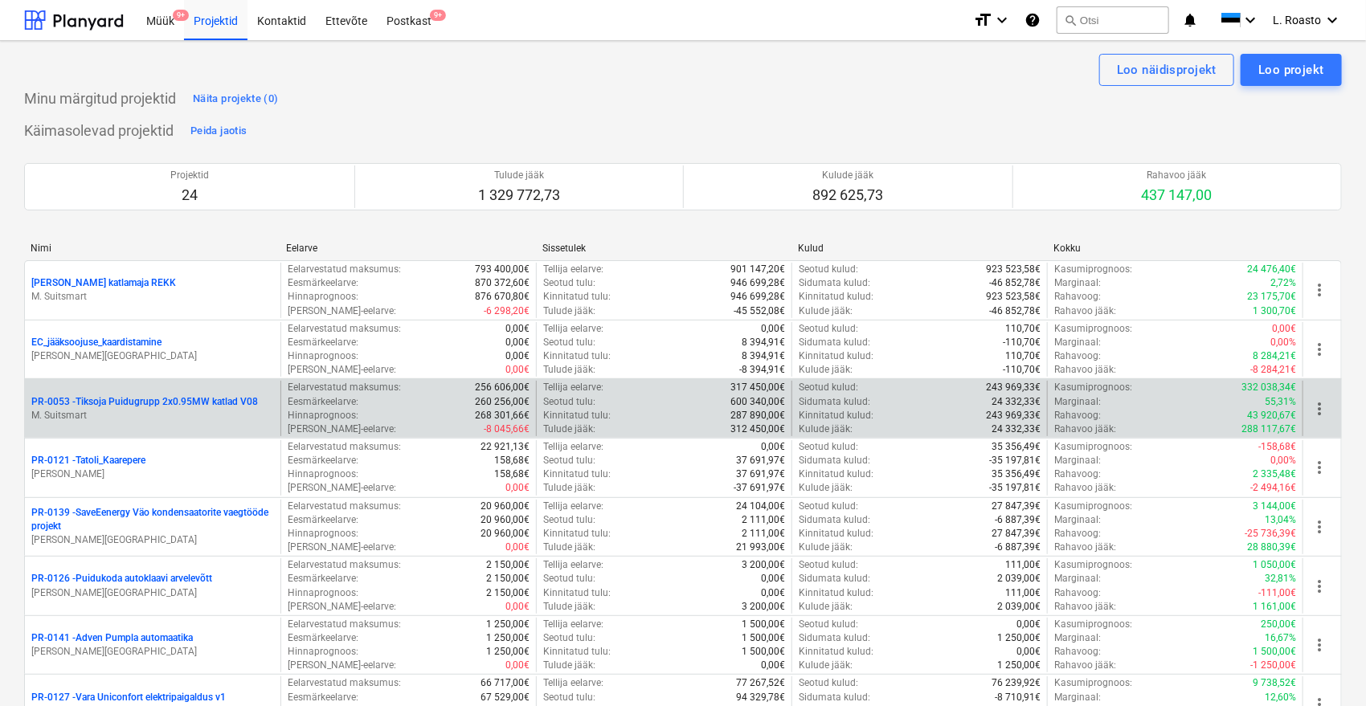
scroll to position [874, 0]
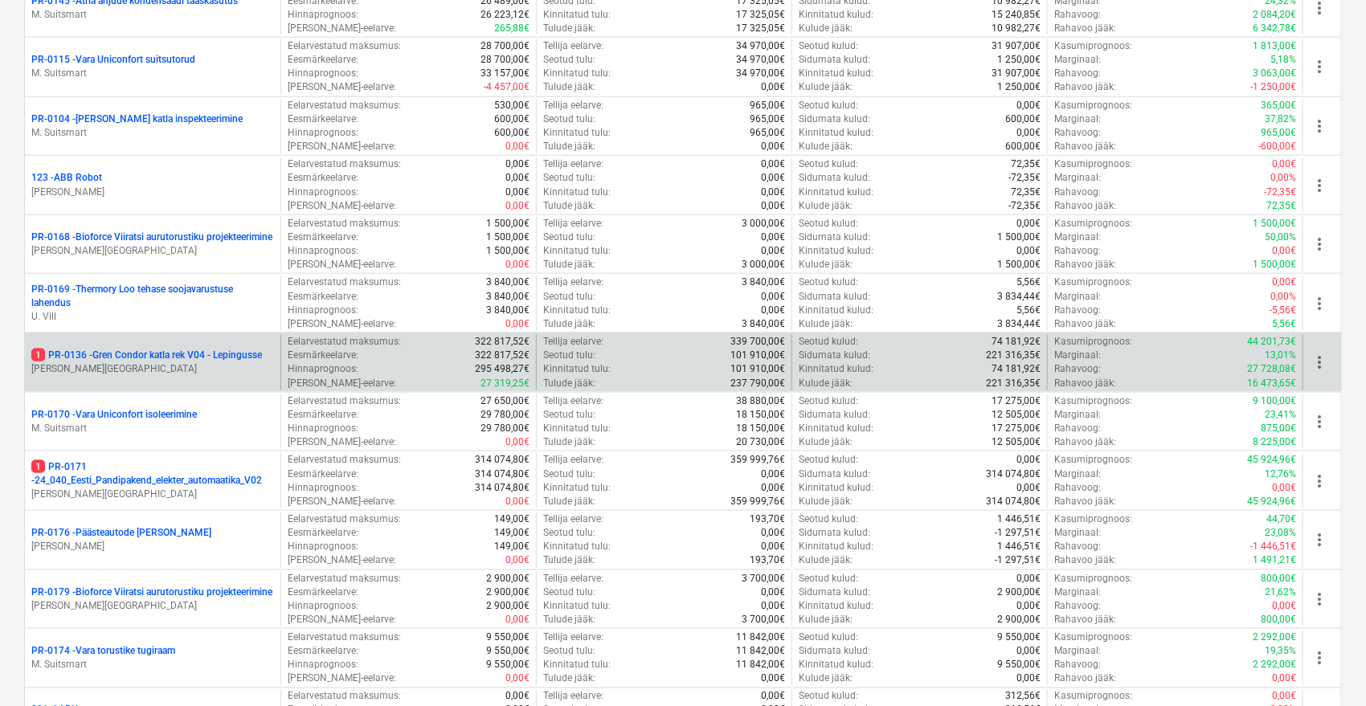
click at [231, 363] on p "[PERSON_NAME][GEOGRAPHIC_DATA]" at bounding box center [152, 369] width 243 height 14
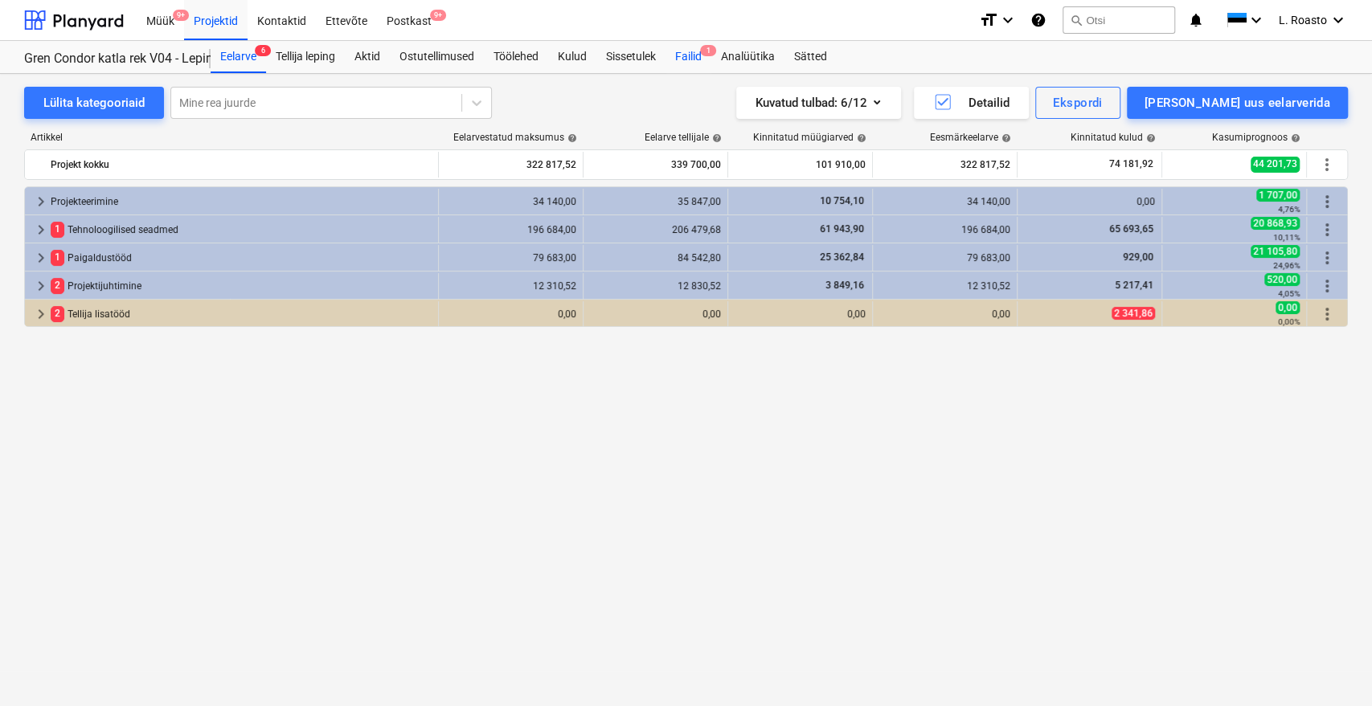
click at [695, 54] on div "Failid 1" at bounding box center [688, 57] width 46 height 32
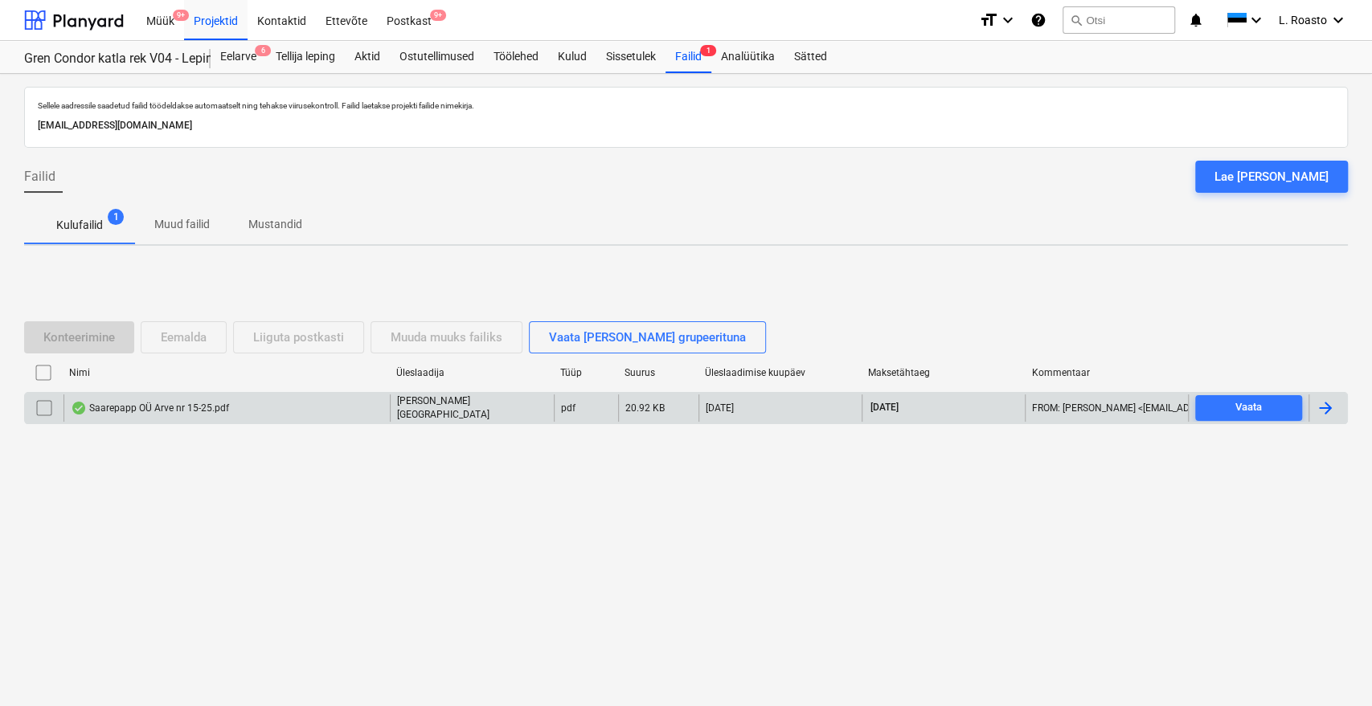
click at [1328, 404] on div at bounding box center [1325, 408] width 19 height 19
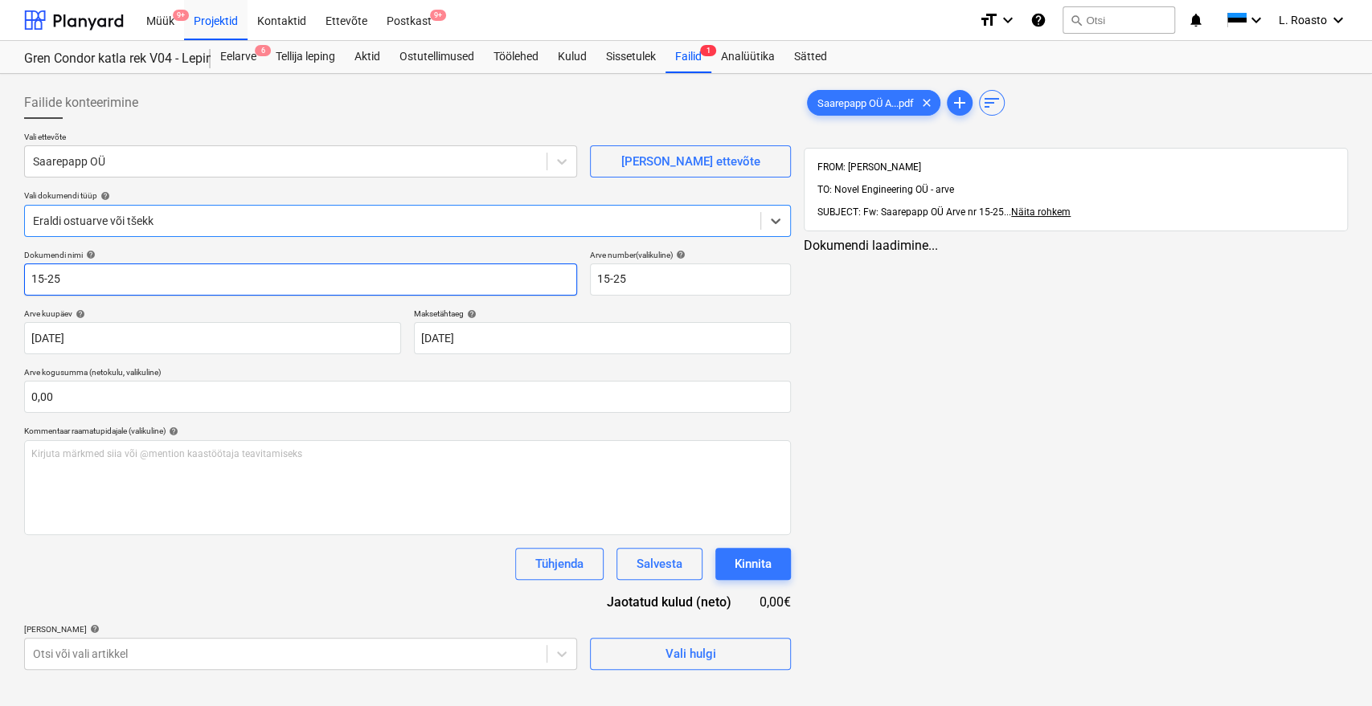
click at [31, 279] on input "15-25" at bounding box center [300, 280] width 553 height 32
type input "Saarepapp arve 15-25"
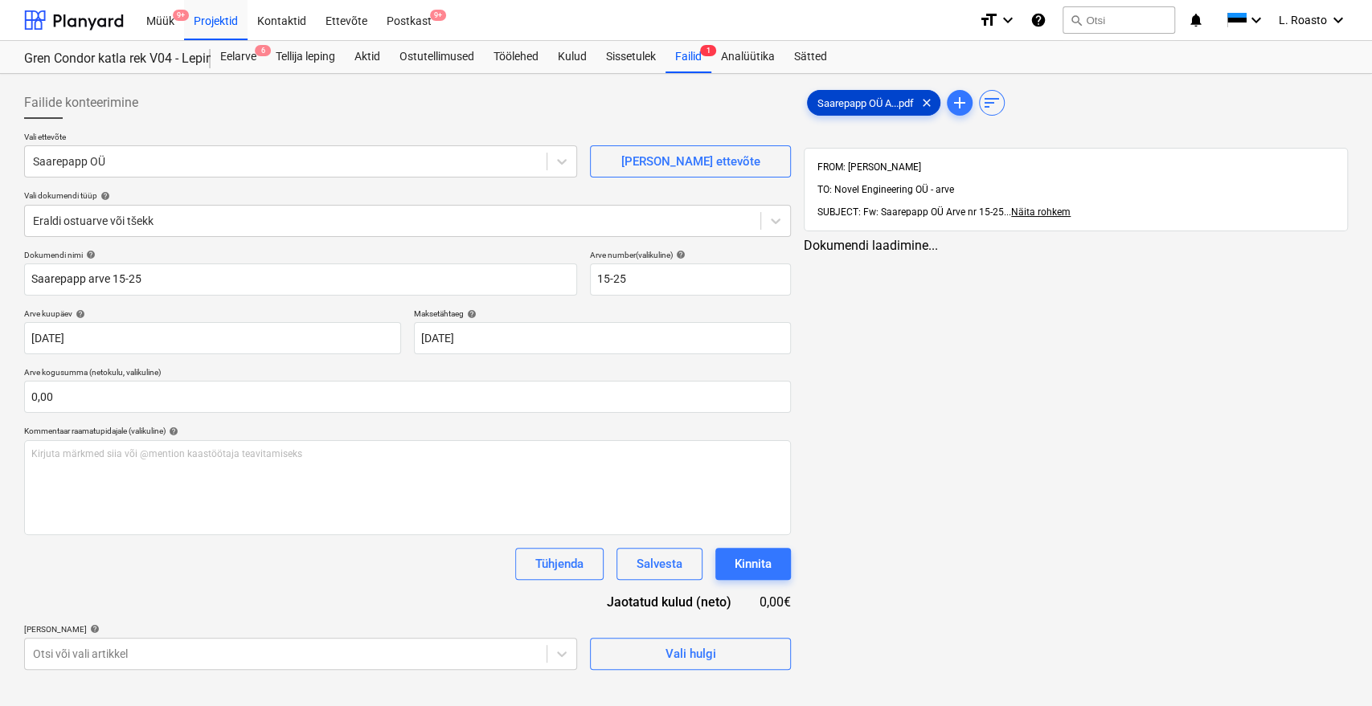
click at [883, 100] on span "Saarepapp OÜ A...pdf" at bounding box center [866, 103] width 116 height 12
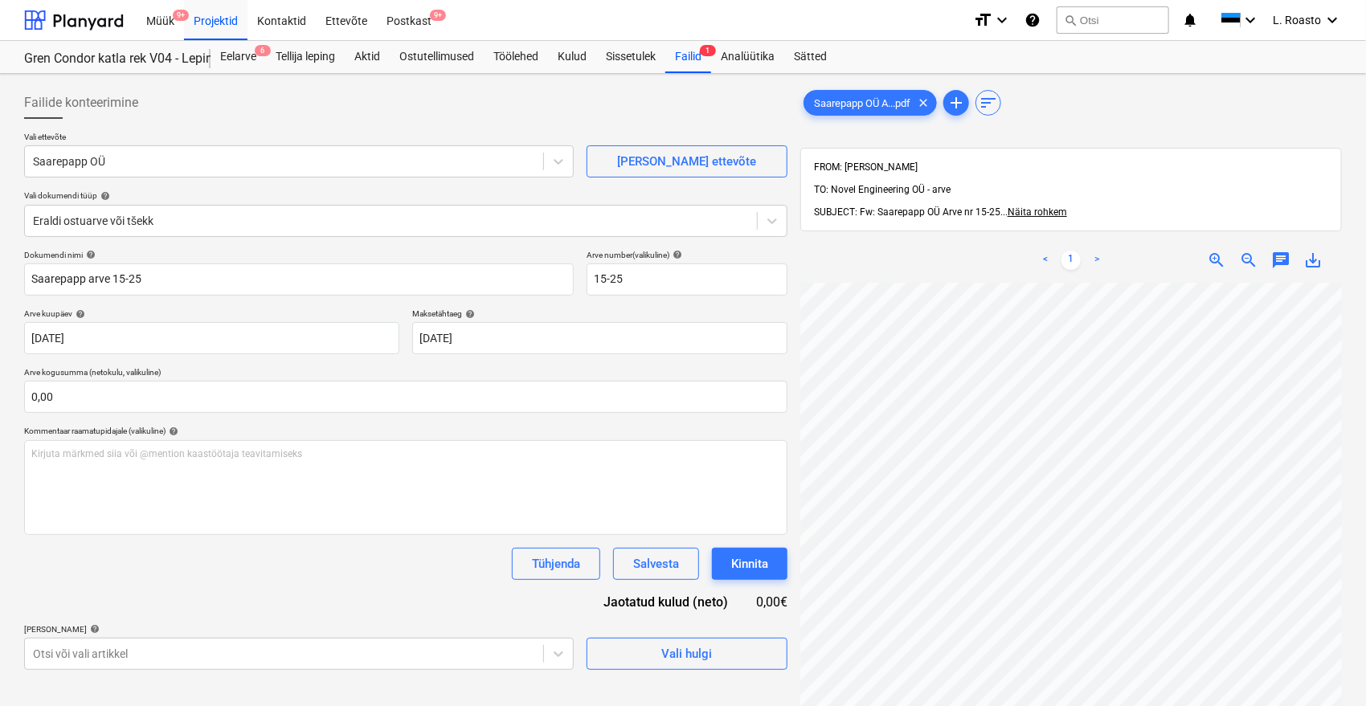
click at [383, 595] on div "Dokumendi nimi help [PERSON_NAME] arve 15-25 Arve number (valikuline) help 15-2…" at bounding box center [405, 460] width 763 height 420
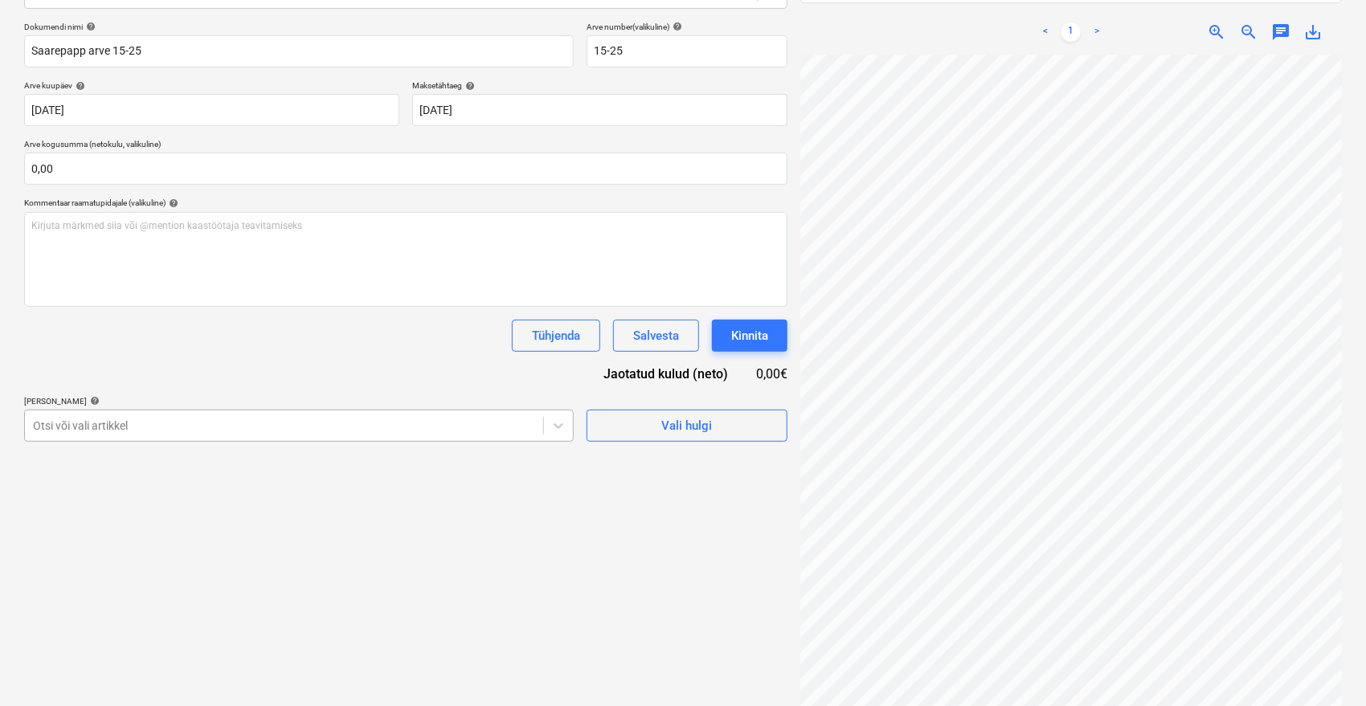
click at [241, 418] on div at bounding box center [284, 426] width 502 height 16
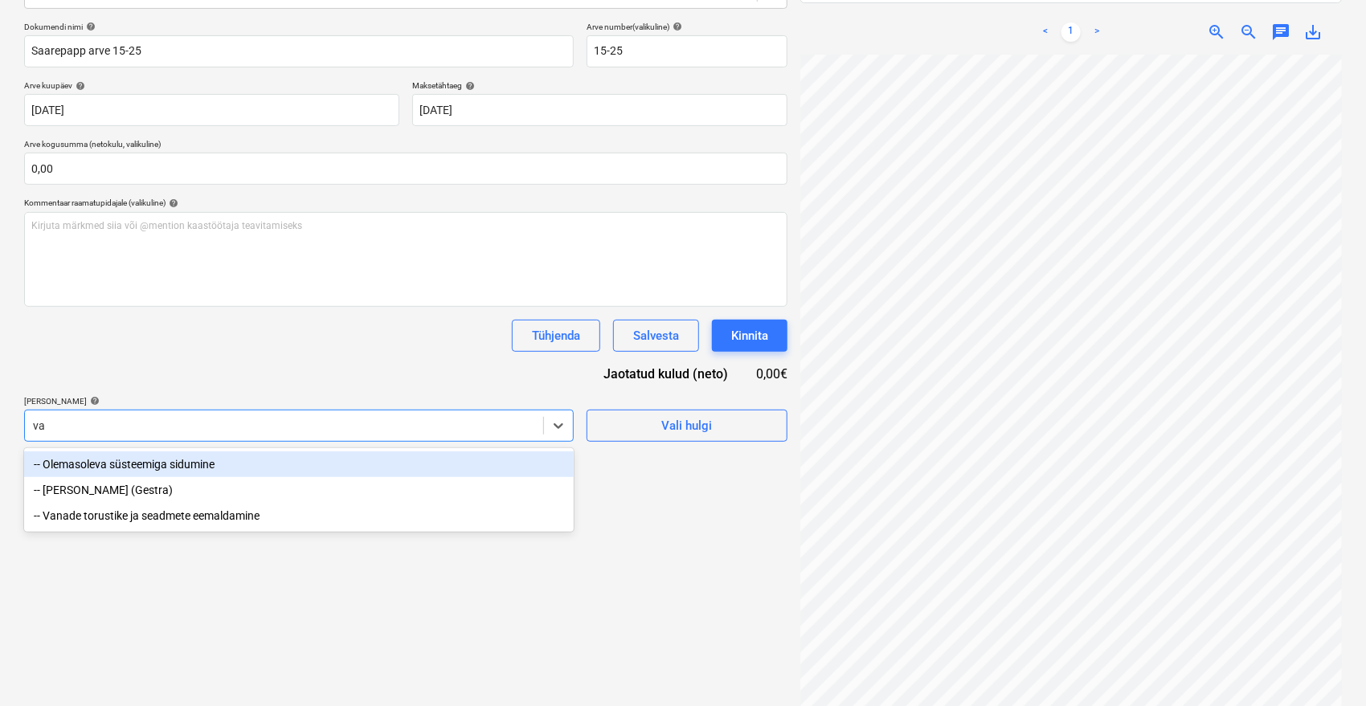
type input "van"
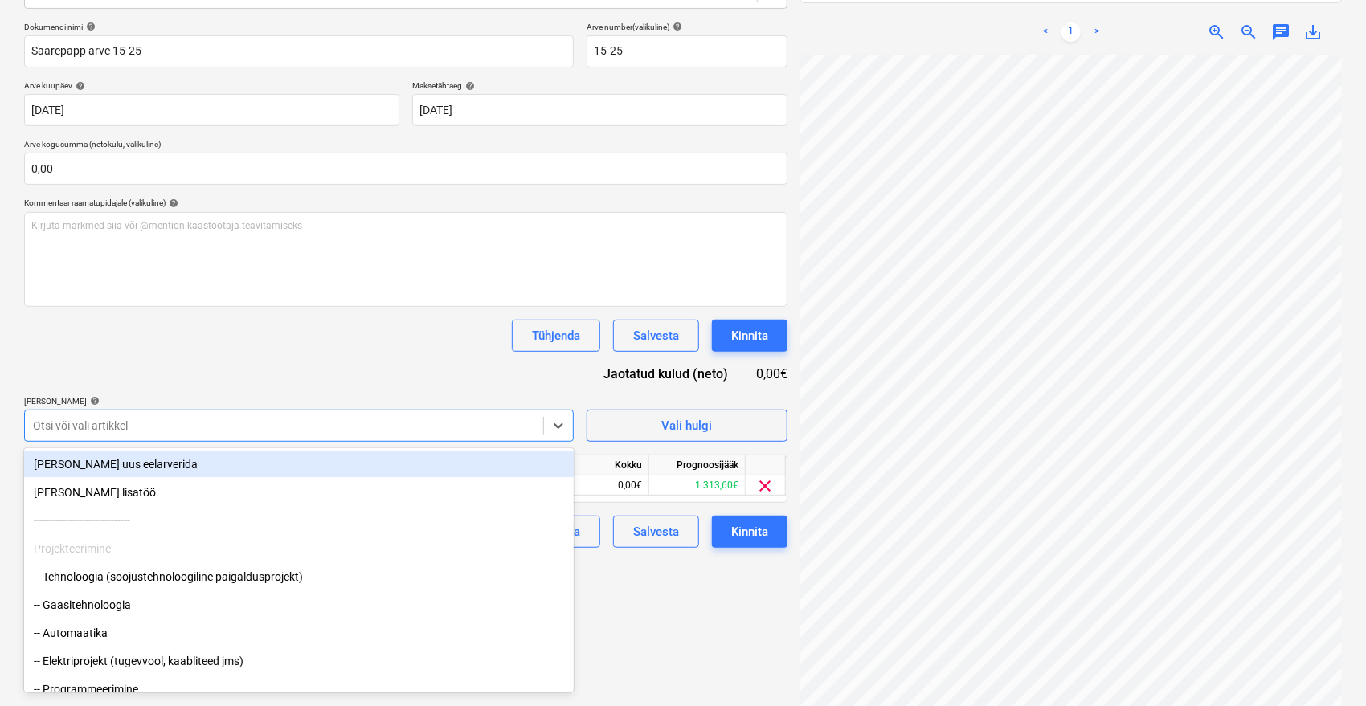
click at [165, 422] on div at bounding box center [284, 426] width 502 height 16
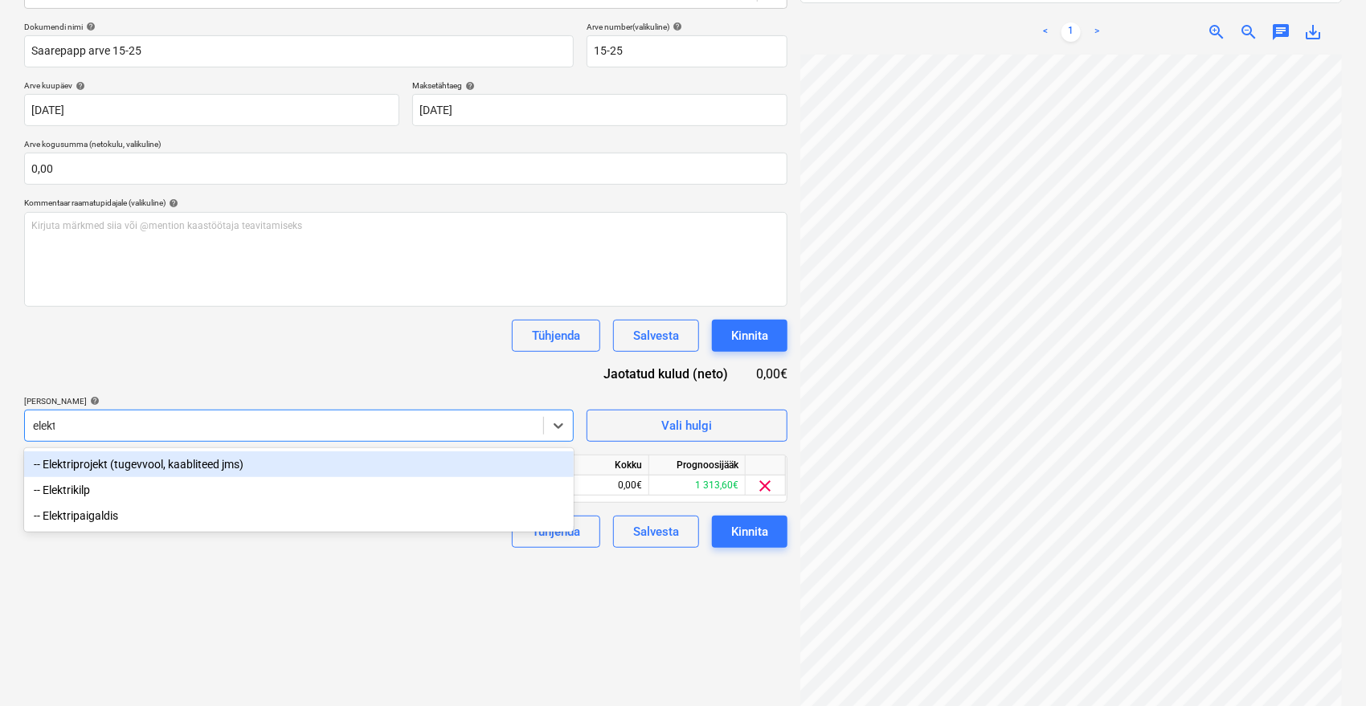
type input "elektr"
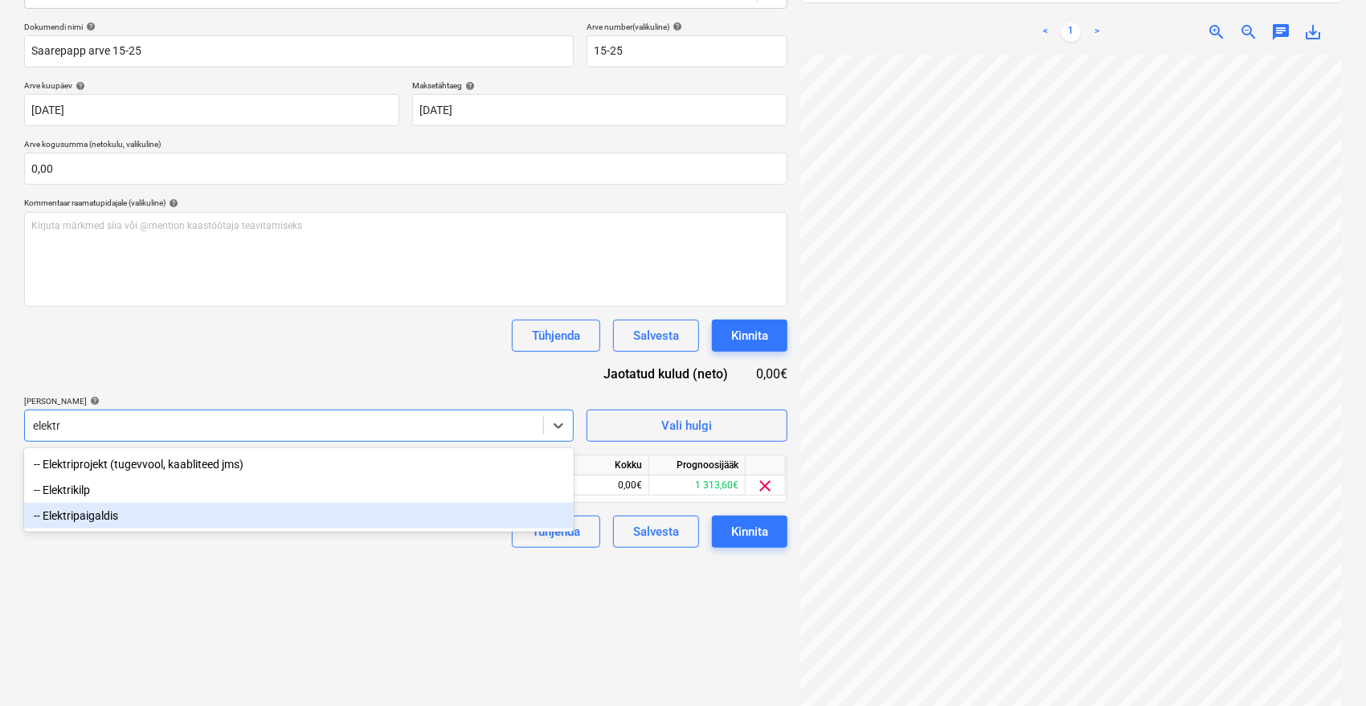
click at [122, 520] on div "-- Elektripaigaldis" at bounding box center [299, 516] width 550 height 26
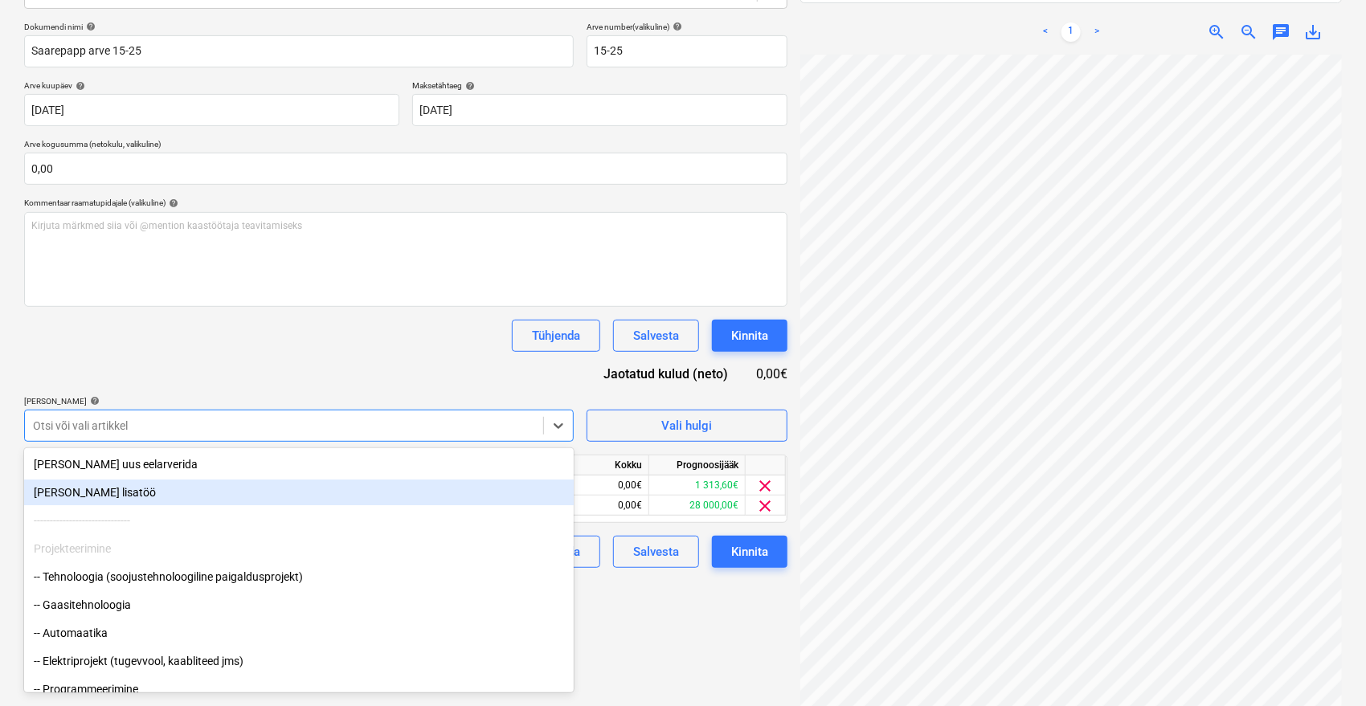
click at [161, 351] on div "Dokumendi nimi help [PERSON_NAME] arve 15-25 Arve number (valikuline) help 15-2…" at bounding box center [405, 295] width 763 height 546
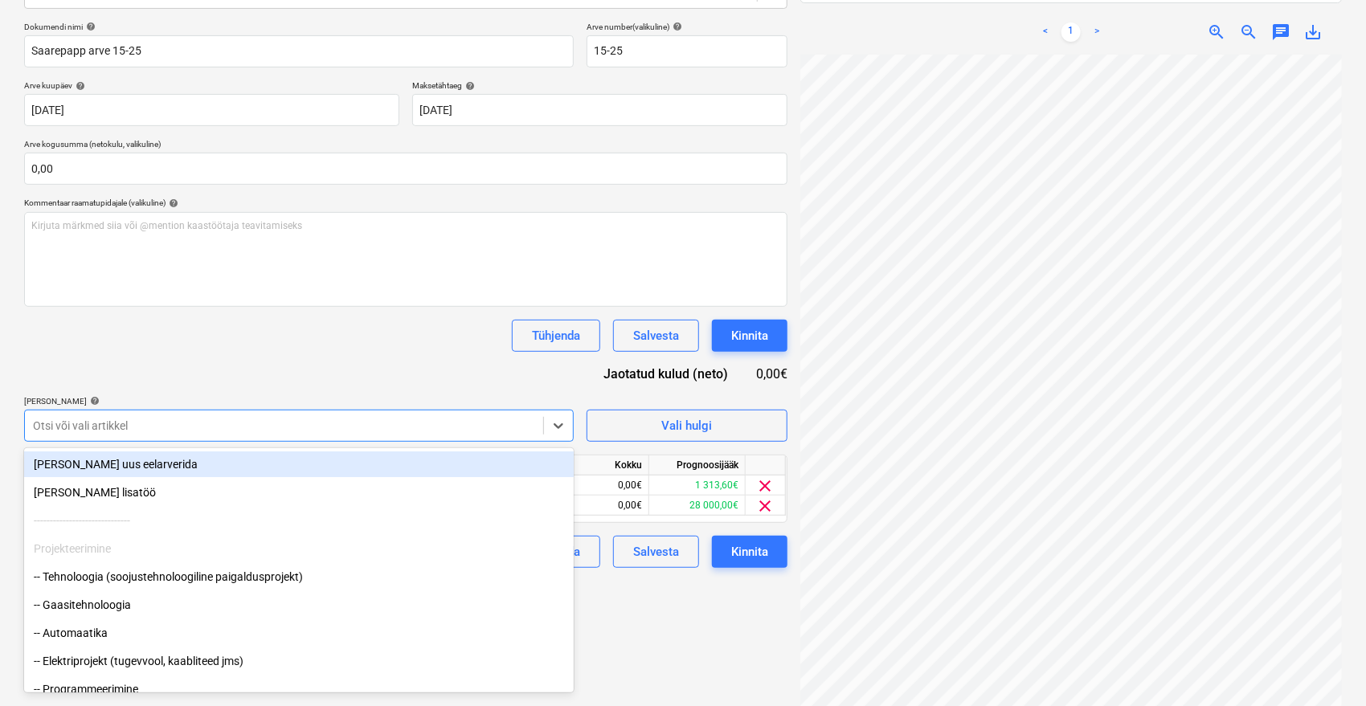
click at [137, 420] on div at bounding box center [284, 426] width 502 height 16
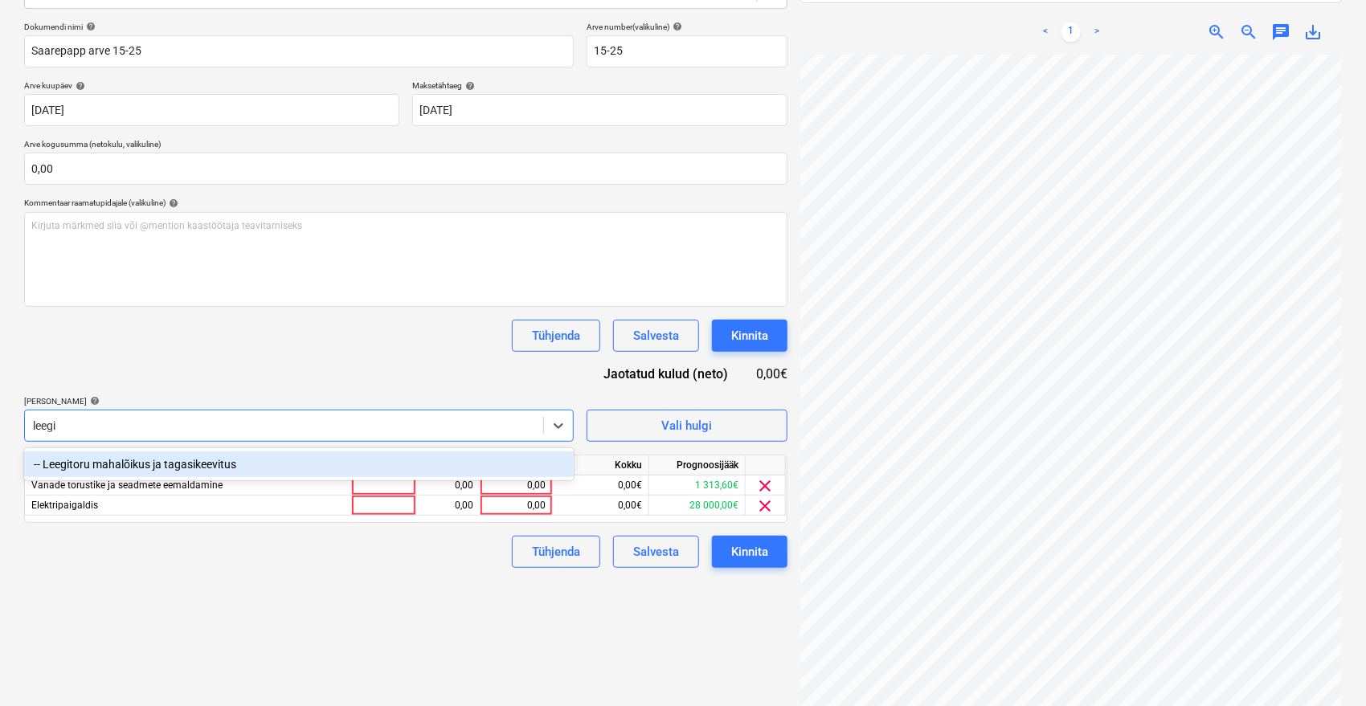
type input "leegit"
click at [135, 469] on div "-- Leegitoru mahalõikus ja tagasikeevitus" at bounding box center [299, 465] width 550 height 26
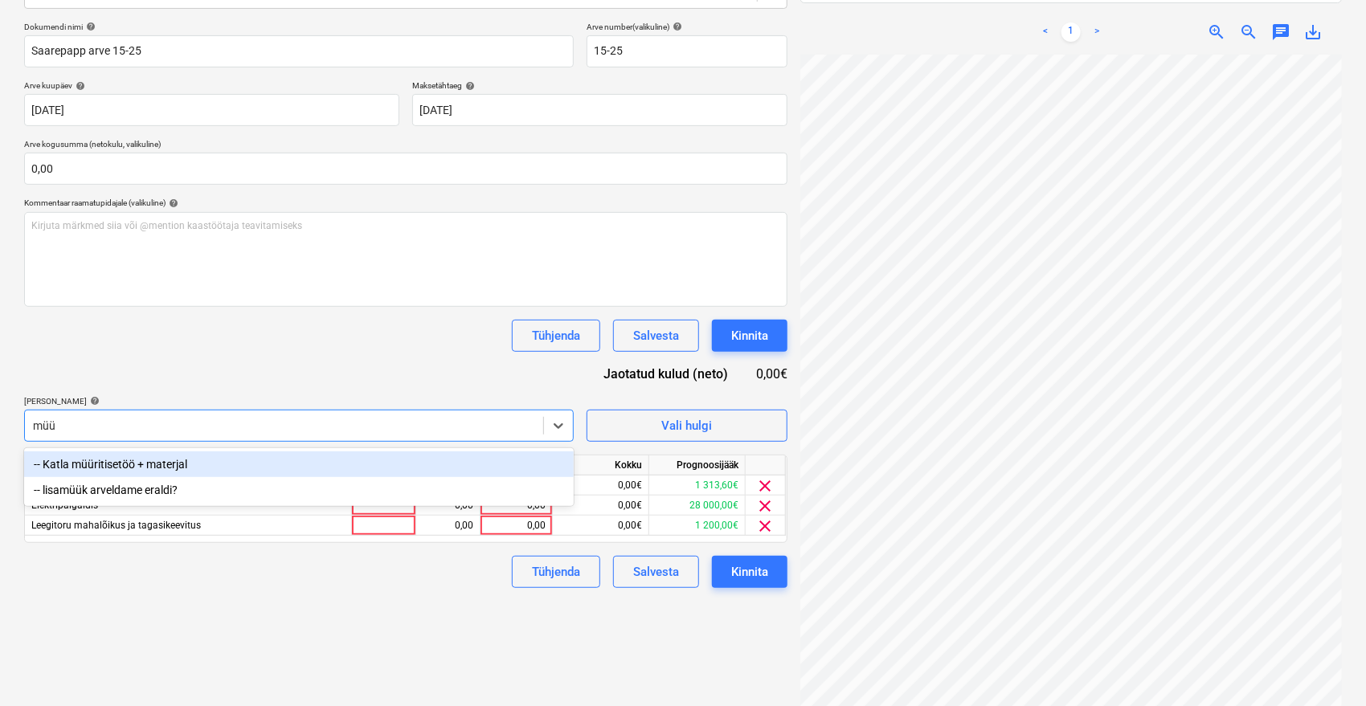
type input "müür"
click at [157, 469] on div "-- Katla müüritisetöö + materjal" at bounding box center [299, 465] width 550 height 26
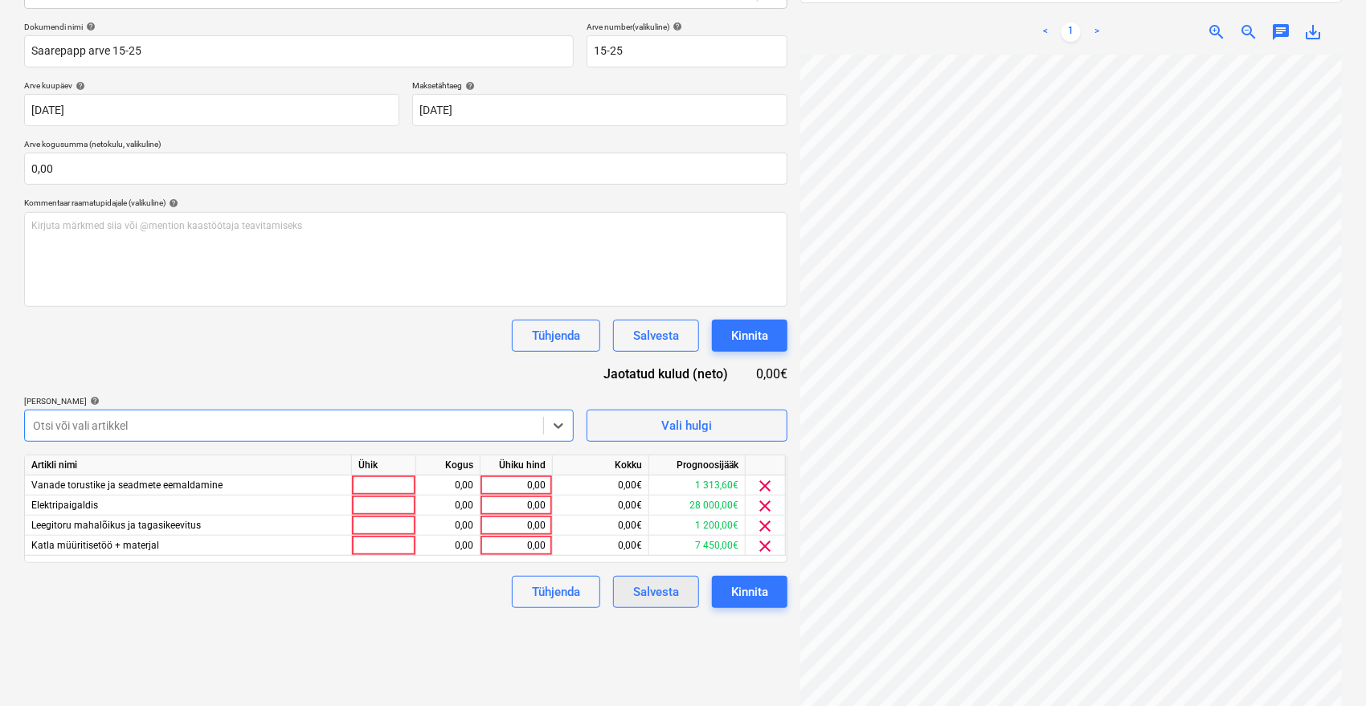
click at [662, 603] on button "Salvesta" at bounding box center [656, 592] width 86 height 32
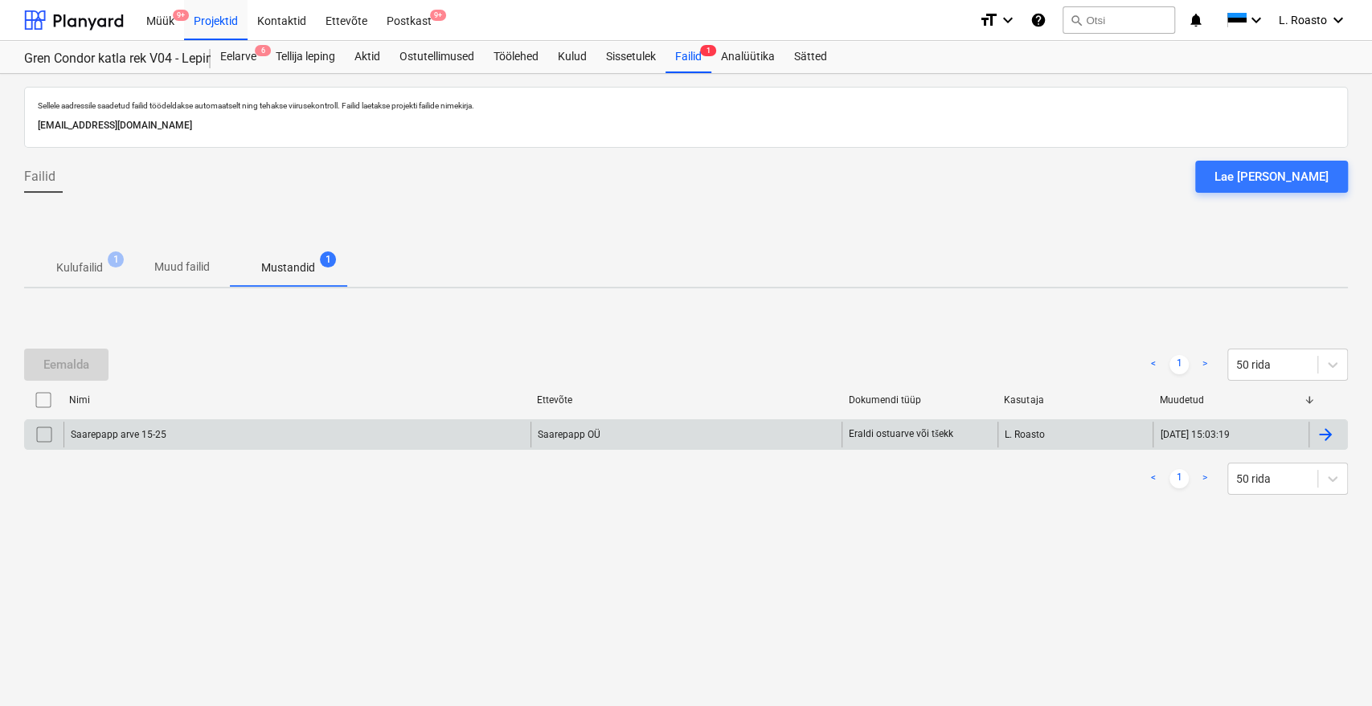
click at [1332, 440] on div at bounding box center [1325, 434] width 19 height 19
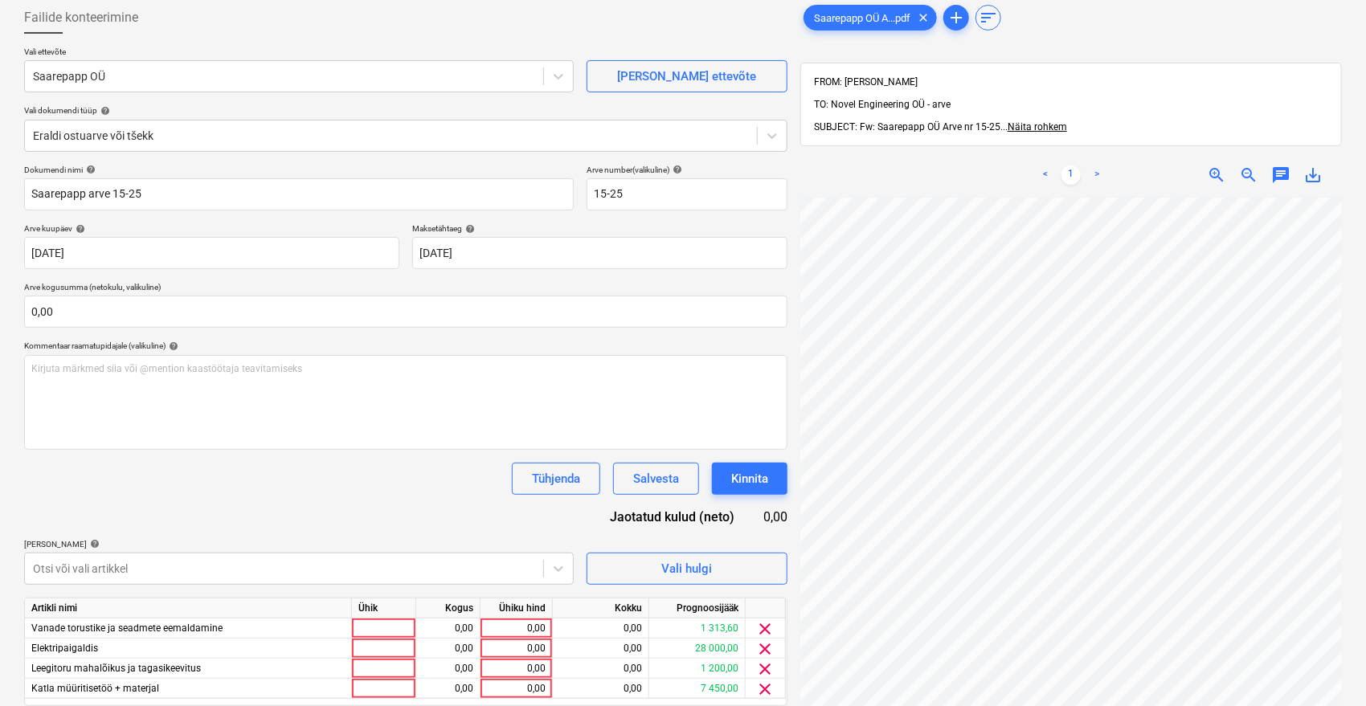
scroll to position [228, 0]
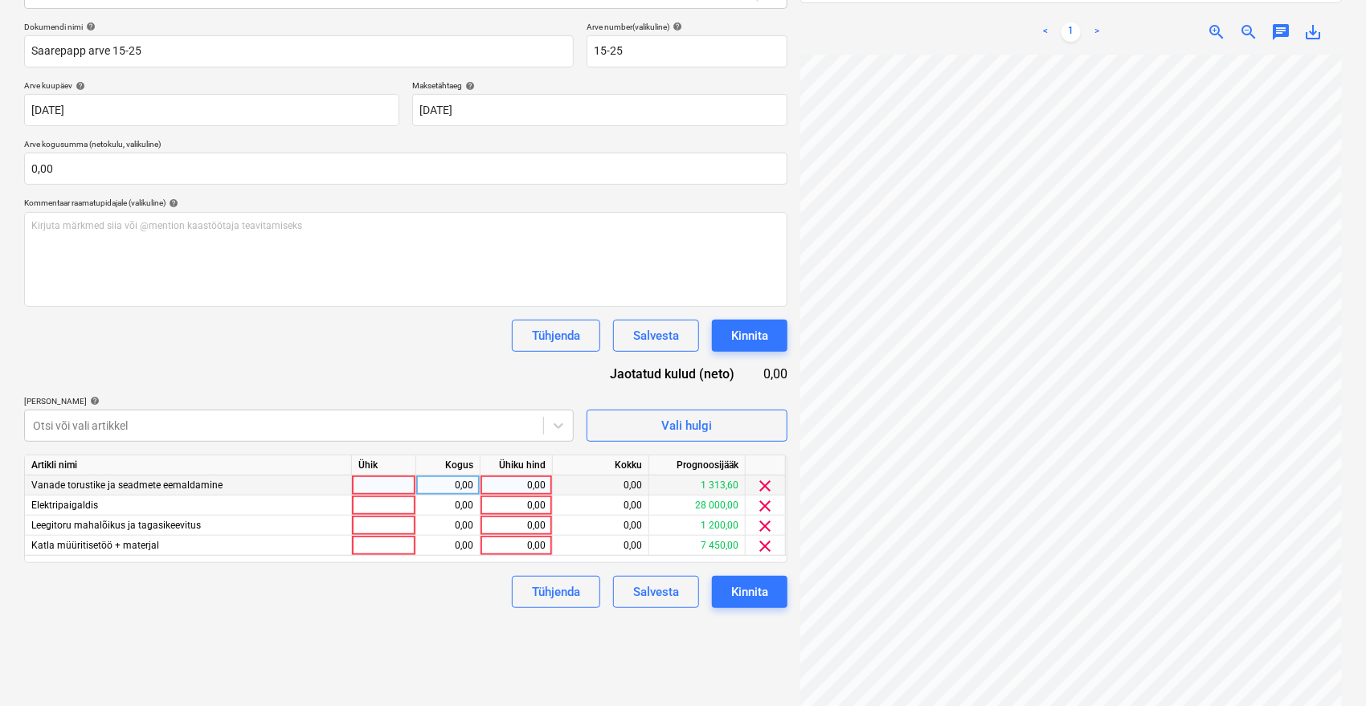
click at [521, 477] on div "0,00" at bounding box center [516, 486] width 59 height 20
type input "2200"
click at [501, 514] on div "0,00" at bounding box center [516, 506] width 59 height 20
type input "1000"
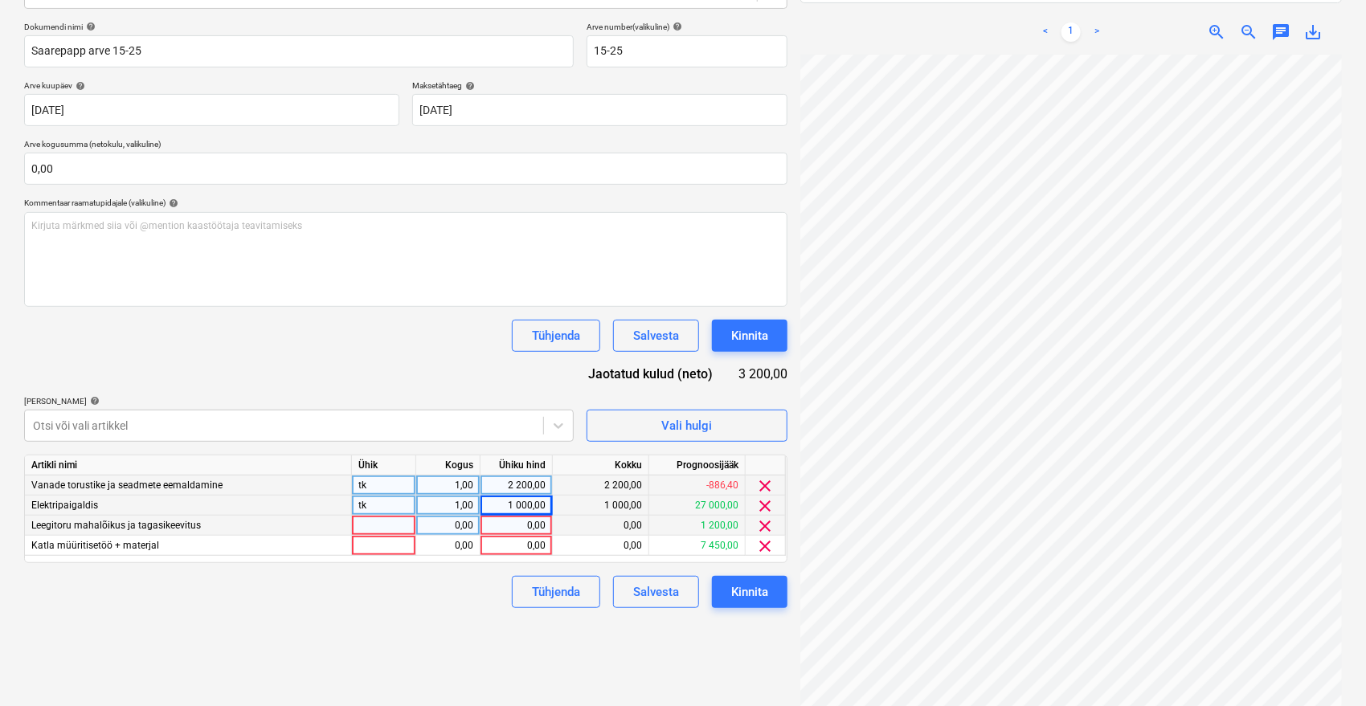
click at [498, 520] on div "0,00" at bounding box center [516, 526] width 59 height 20
type input "600"
click at [399, 357] on div "Dokumendi nimi help [PERSON_NAME] arve 15-25 Arve number (valikuline) help 15-2…" at bounding box center [405, 315] width 763 height 587
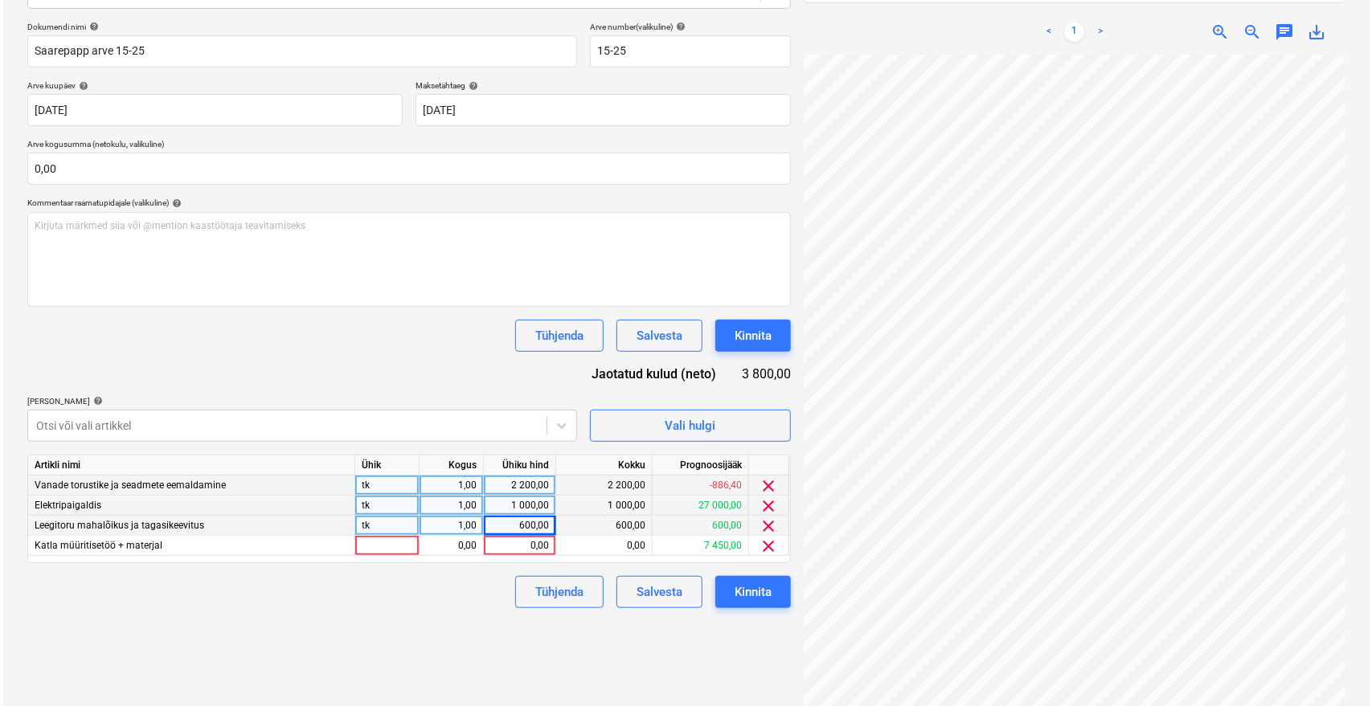
scroll to position [16, 64]
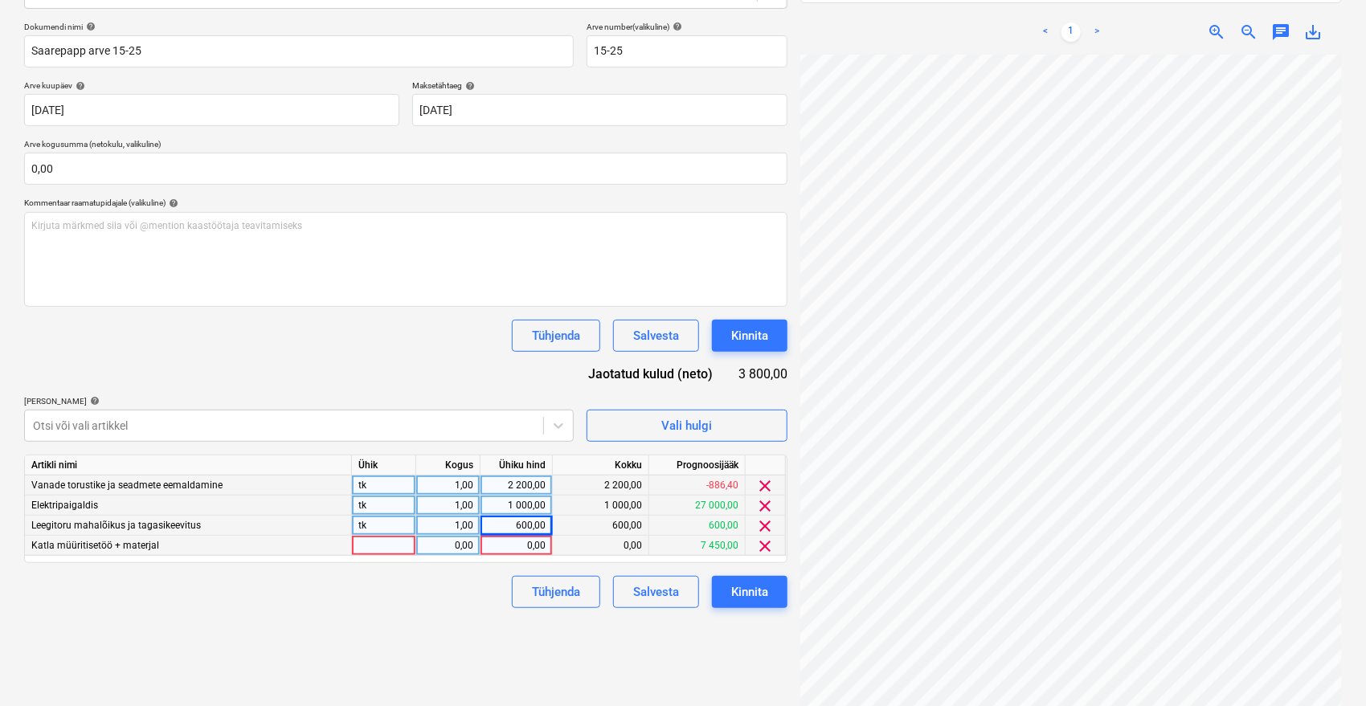
click at [507, 549] on div "0,00" at bounding box center [516, 546] width 59 height 20
type input "700"
click at [473, 650] on div "Failide konteerimine Vali ettevõte Saarepapp OÜ [PERSON_NAME] uus ettevõte Vali…" at bounding box center [406, 287] width 776 height 870
click at [771, 602] on button "Kinnita" at bounding box center [750, 592] width 76 height 32
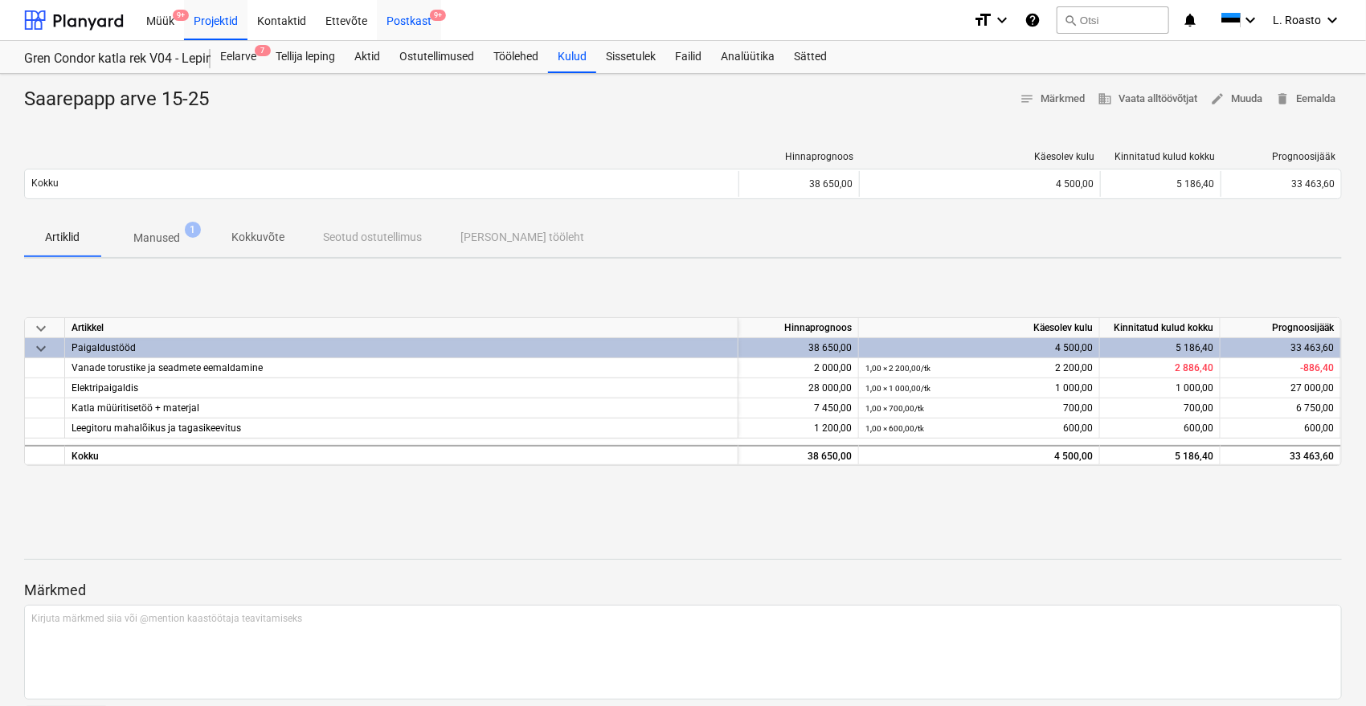
click at [424, 14] on div "Postkast 9+" at bounding box center [409, 19] width 64 height 41
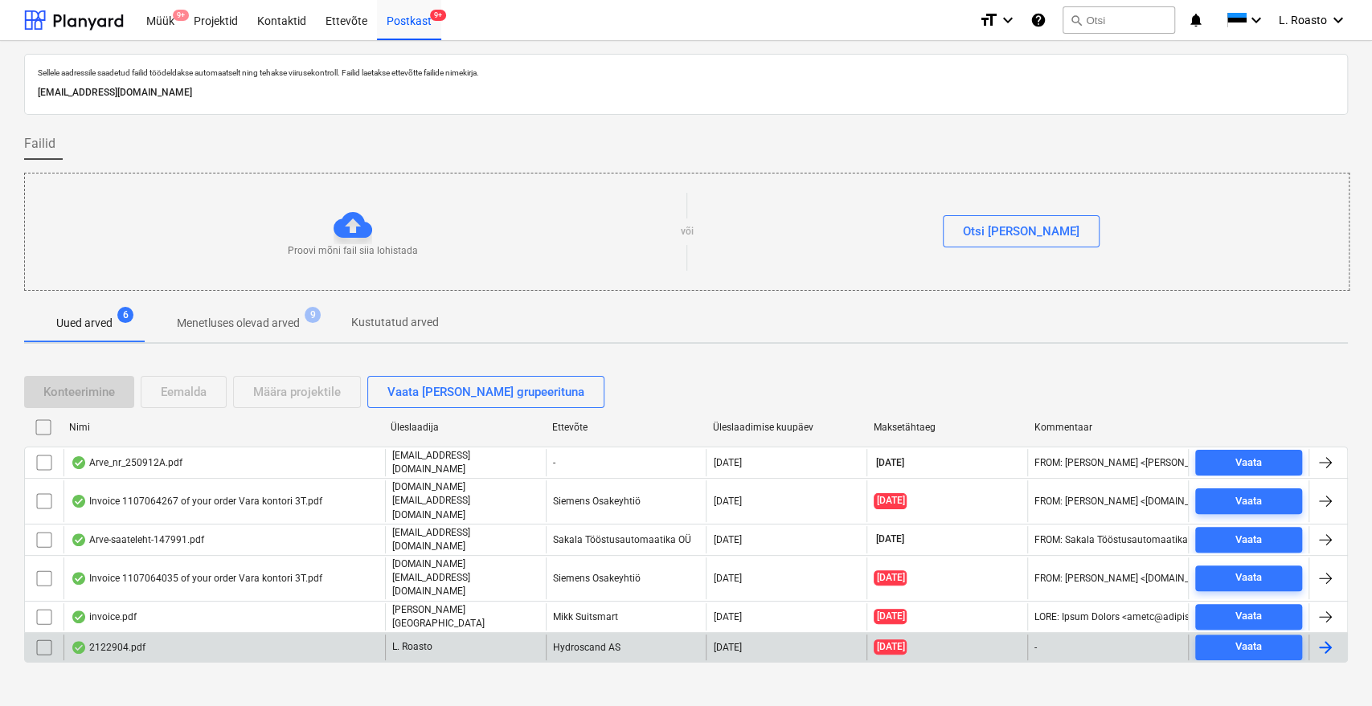
click at [239, 635] on div "2122904.pdf" at bounding box center [223, 648] width 321 height 26
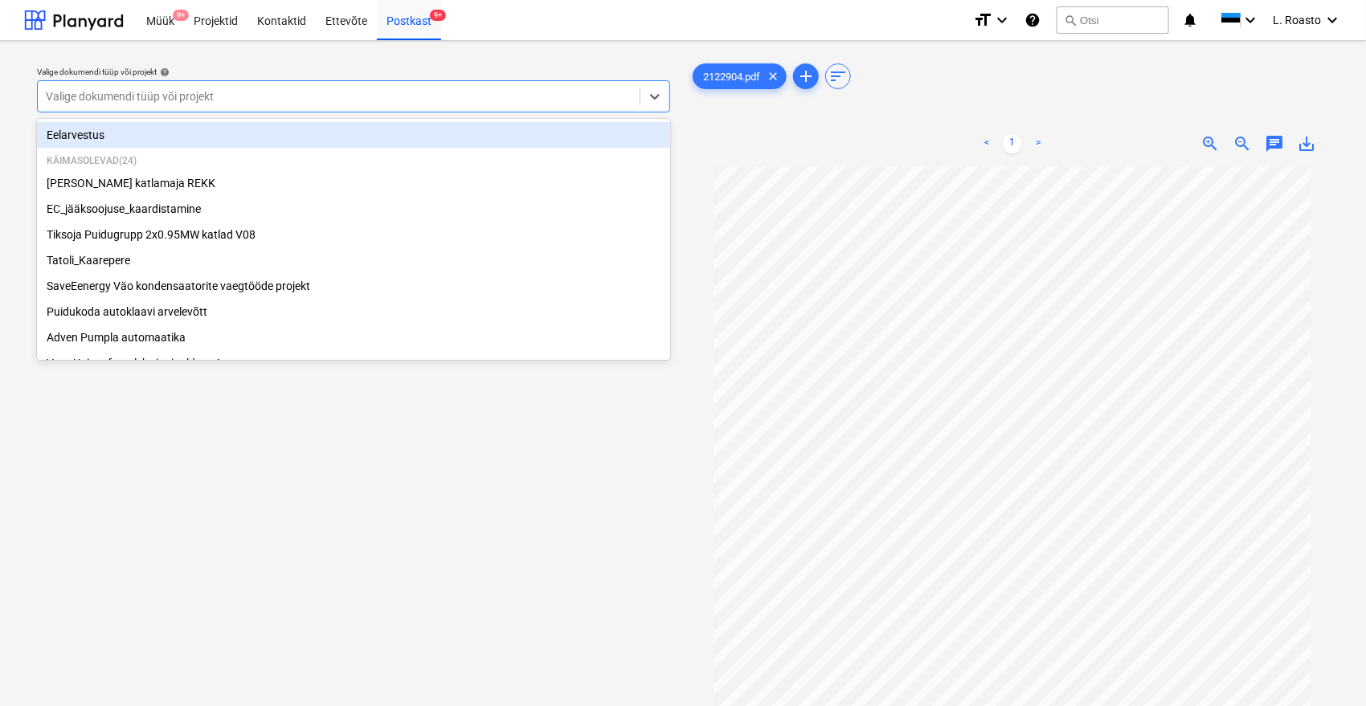
click at [311, 110] on div "Valige dokumendi tüüp või projekt" at bounding box center [353, 96] width 633 height 32
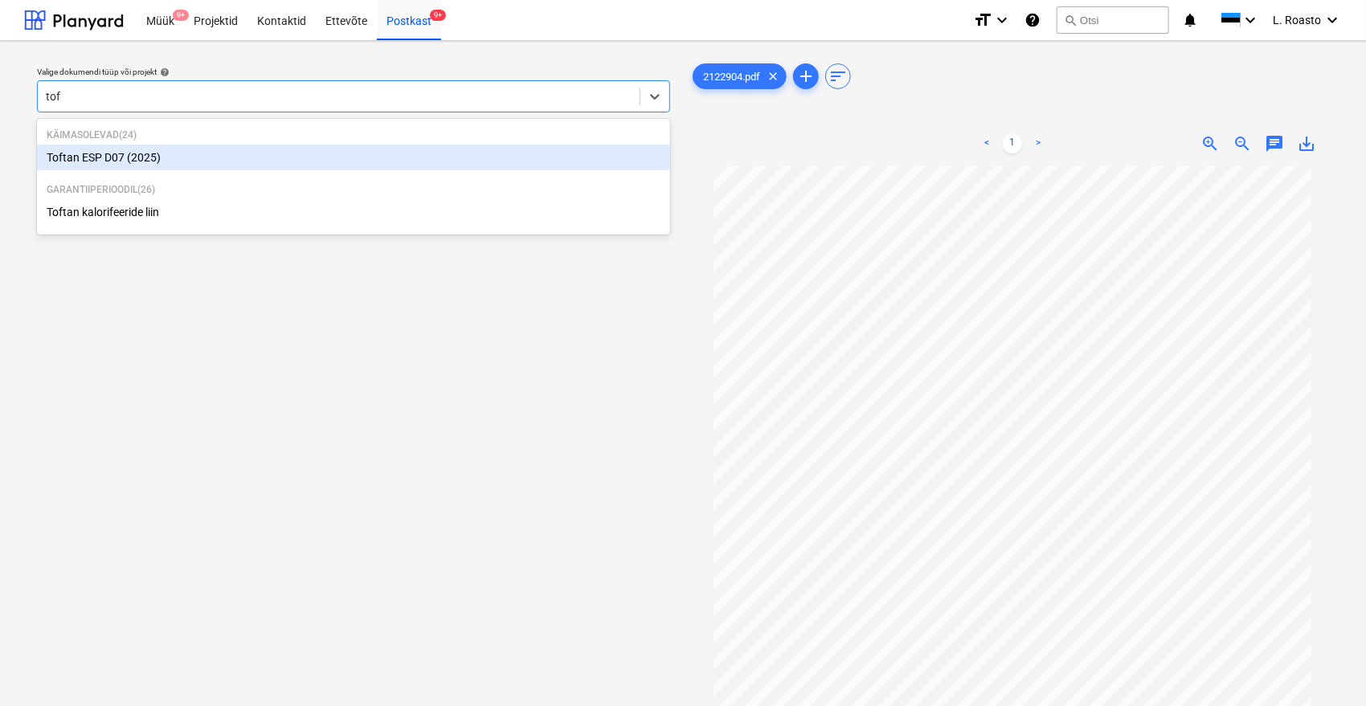
type input "toft"
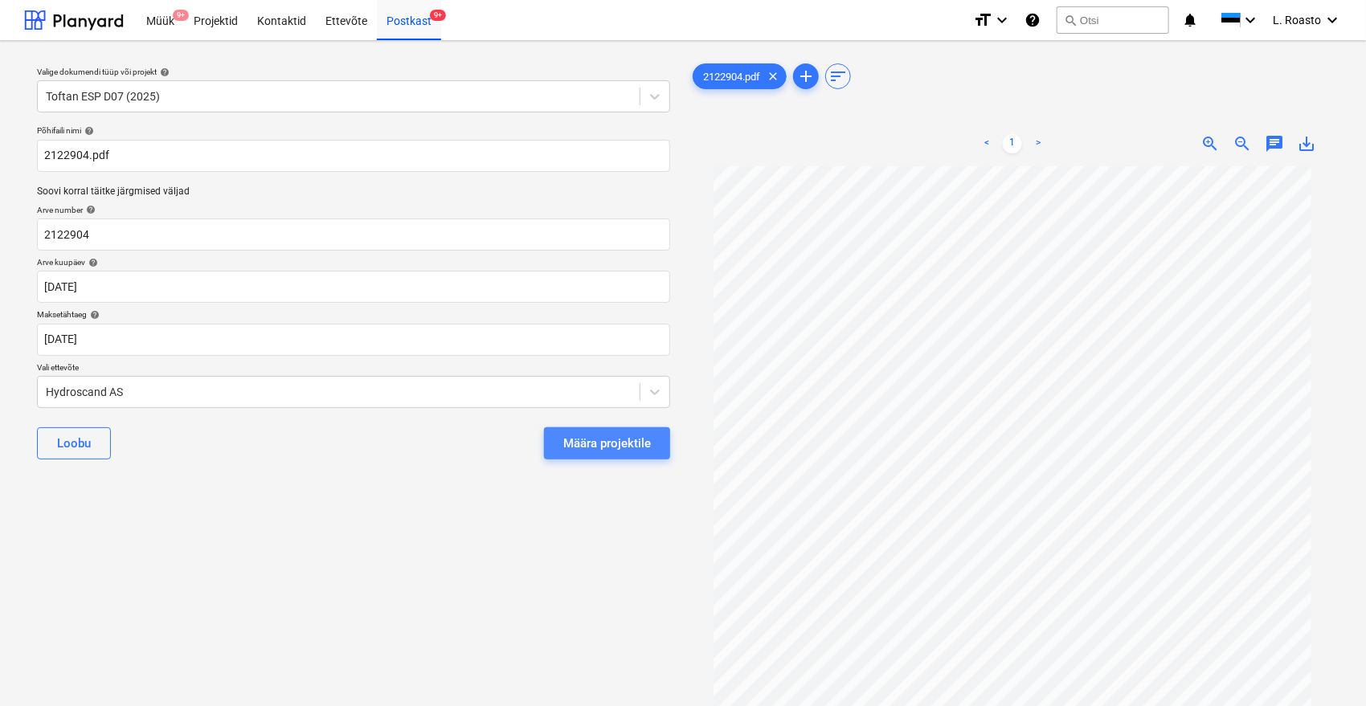
click at [640, 448] on div "Määra projektile" at bounding box center [607, 443] width 88 height 21
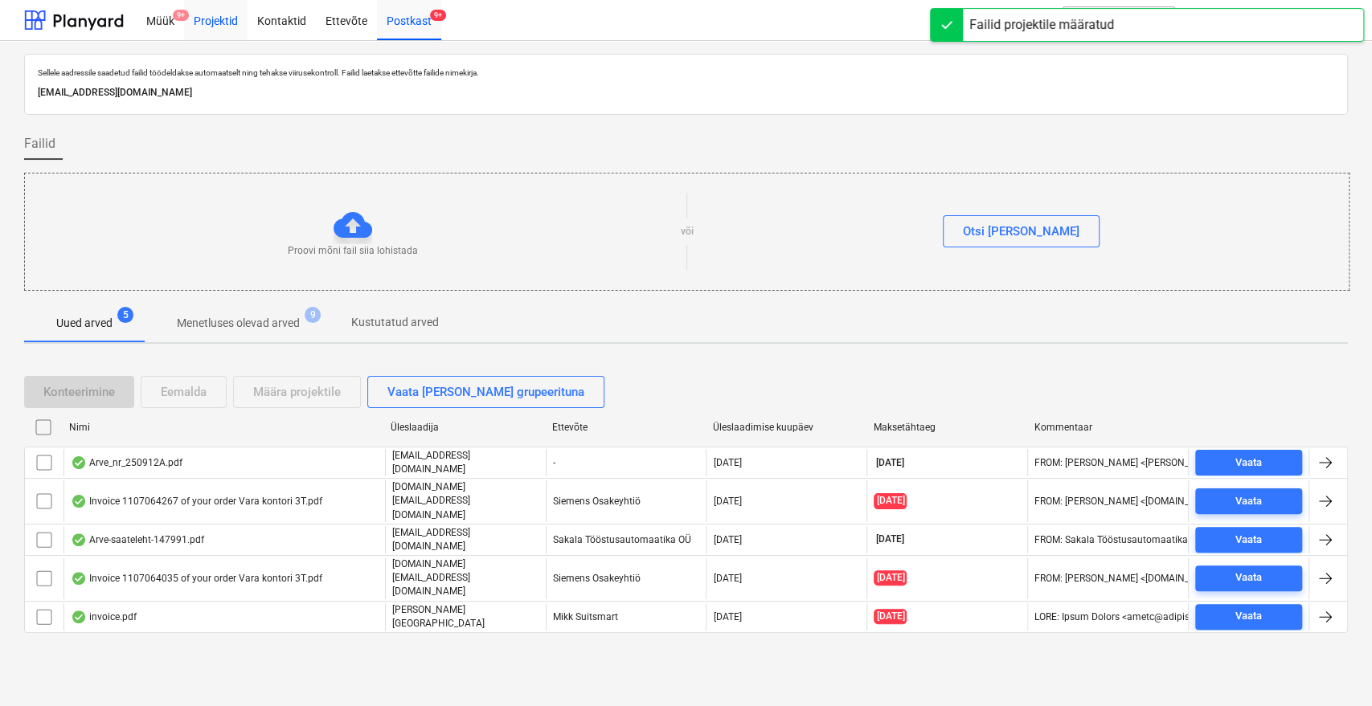
click at [203, 30] on div "Projektid" at bounding box center [215, 19] width 63 height 41
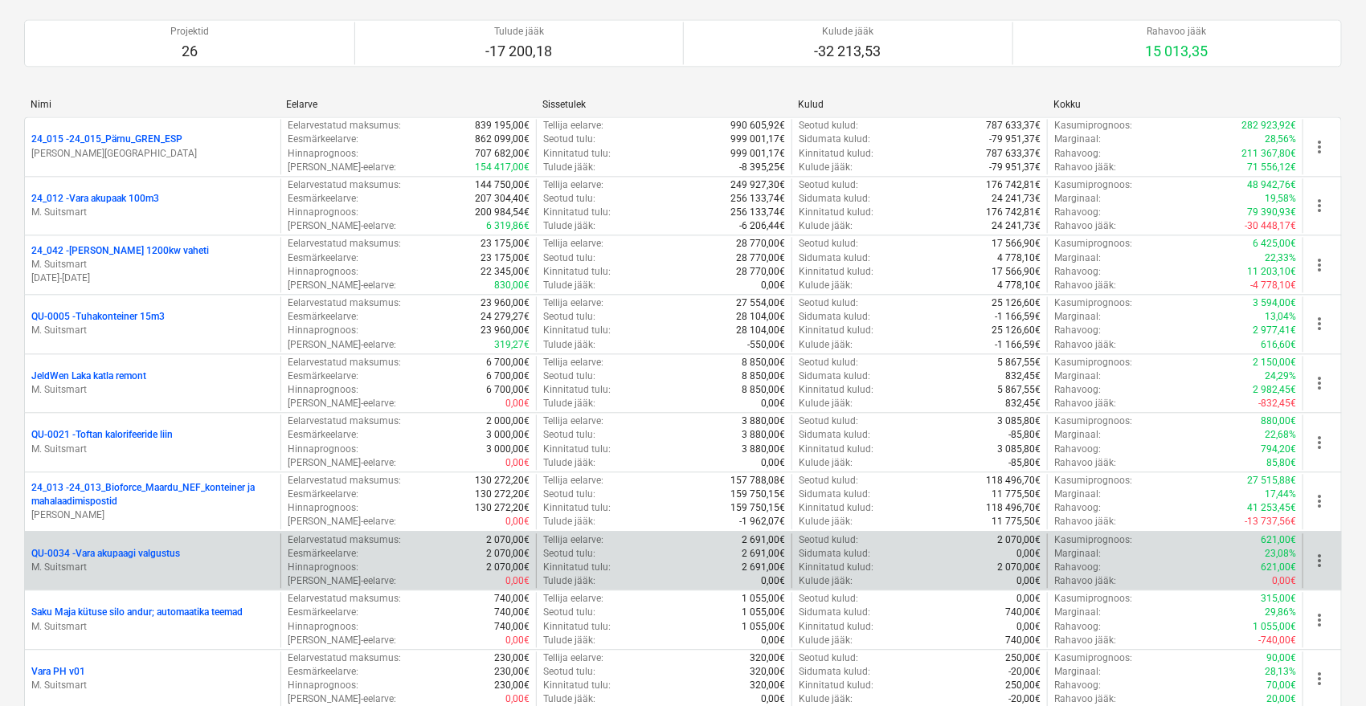
scroll to position [1428, 0]
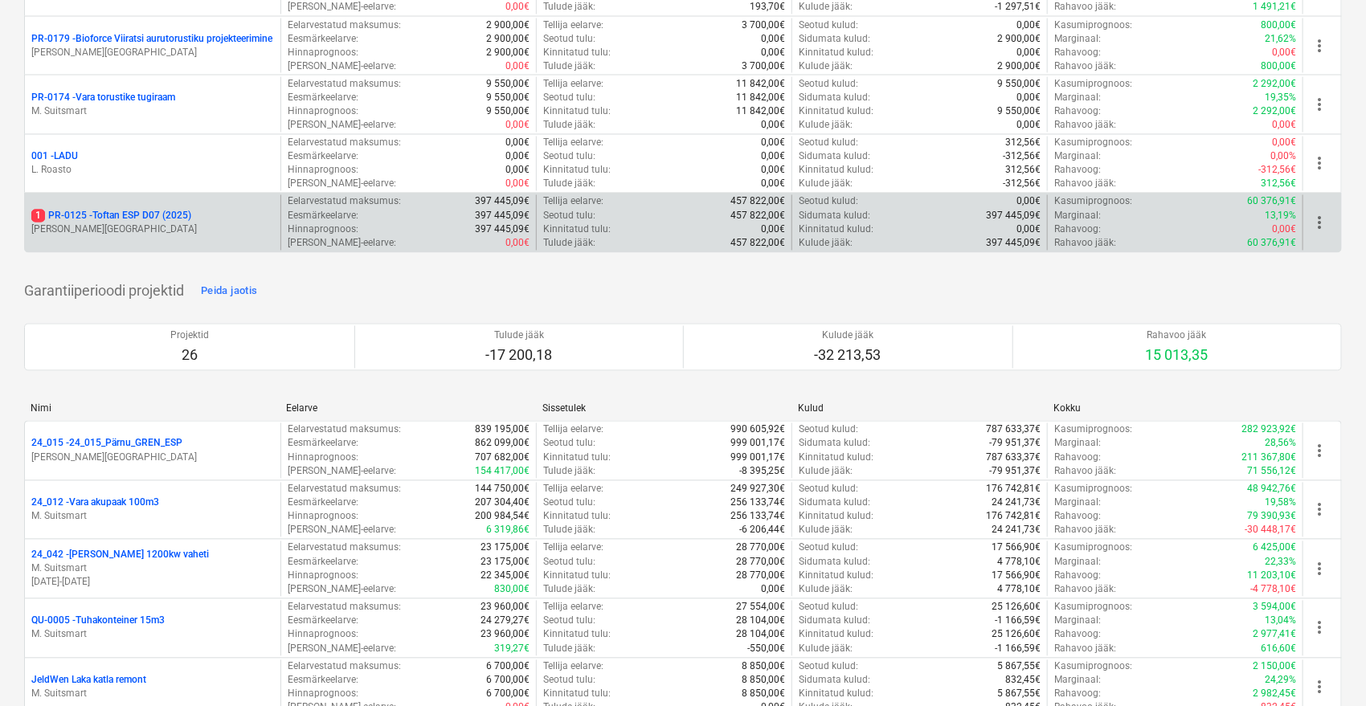
click at [137, 215] on p "1 PR-0125 - Toftan ESP D07 (2025)" at bounding box center [111, 217] width 160 height 14
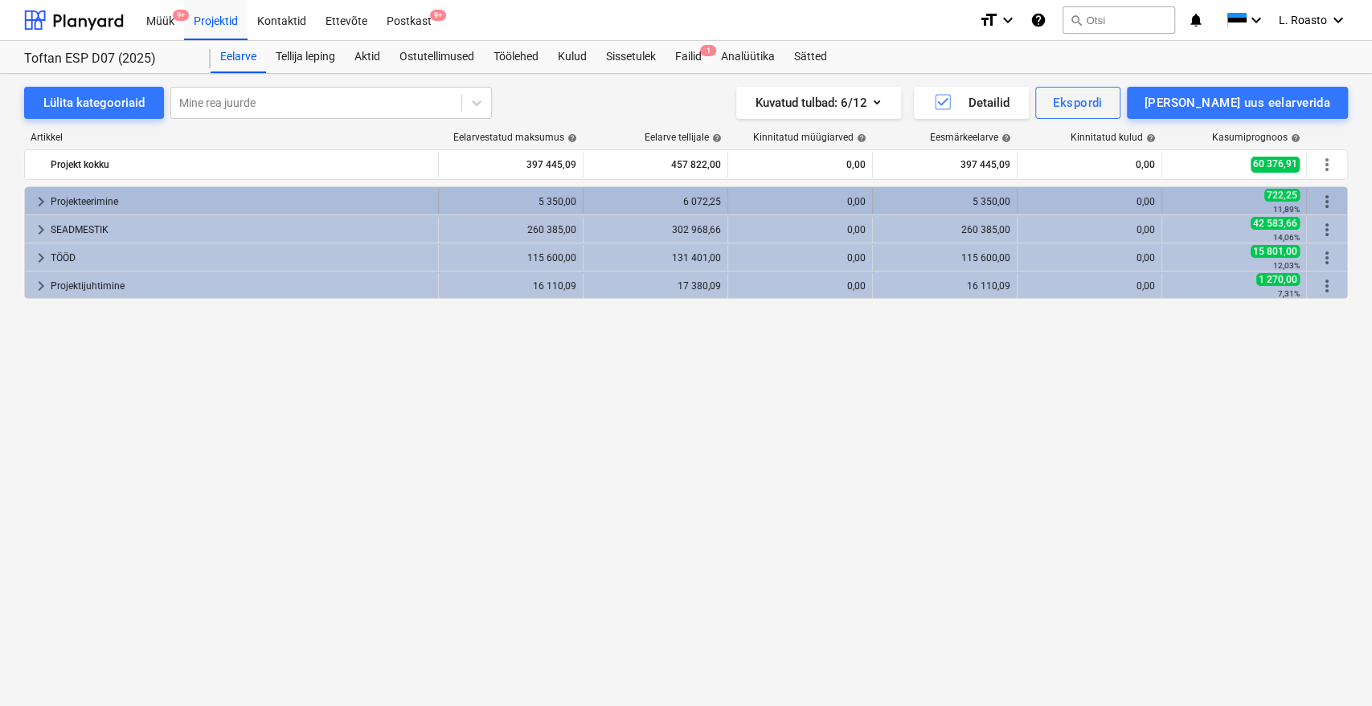
click at [199, 200] on div "Projekteerimine" at bounding box center [241, 202] width 381 height 26
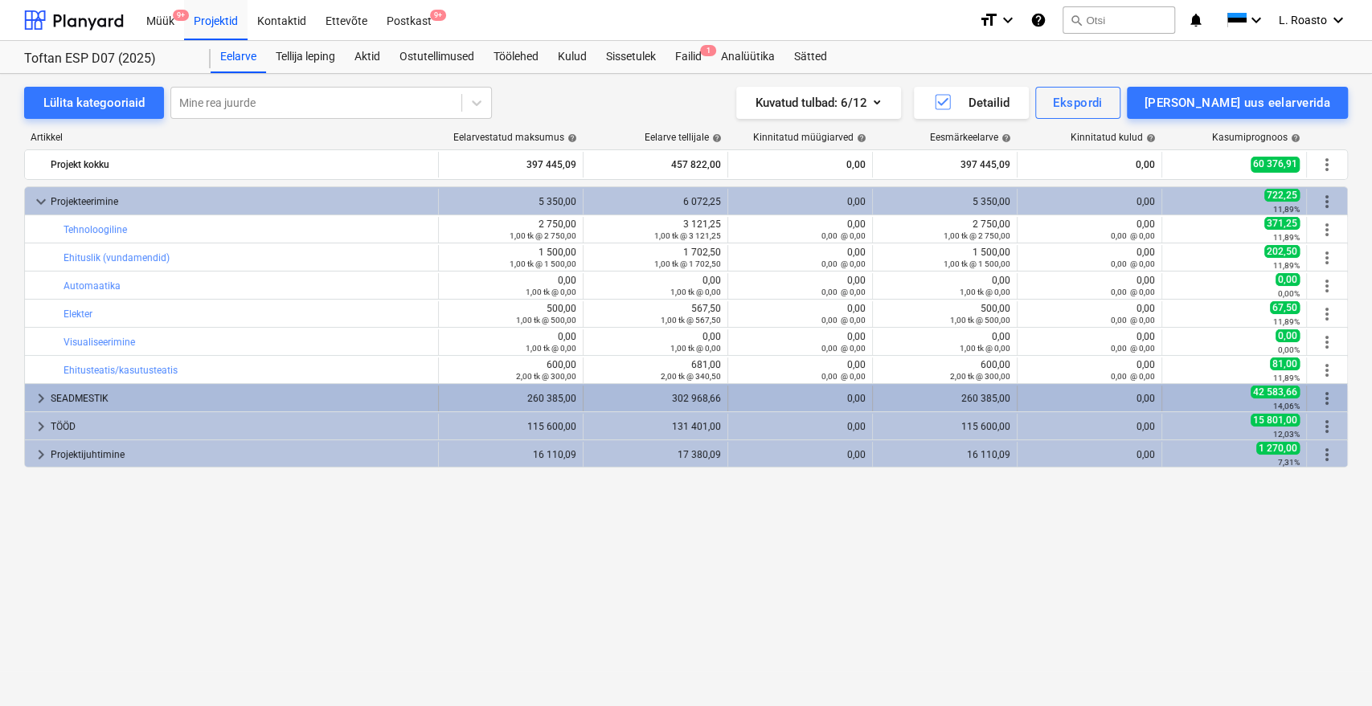
click at [64, 403] on div "SEADMESTIK" at bounding box center [241, 399] width 381 height 26
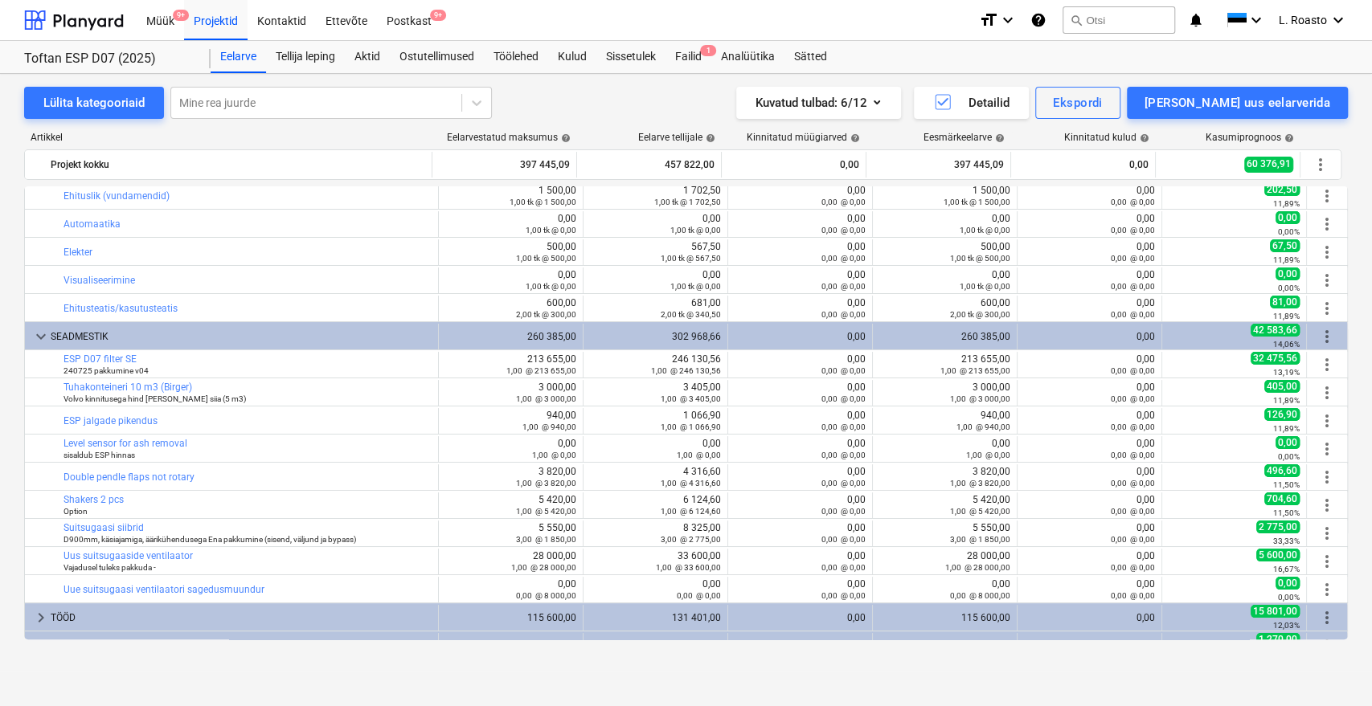
scroll to position [80, 0]
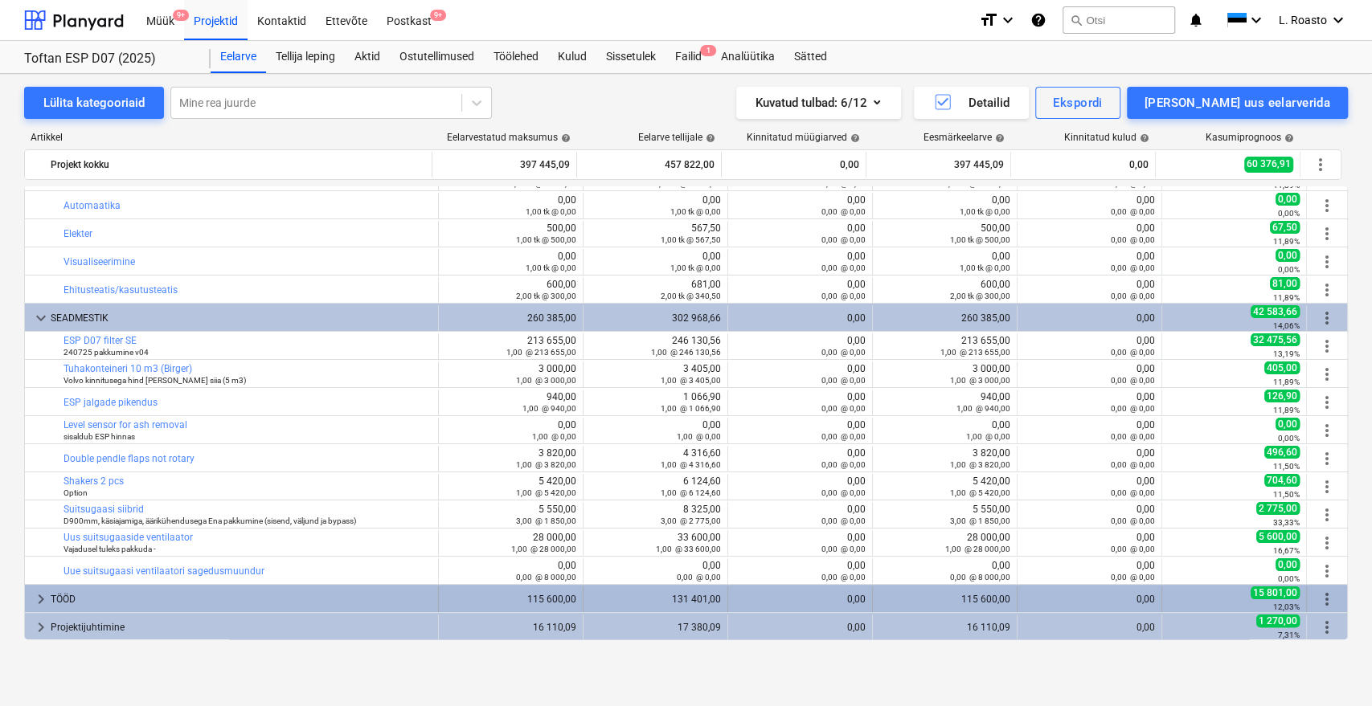
click at [79, 596] on div "TÖÖD" at bounding box center [241, 600] width 381 height 26
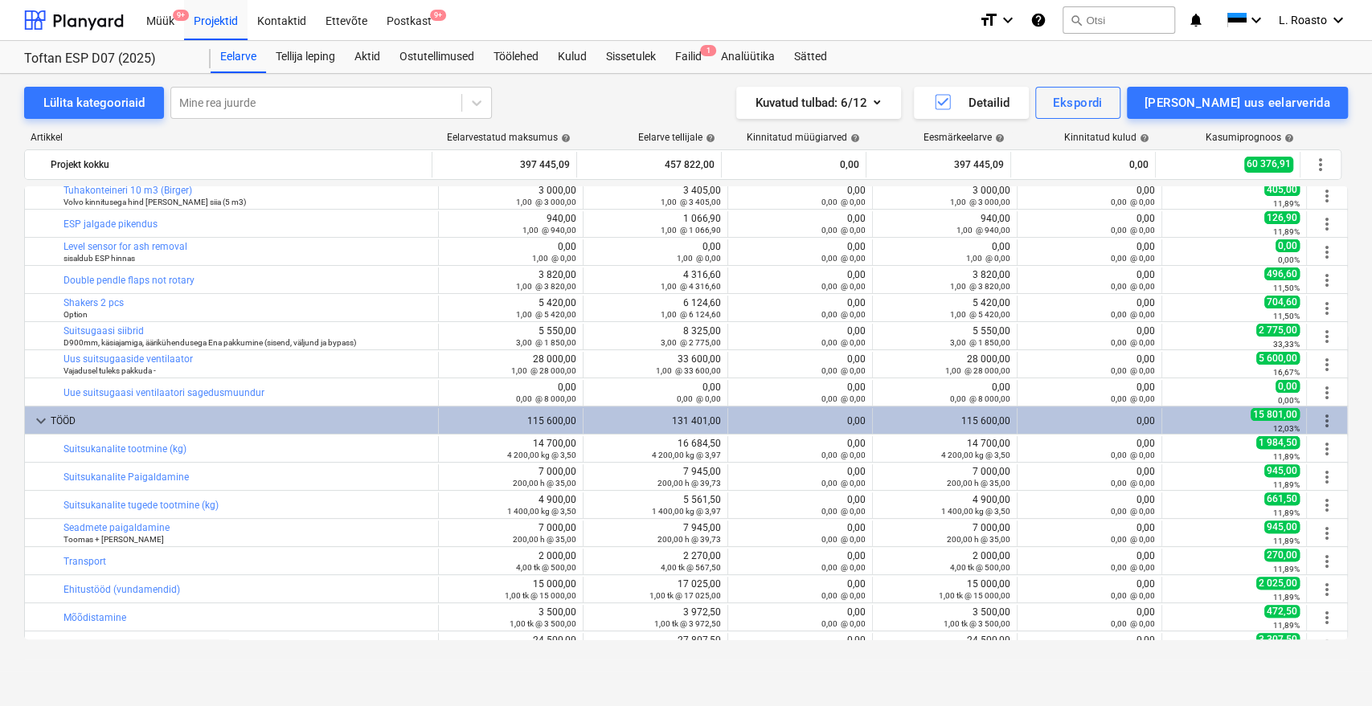
scroll to position [446, 0]
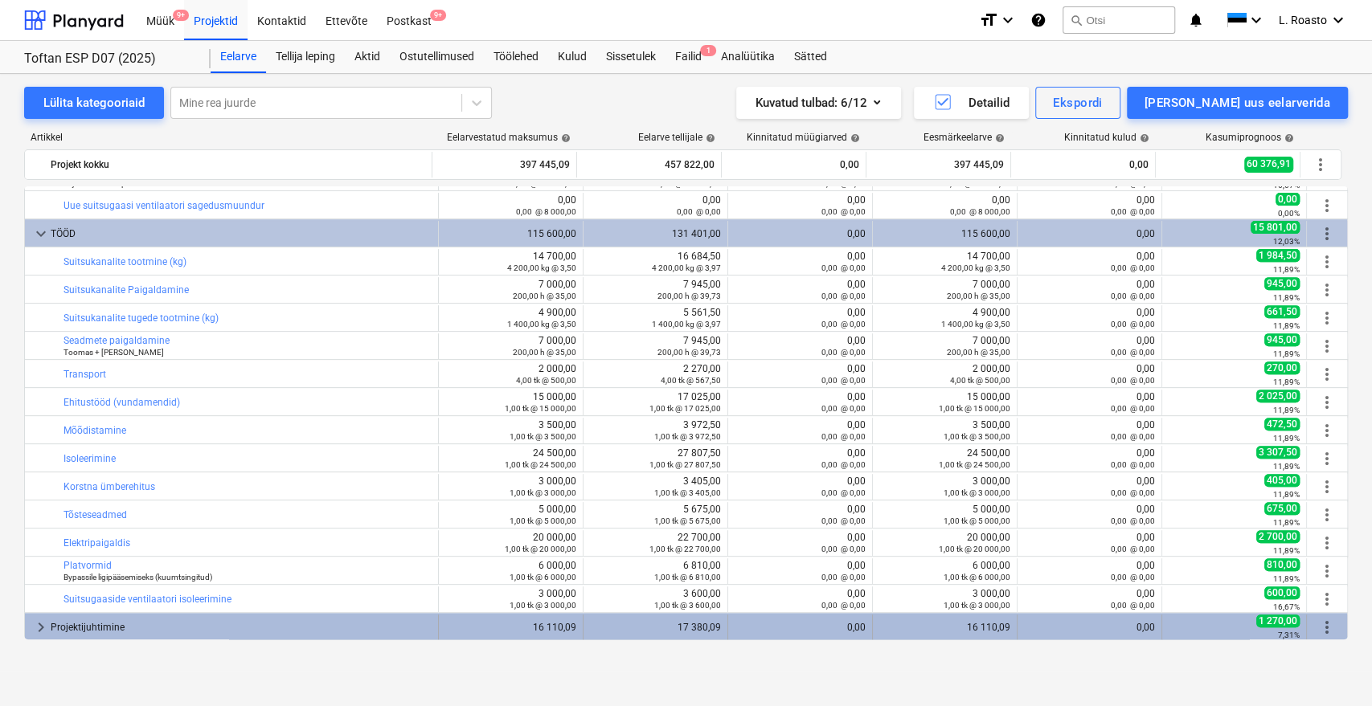
click at [105, 621] on div "Projektijuhtimine" at bounding box center [241, 628] width 381 height 26
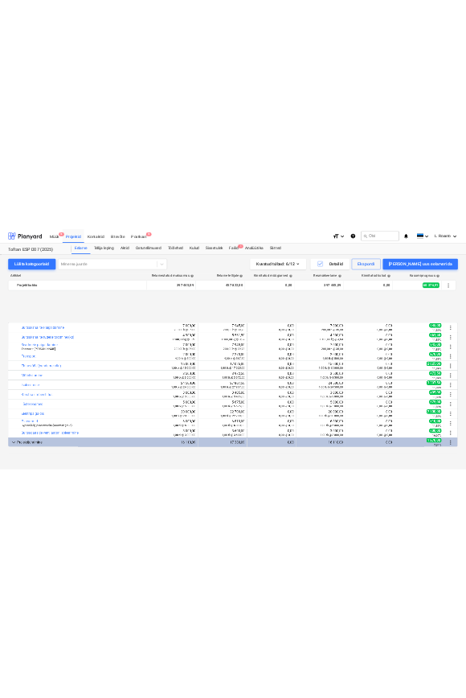
scroll to position [615, 0]
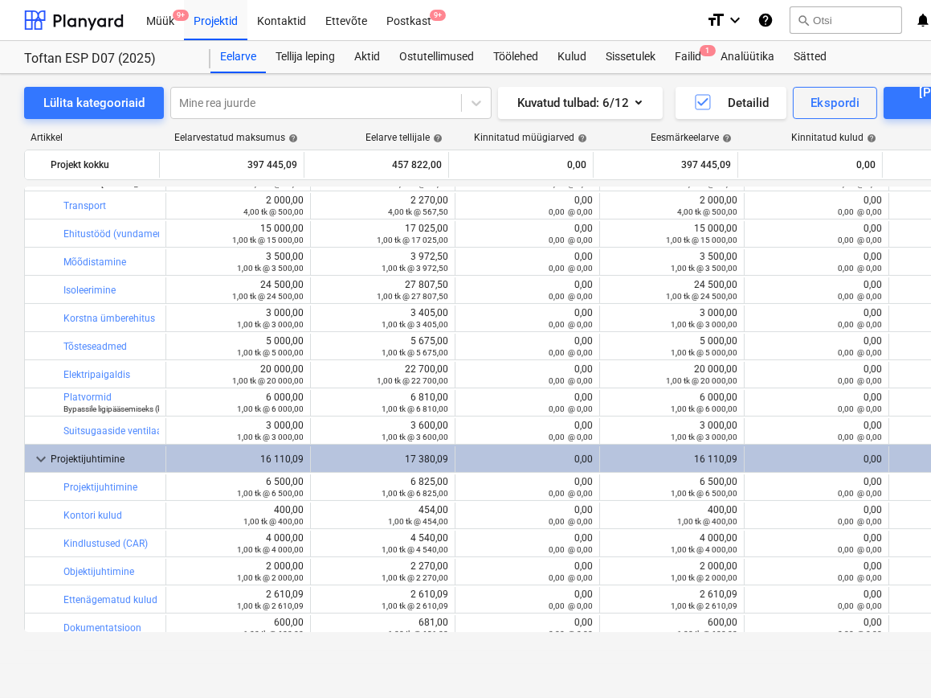
drag, startPoint x: 918, startPoint y: 61, endPoint x: 913, endPoint y: 54, distance: 8.7
click at [918, 61] on div "Eelarve Tellija leping Aktid Ostutellimused Töölehed Kulud Sissetulek Failid 1 …" at bounding box center [643, 57] width 865 height 32
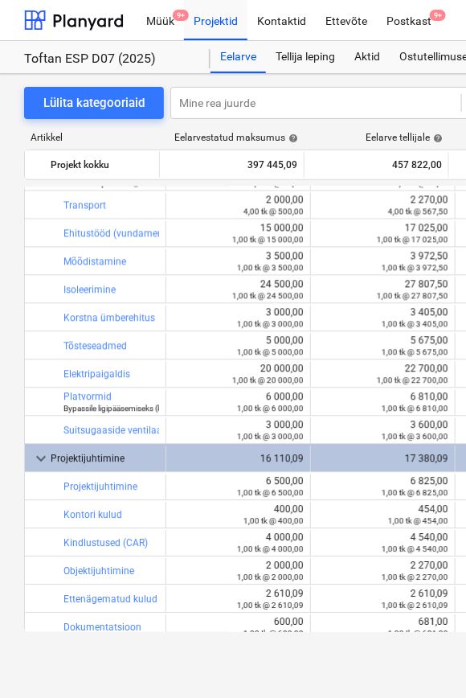
click at [319, 134] on div "Eelarve tellijale help" at bounding box center [377, 137] width 145 height 11
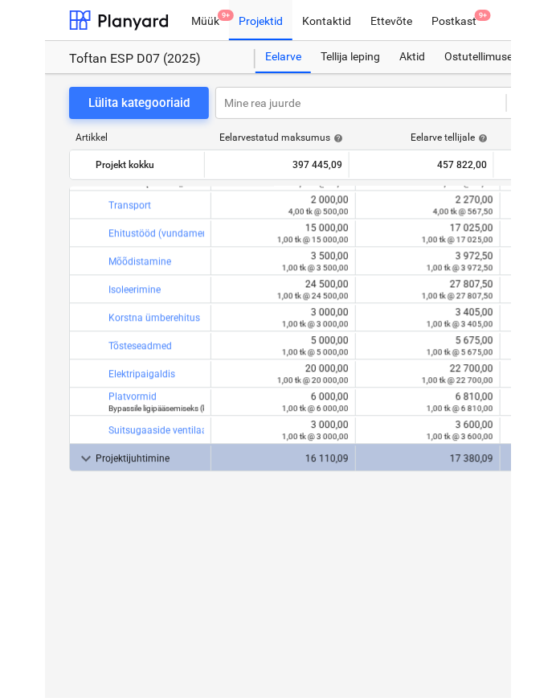
scroll to position [0, 0]
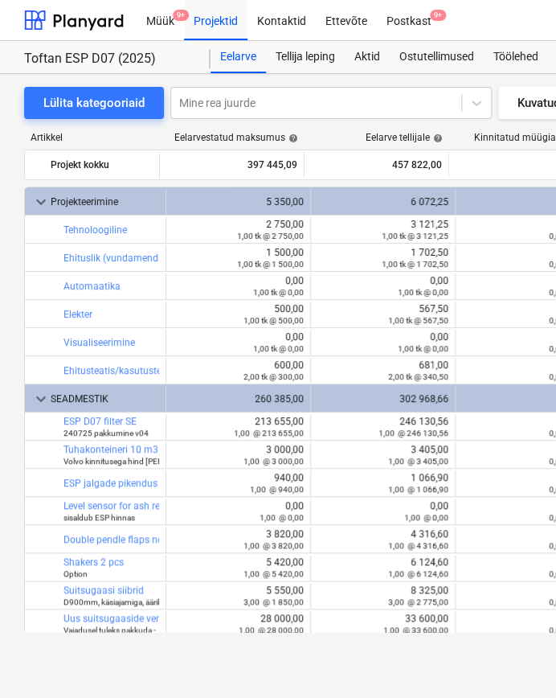
drag, startPoint x: 328, startPoint y: 132, endPoint x: 327, endPoint y: 141, distance: 9.7
click at [327, 132] on div "Eelarve tellijale help" at bounding box center [377, 137] width 145 height 11
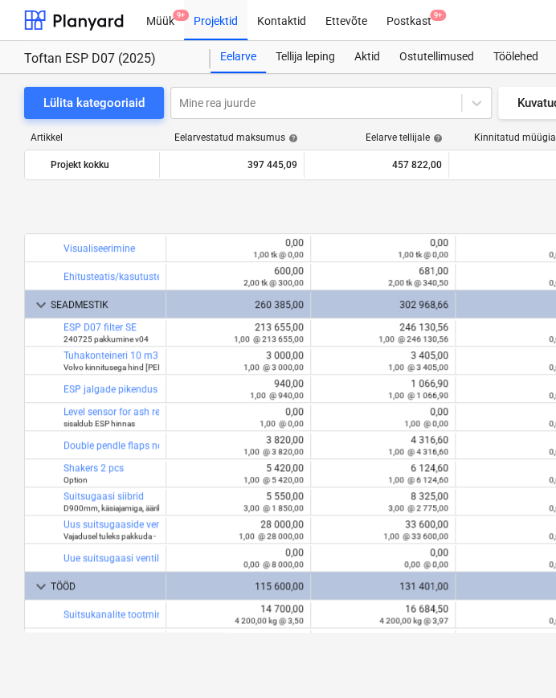
scroll to position [178, 0]
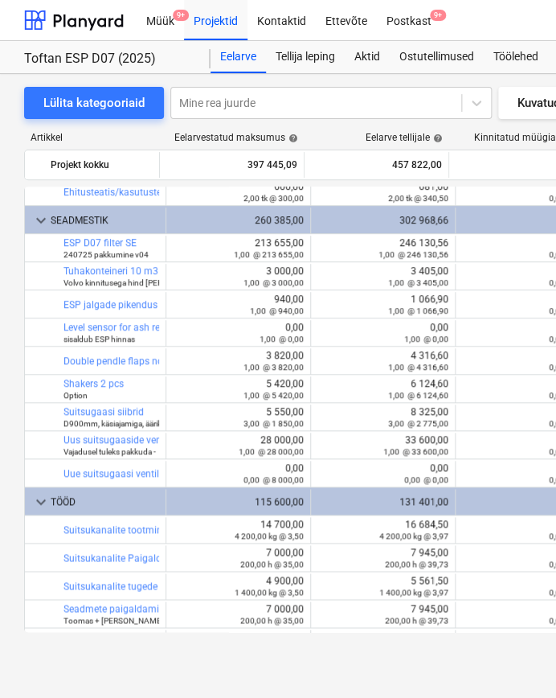
click at [152, 139] on div "Artikkel" at bounding box center [92, 137] width 137 height 11
click at [129, 140] on div "Artikkel" at bounding box center [92, 137] width 137 height 11
click at [514, 102] on div "Lülita kategooriaid Mine rea juurde Kuvatud tulbad : 6/12 Detailid Ekspordi Lis…" at bounding box center [549, 103] width 1051 height 32
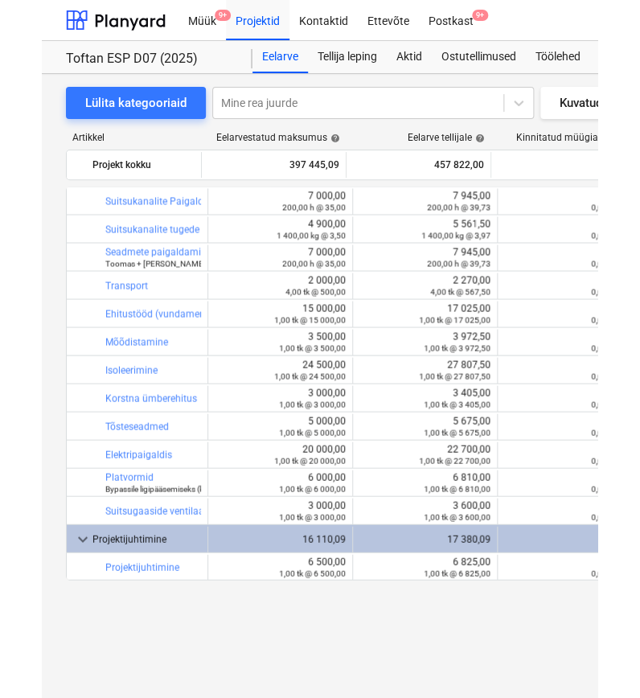
scroll to position [446, 0]
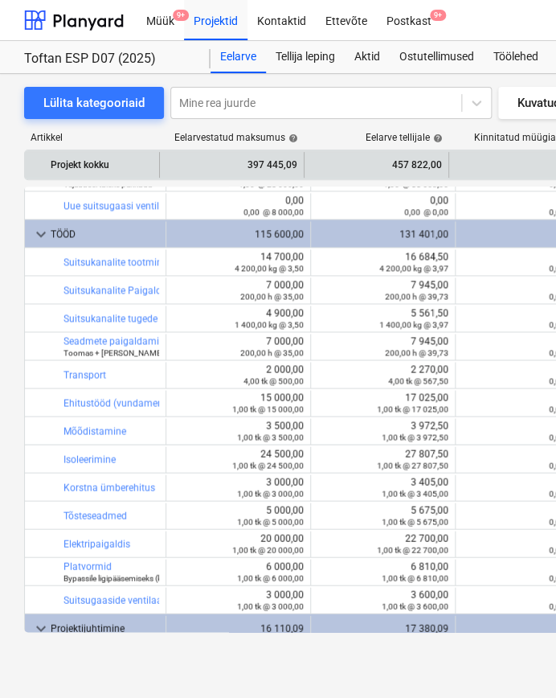
click at [166, 159] on div "Projekt kokku 397 445,09 457 822,00 0,00 397 445,09 0,00 60 376,91 more_vert" at bounding box center [546, 165] width 1043 height 26
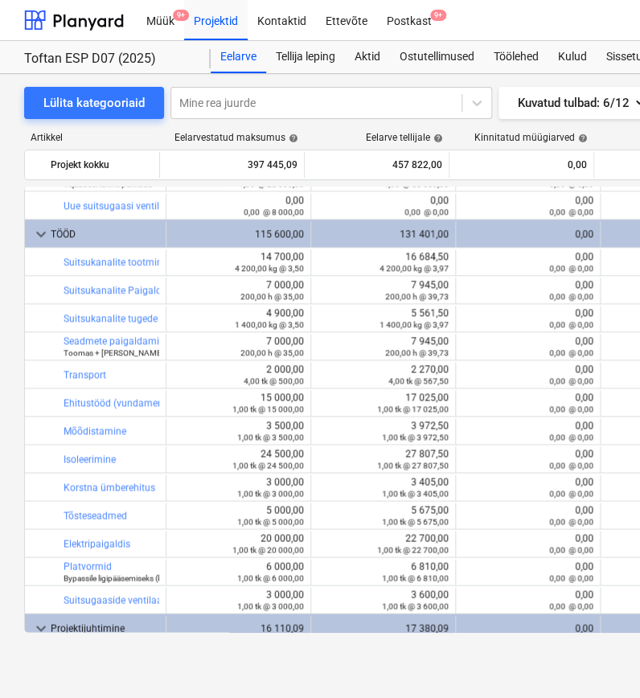
drag, startPoint x: 344, startPoint y: 132, endPoint x: 344, endPoint y: 178, distance: 46.6
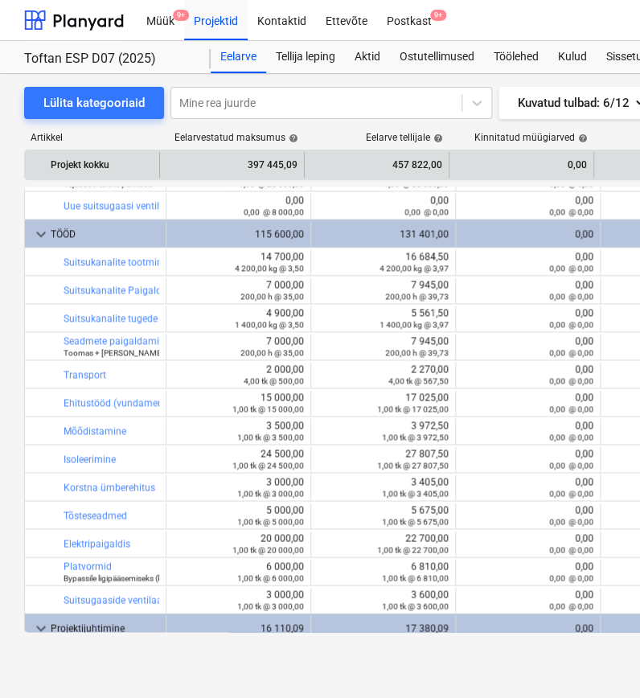
click at [344, 132] on div "Eelarve tellijale help" at bounding box center [377, 137] width 145 height 11
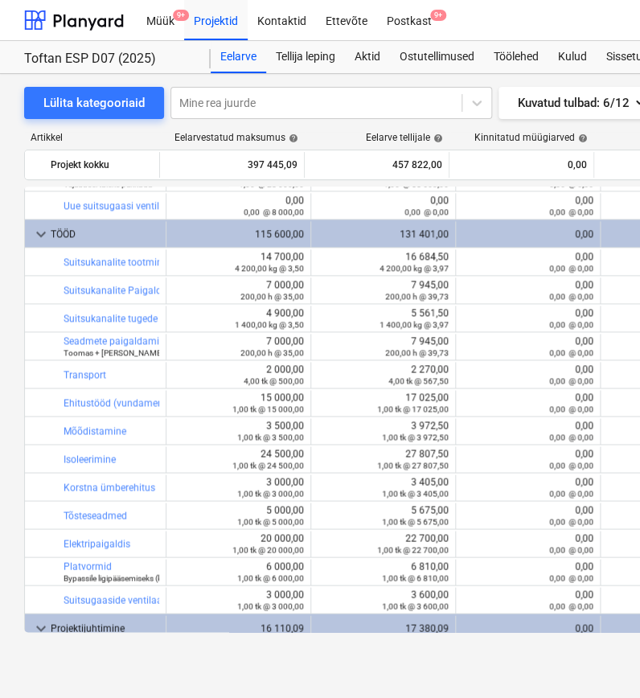
scroll to position [624, 0]
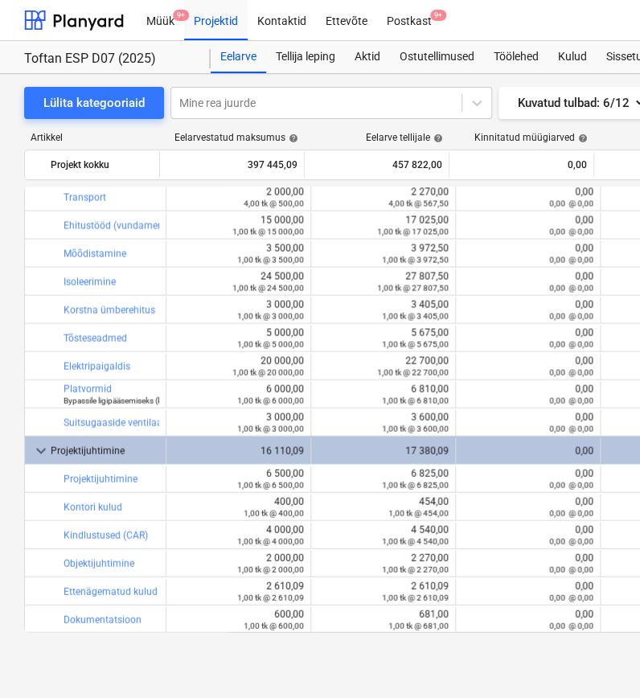
click at [503, 107] on div "Lülita kategooriaid Mine rea juurde Kuvatud tulbad : 6/12 Detailid Ekspordi Lis…" at bounding box center [549, 103] width 1051 height 32
click at [507, 94] on div "Lülita kategooriaid Mine rea juurde Kuvatud tulbad : 6/12 Detailid Ekspordi Lis…" at bounding box center [549, 103] width 1051 height 32
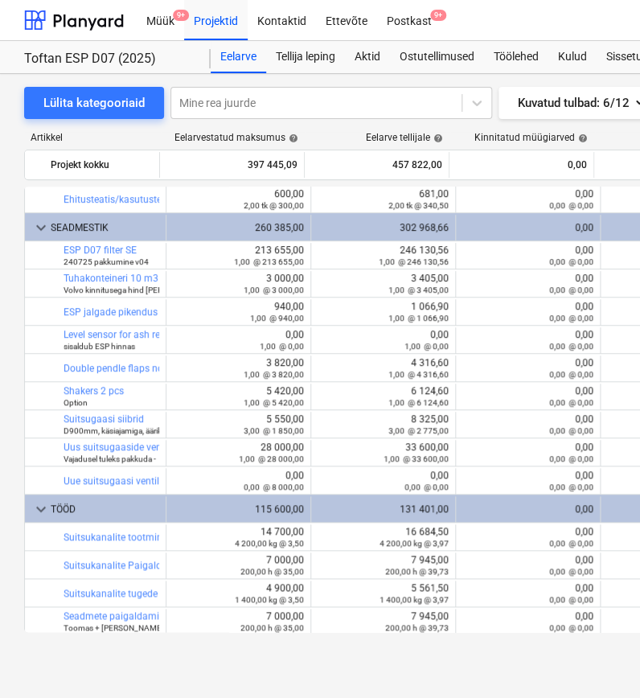
scroll to position [0, 0]
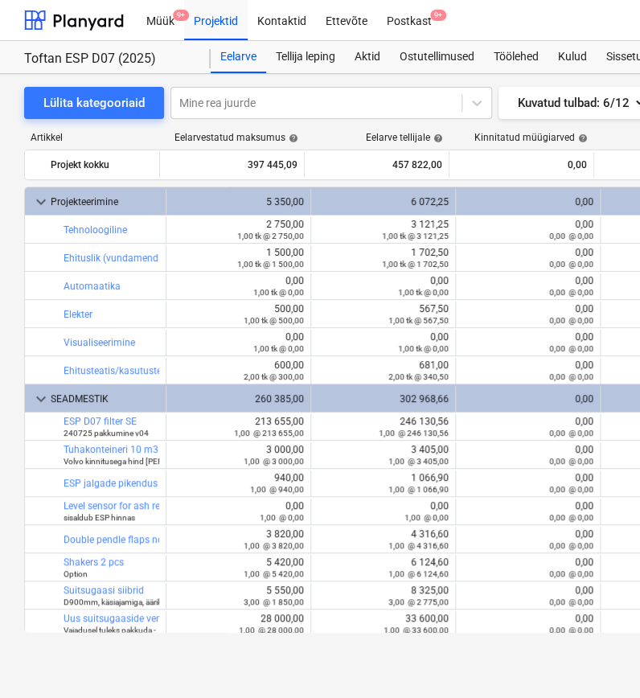
click at [450, 681] on div "Lülita kategooriaid Mine rea juurde Kuvatud tulbad : 6/12 Detailid Ekspordi Lis…" at bounding box center [549, 386] width 1099 height 624
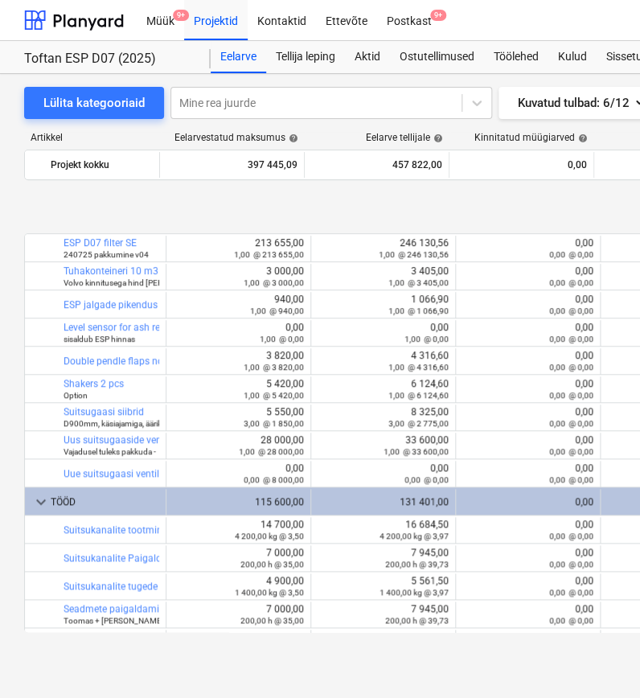
scroll to position [357, 0]
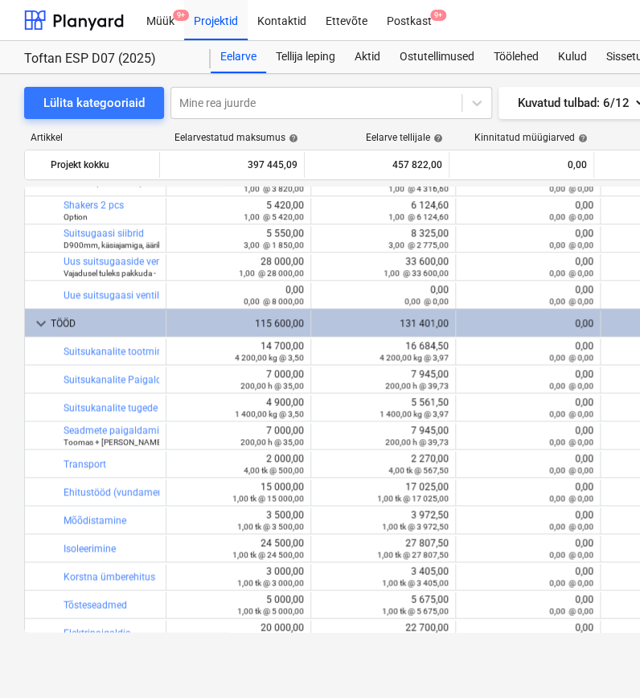
click at [384, 674] on div "Lülita kategooriaid Mine rea juurde Kuvatud tulbad : 6/12 Detailid Ekspordi Lis…" at bounding box center [549, 386] width 1099 height 624
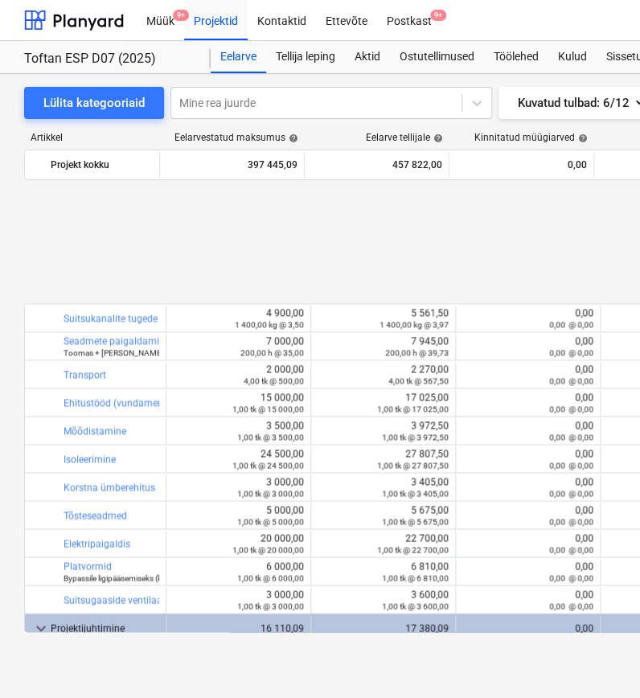
scroll to position [624, 0]
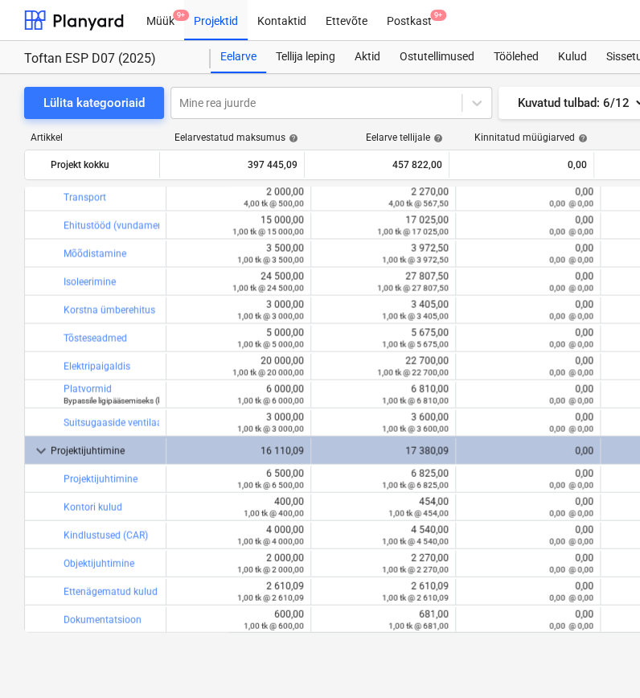
click at [267, 659] on div "Lülita kategooriaid Mine rea juurde Kuvatud tulbad : 6/12 Detailid Ekspordi Lis…" at bounding box center [549, 369] width 1099 height 590
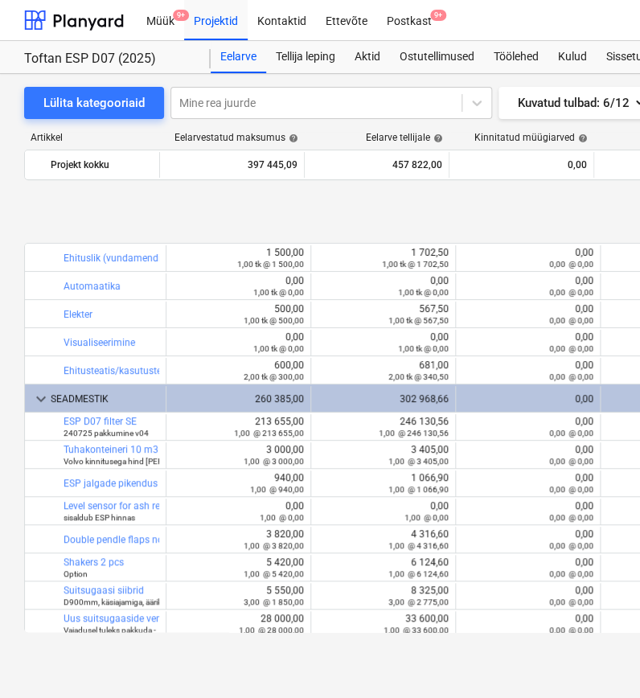
scroll to position [624, 0]
